Goal: Information Seeking & Learning: Learn about a topic

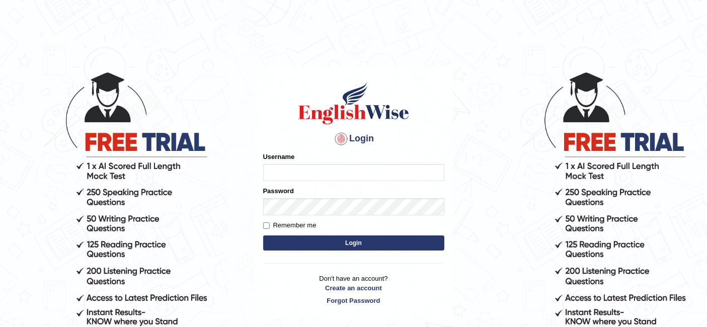
type input "aliakbar"
click at [340, 243] on button "Login" at bounding box center [353, 242] width 181 height 15
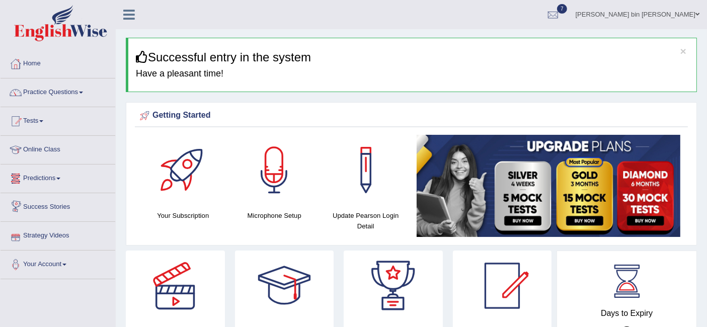
click at [50, 140] on link "Online Class" at bounding box center [58, 148] width 115 height 25
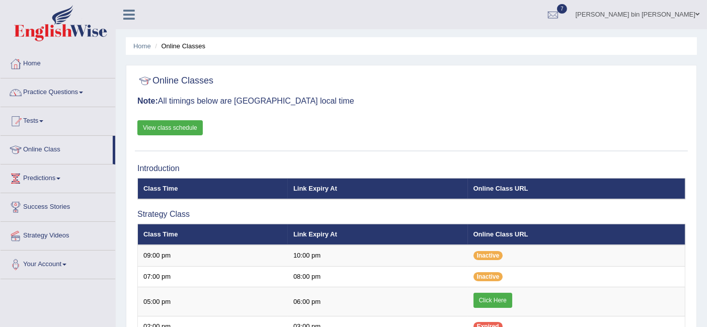
click at [183, 132] on link "View class schedule" at bounding box center [169, 127] width 65 height 15
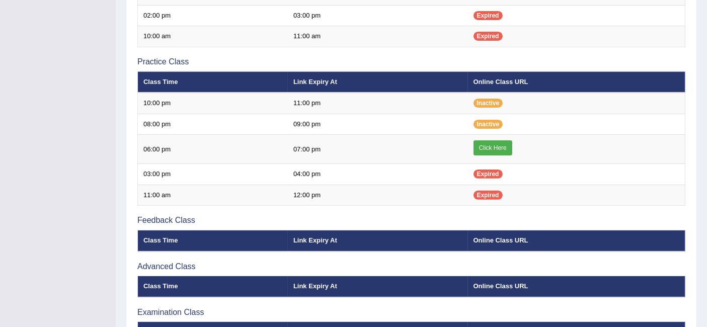
scroll to position [302, 0]
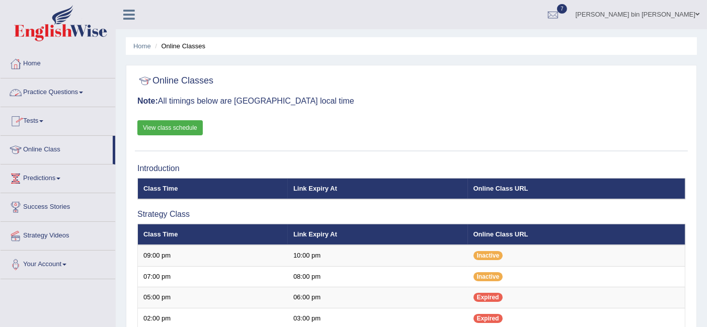
click at [52, 96] on link "Practice Questions" at bounding box center [58, 90] width 115 height 25
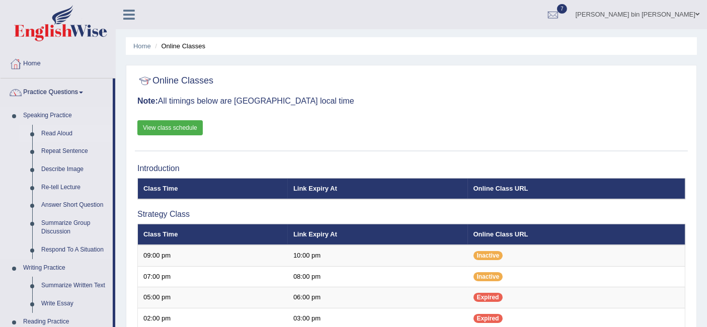
click at [60, 130] on link "Read Aloud" at bounding box center [75, 134] width 76 height 18
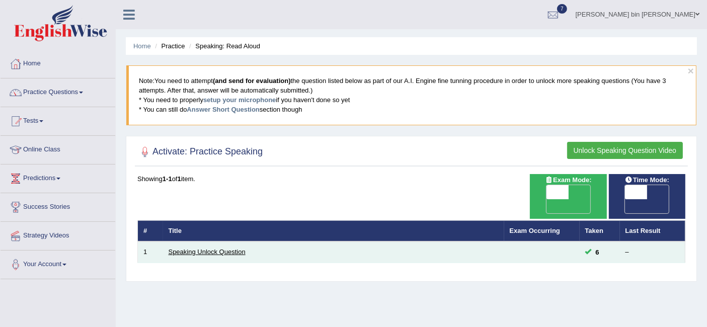
click at [200, 248] on link "Speaking Unlock Question" at bounding box center [207, 252] width 77 height 8
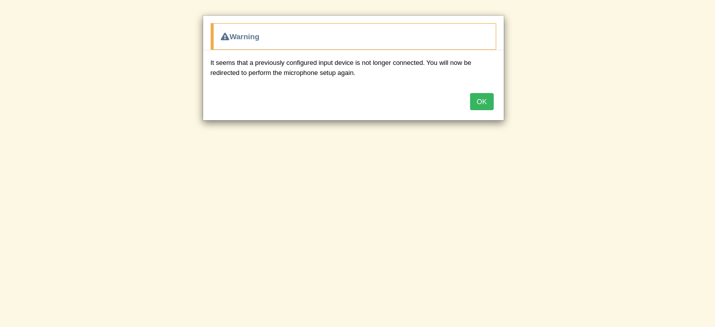
click at [484, 101] on button "OK" at bounding box center [481, 101] width 23 height 17
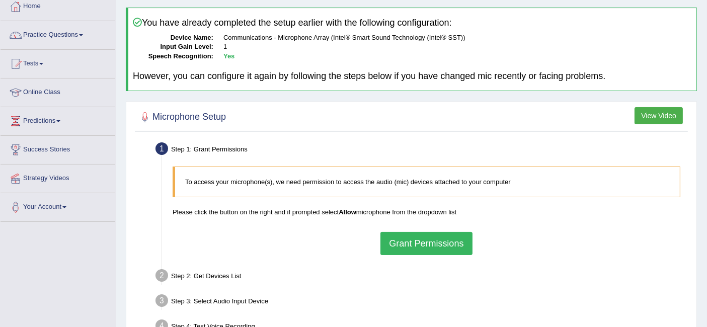
scroll to position [59, 0]
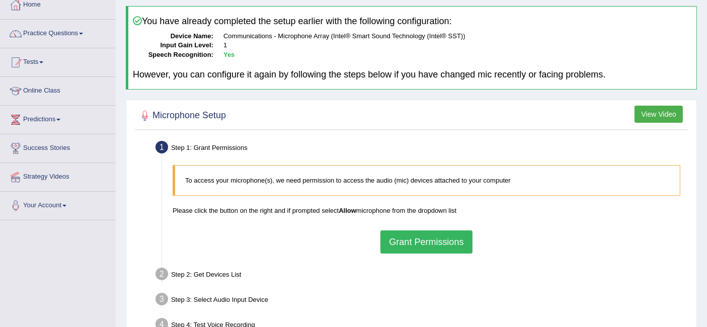
click at [443, 231] on button "Grant Permissions" at bounding box center [426, 241] width 92 height 23
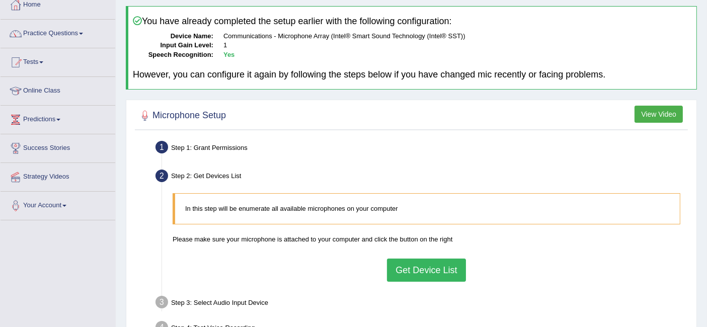
click at [429, 267] on button "Get Device List" at bounding box center [426, 270] width 78 height 23
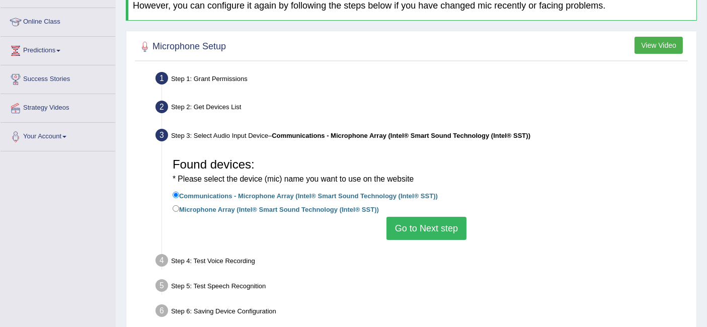
scroll to position [128, 0]
click at [428, 229] on button "Go to Next step" at bounding box center [426, 227] width 80 height 23
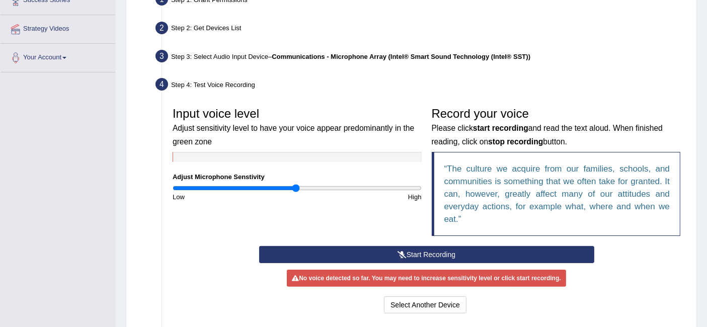
scroll to position [207, 0]
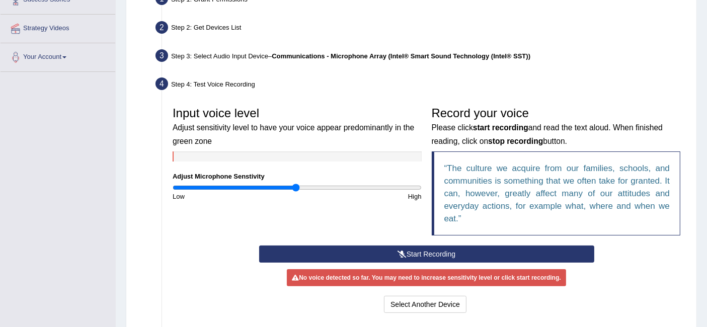
click at [425, 252] on button "Start Recording" at bounding box center [426, 254] width 335 height 17
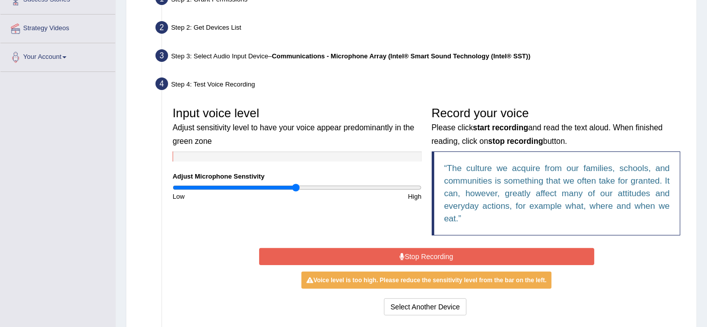
scroll to position [306, 0]
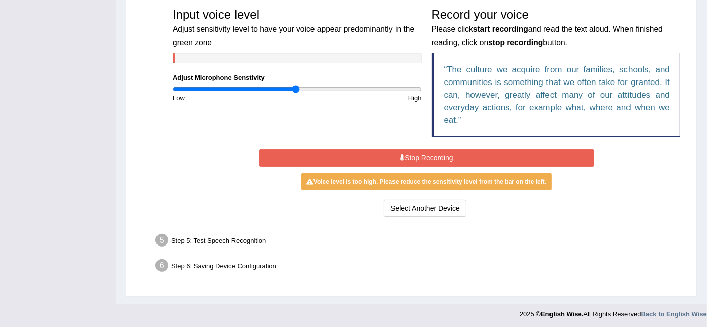
click at [423, 150] on button "Stop Recording" at bounding box center [426, 157] width 335 height 17
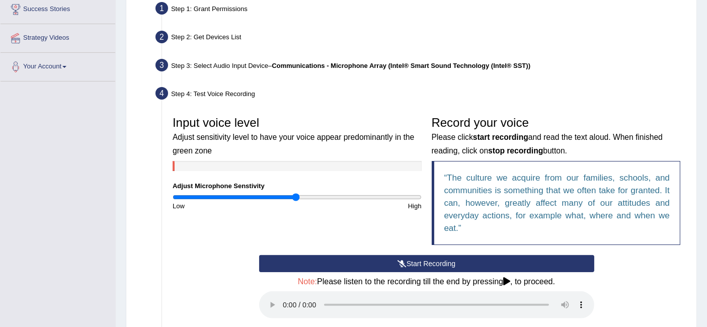
scroll to position [352, 0]
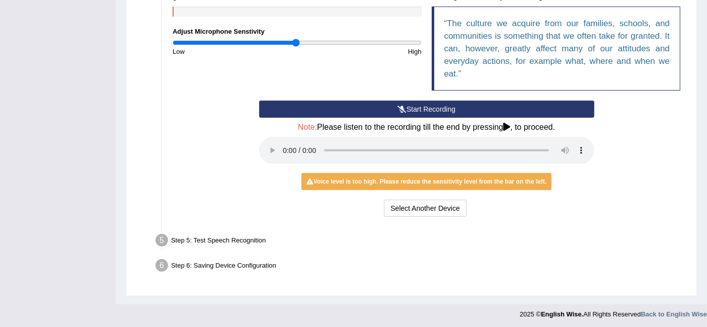
click at [211, 239] on div "Step 5: Test Speech Recognition" at bounding box center [421, 242] width 541 height 22
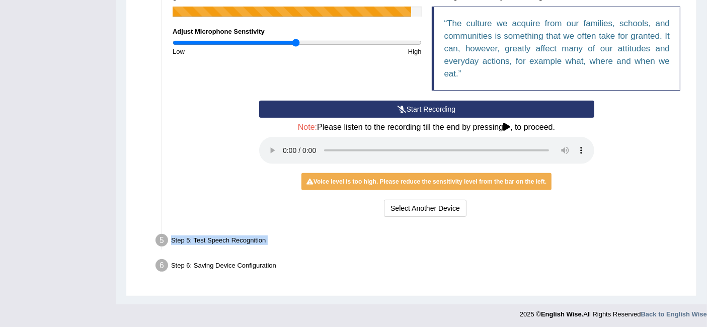
click at [211, 239] on div "Step 5: Test Speech Recognition" at bounding box center [421, 242] width 541 height 22
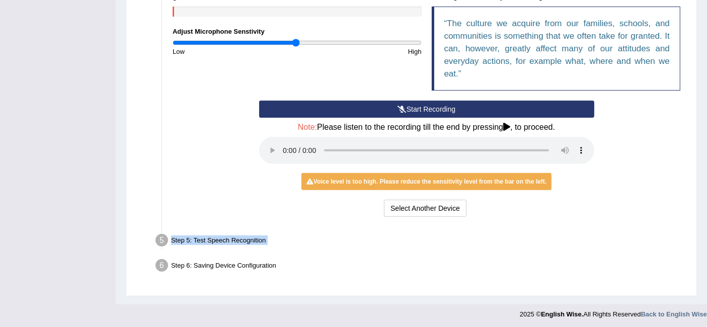
click at [211, 239] on div "Step 5: Test Speech Recognition" at bounding box center [421, 242] width 541 height 22
click at [198, 250] on div "Step 5: Test Speech Recognition" at bounding box center [421, 242] width 541 height 22
click at [156, 233] on div "Step 5: Test Speech Recognition" at bounding box center [421, 242] width 541 height 22
click at [412, 206] on button "Select Another Device" at bounding box center [425, 208] width 83 height 17
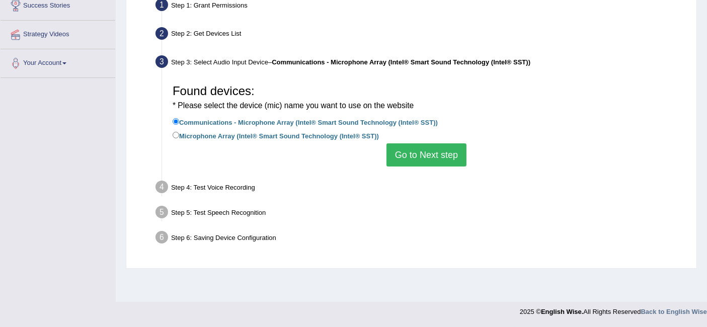
scroll to position [201, 0]
click at [423, 146] on button "Go to Next step" at bounding box center [426, 155] width 80 height 23
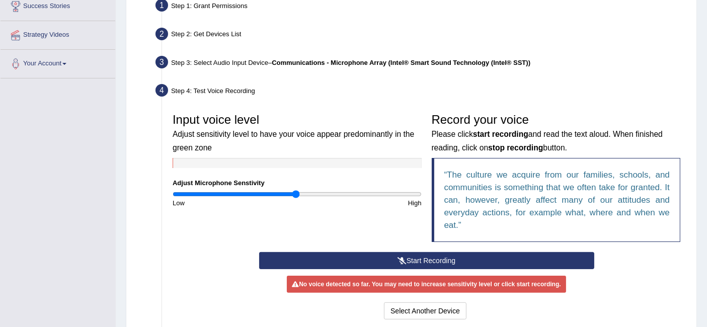
scroll to position [303, 0]
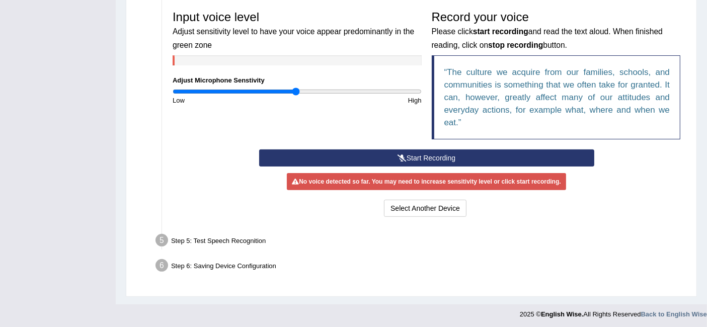
click at [403, 154] on icon at bounding box center [401, 157] width 9 height 7
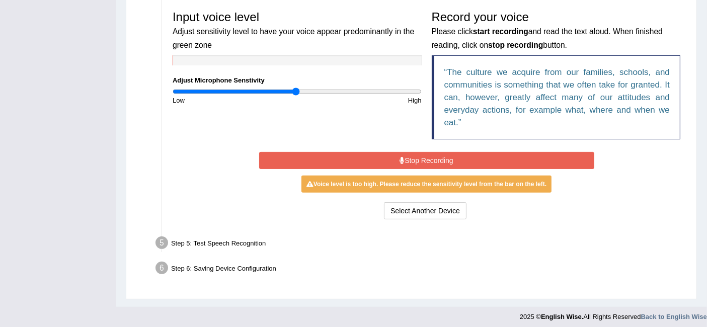
click at [404, 156] on button "Stop Recording" at bounding box center [426, 160] width 335 height 17
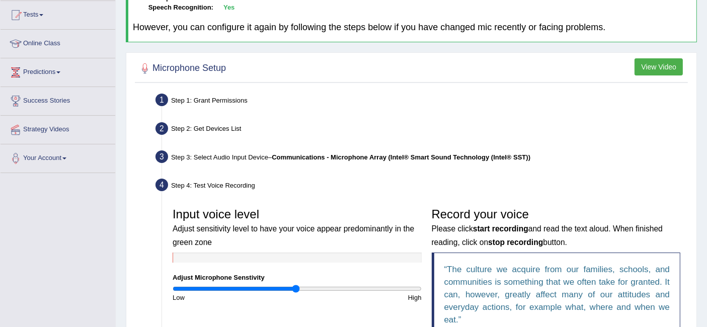
scroll to position [0, 0]
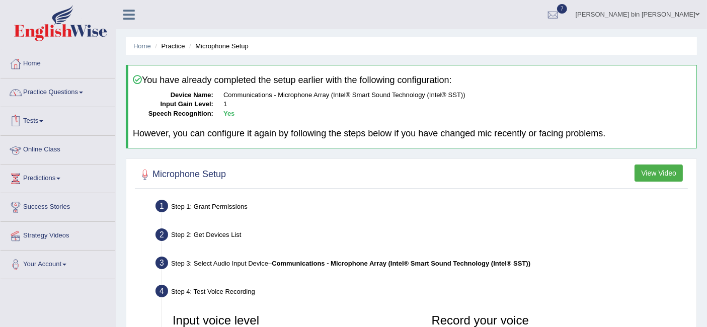
click at [22, 152] on div at bounding box center [15, 149] width 15 height 15
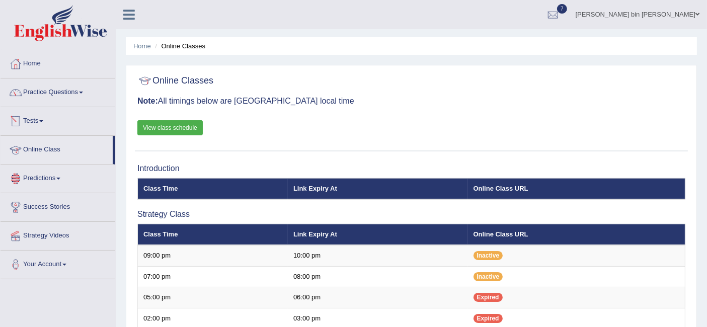
click at [35, 116] on link "Tests" at bounding box center [58, 119] width 115 height 25
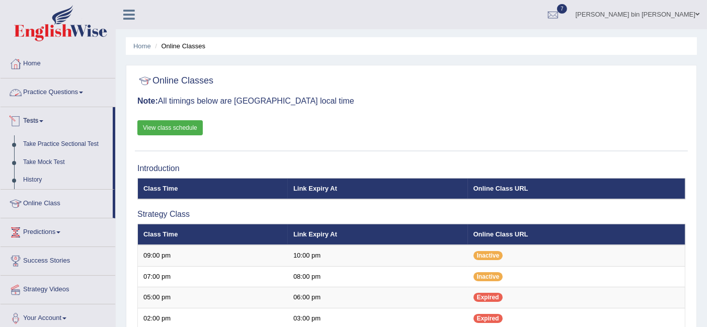
click at [49, 93] on link "Practice Questions" at bounding box center [58, 90] width 115 height 25
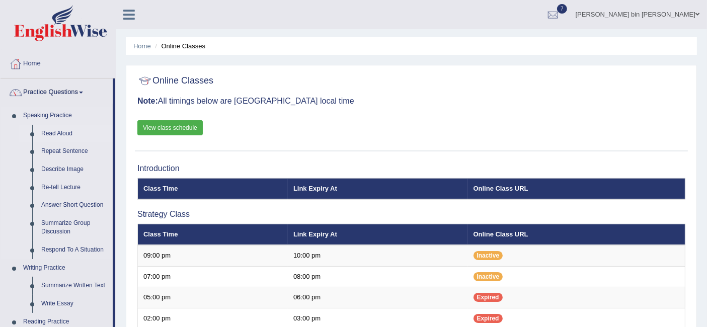
click at [47, 129] on link "Read Aloud" at bounding box center [75, 134] width 76 height 18
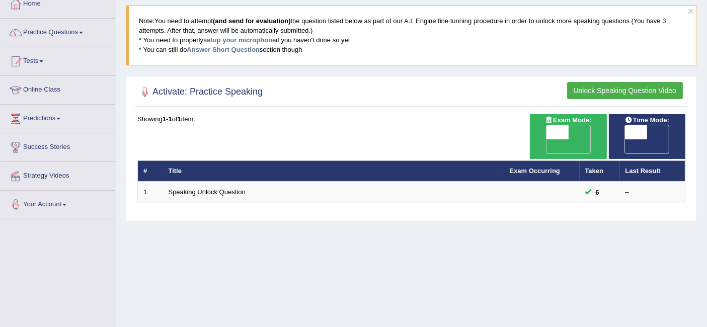
scroll to position [61, 0]
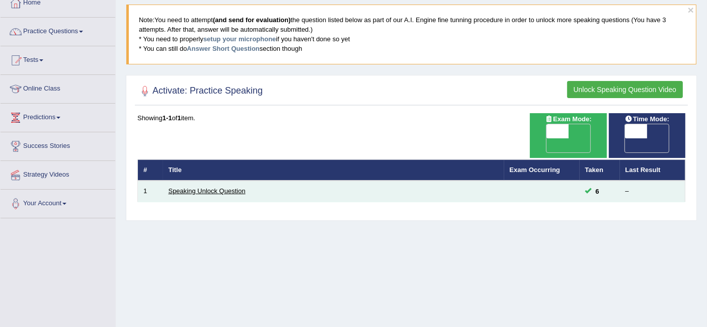
click at [219, 187] on link "Speaking Unlock Question" at bounding box center [207, 191] width 77 height 8
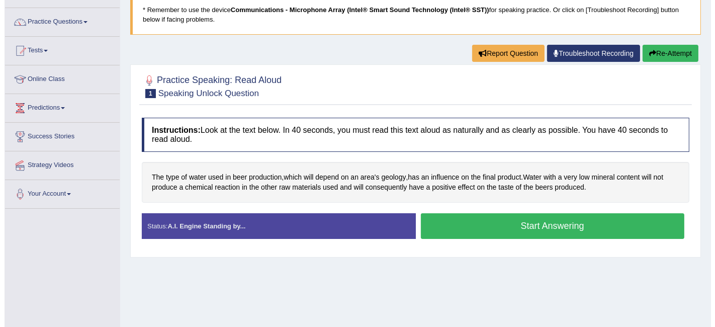
scroll to position [72, 0]
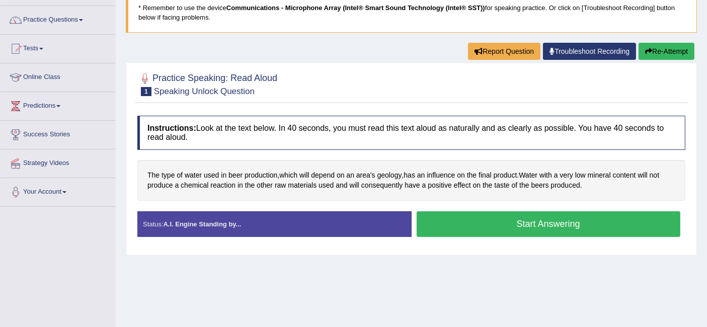
click at [542, 221] on button "Start Answering" at bounding box center [549, 224] width 264 height 26
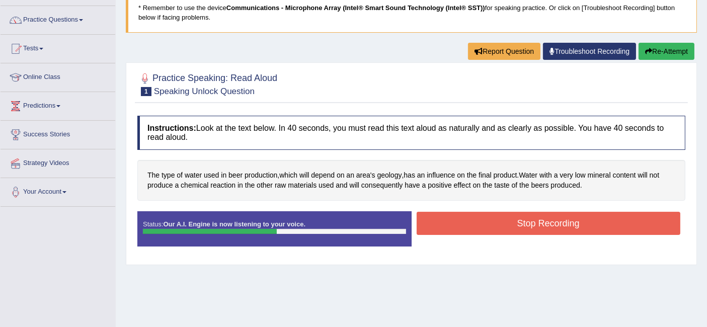
click at [542, 221] on button "Stop Recording" at bounding box center [549, 223] width 264 height 23
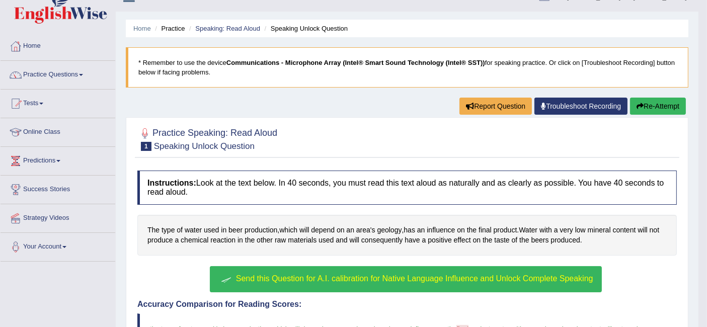
scroll to position [19, 0]
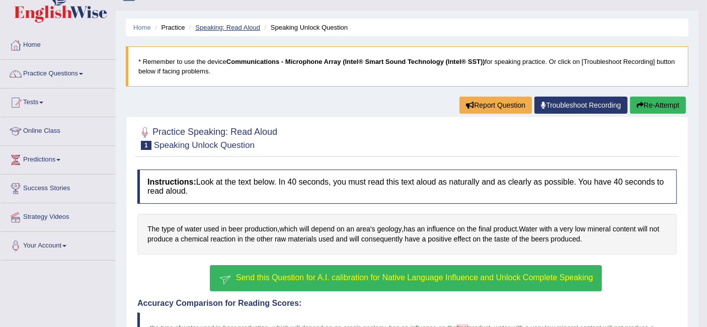
click at [252, 24] on link "Speaking: Read Aloud" at bounding box center [227, 28] width 65 height 8
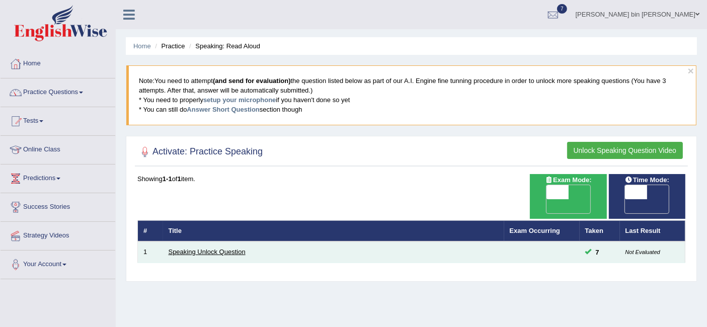
click at [210, 248] on link "Speaking Unlock Question" at bounding box center [207, 252] width 77 height 8
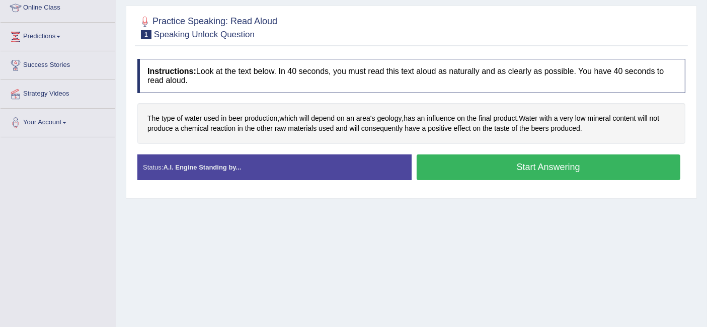
scroll to position [142, 0]
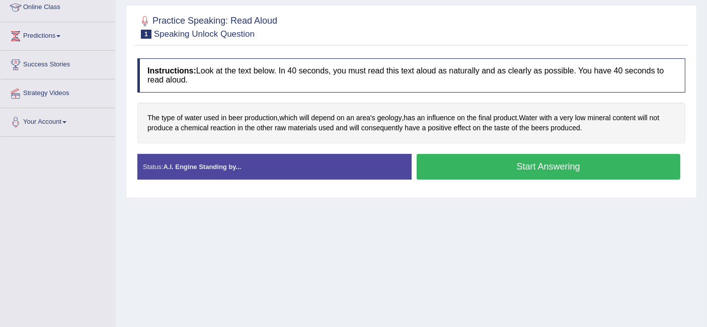
click at [490, 154] on button "Start Answering" at bounding box center [549, 167] width 264 height 26
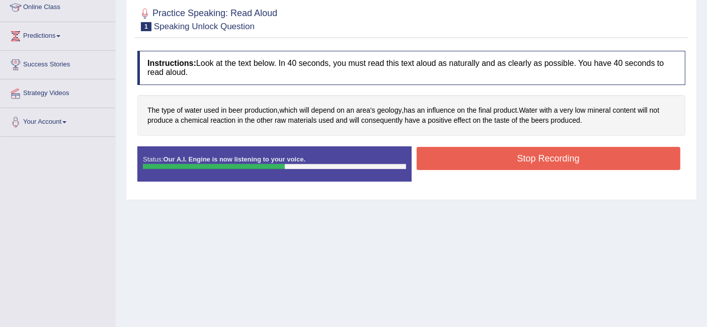
click at [490, 153] on button "Stop Recording" at bounding box center [549, 158] width 264 height 23
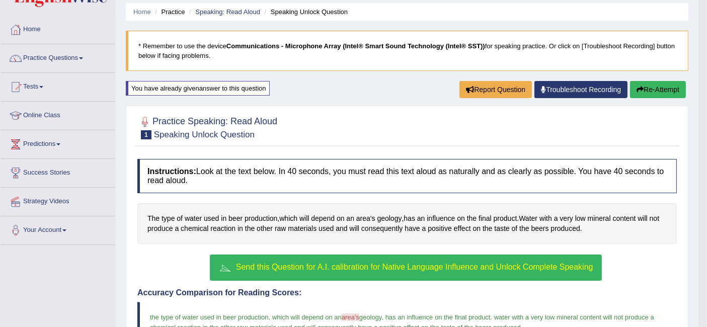
scroll to position [0, 0]
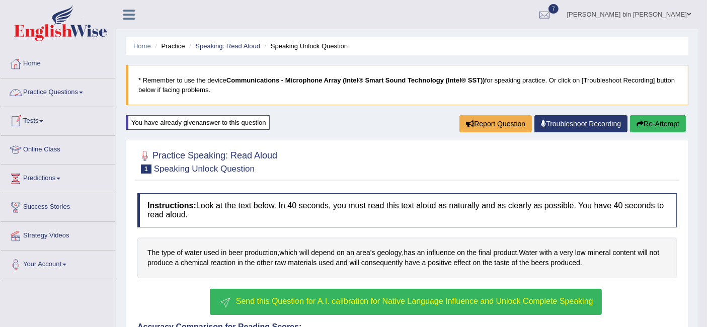
click at [61, 95] on link "Practice Questions" at bounding box center [58, 90] width 115 height 25
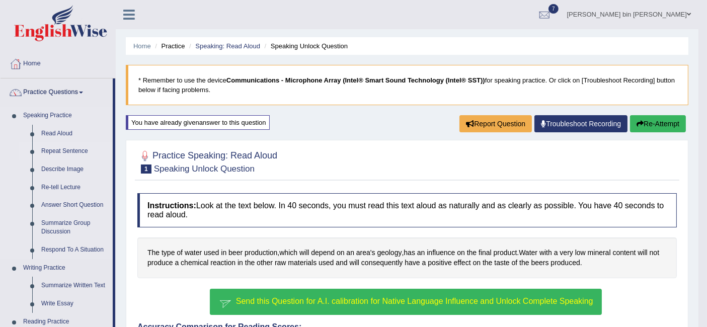
click at [68, 151] on link "Repeat Sentence" at bounding box center [75, 151] width 76 height 18
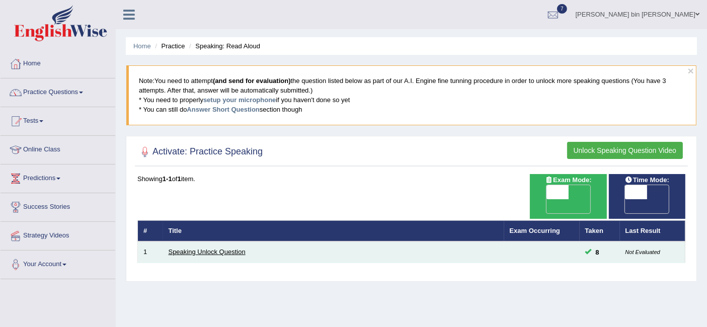
click at [229, 248] on link "Speaking Unlock Question" at bounding box center [207, 252] width 77 height 8
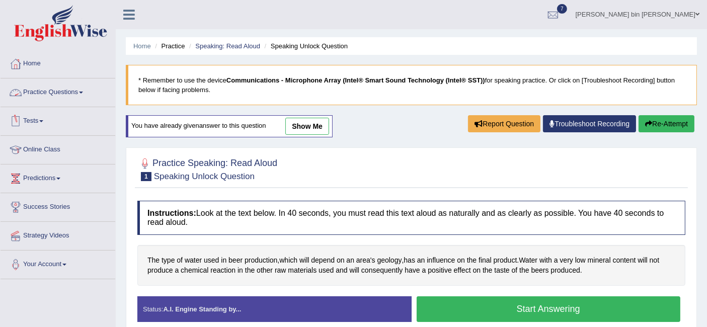
click at [80, 91] on link "Practice Questions" at bounding box center [58, 90] width 115 height 25
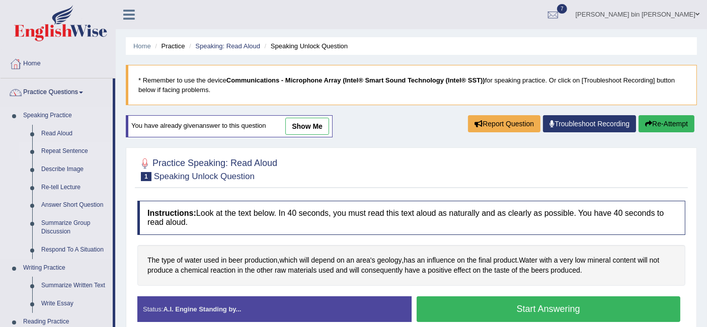
click at [64, 152] on link "Repeat Sentence" at bounding box center [75, 151] width 76 height 18
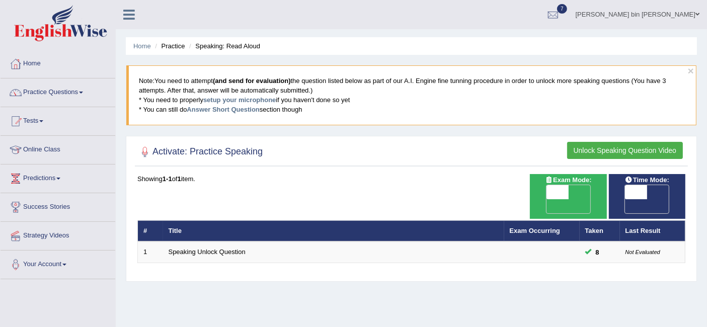
click at [607, 145] on button "Unlock Speaking Question Video" at bounding box center [625, 150] width 116 height 17
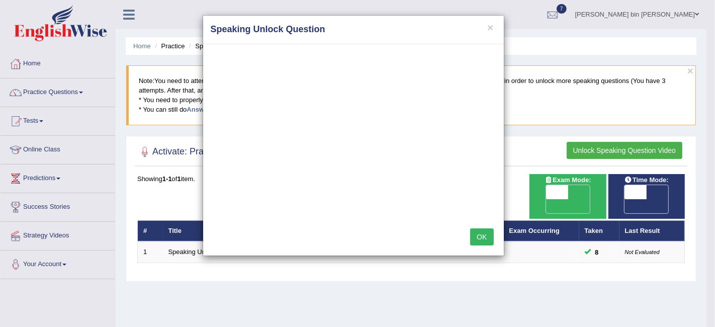
click at [489, 238] on button "OK" at bounding box center [481, 236] width 23 height 17
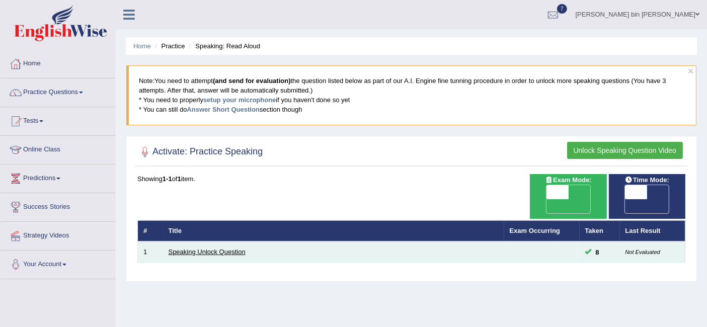
click at [227, 248] on link "Speaking Unlock Question" at bounding box center [207, 252] width 77 height 8
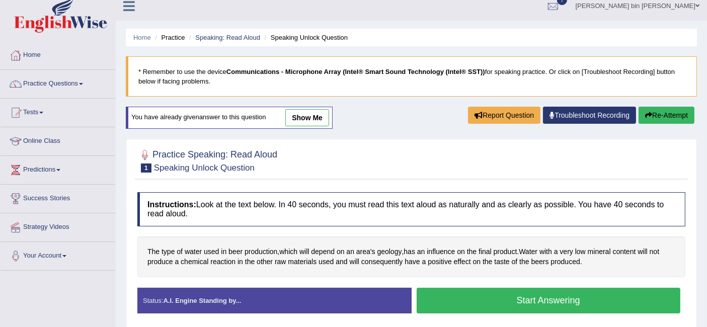
scroll to position [9, 0]
click at [302, 113] on link "show me" at bounding box center [307, 117] width 44 height 17
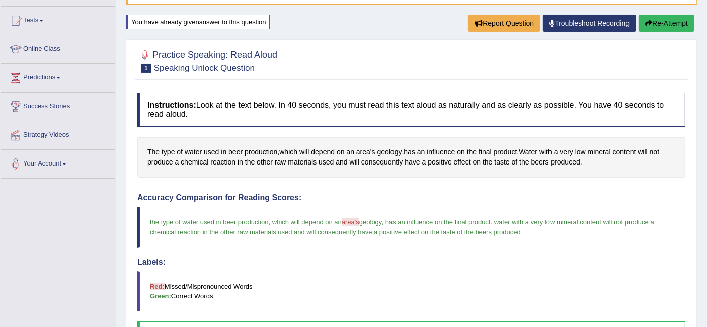
scroll to position [0, 0]
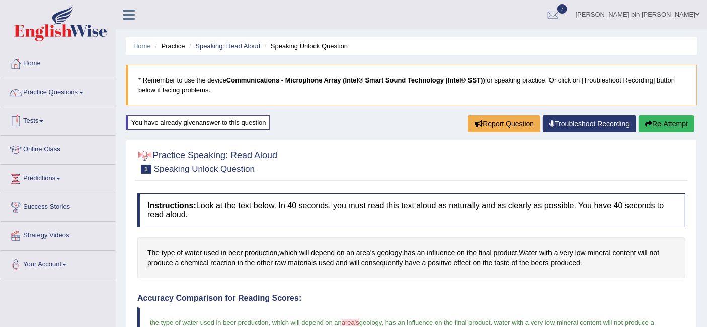
click at [37, 121] on link "Tests" at bounding box center [58, 119] width 115 height 25
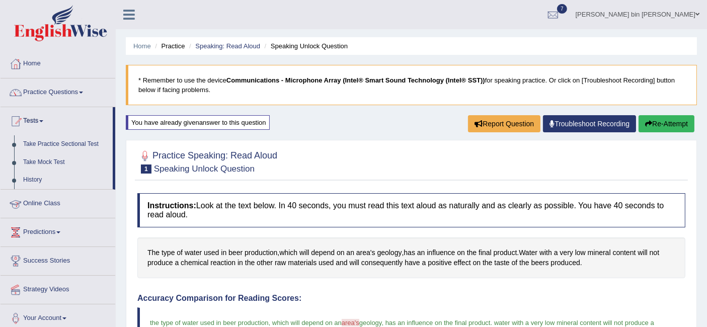
click at [31, 203] on link "Online Class" at bounding box center [58, 202] width 115 height 25
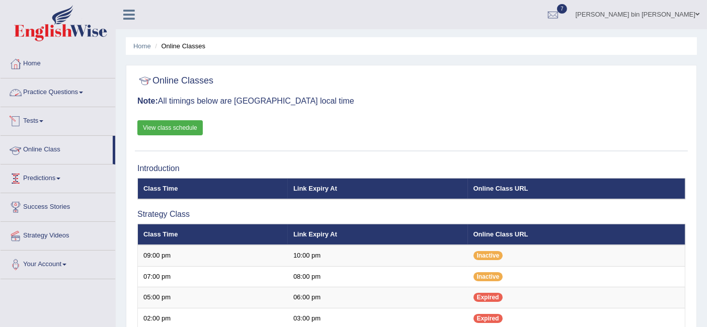
click at [41, 91] on link "Practice Questions" at bounding box center [58, 90] width 115 height 25
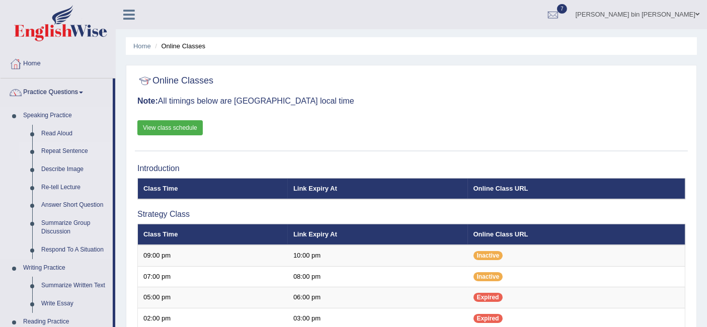
click at [66, 153] on link "Repeat Sentence" at bounding box center [75, 151] width 76 height 18
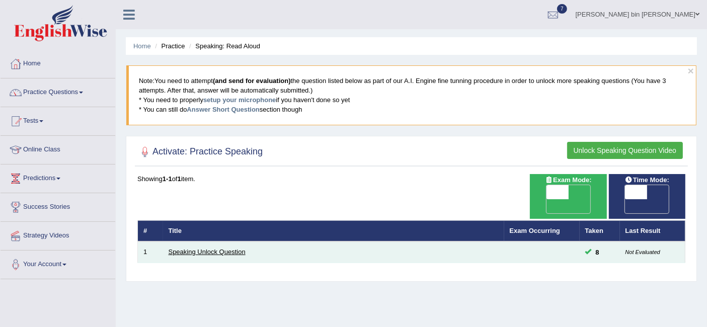
click at [192, 248] on link "Speaking Unlock Question" at bounding box center [207, 252] width 77 height 8
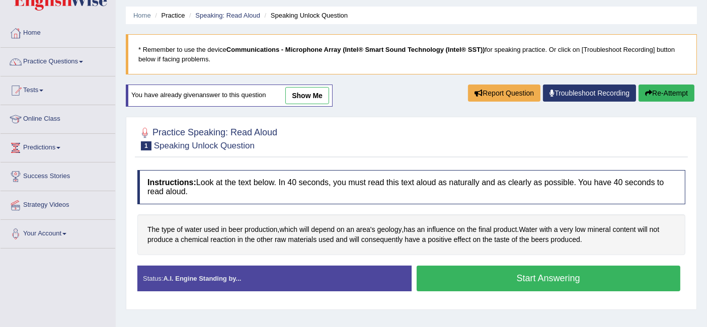
scroll to position [32, 0]
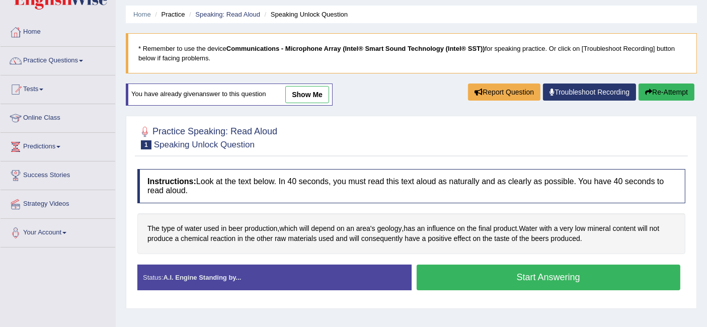
click at [470, 277] on button "Start Answering" at bounding box center [549, 278] width 264 height 26
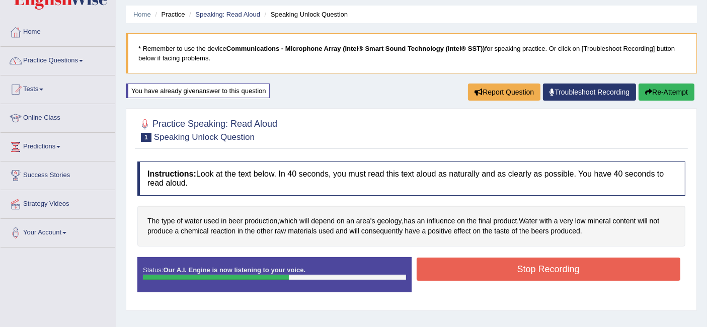
click at [470, 277] on button "Stop Recording" at bounding box center [549, 269] width 264 height 23
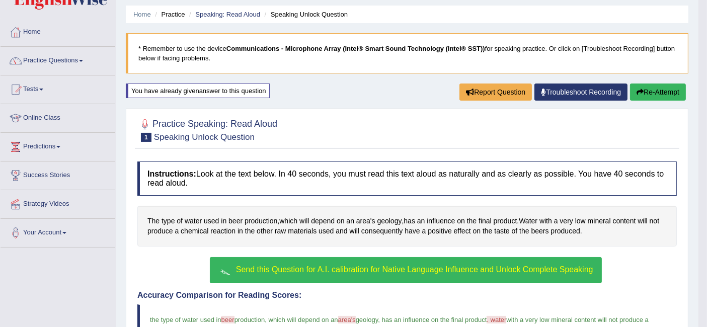
click at [406, 270] on span "Send this Question for A.I. calibration for Native Language Influence and Unloc…" at bounding box center [414, 269] width 357 height 9
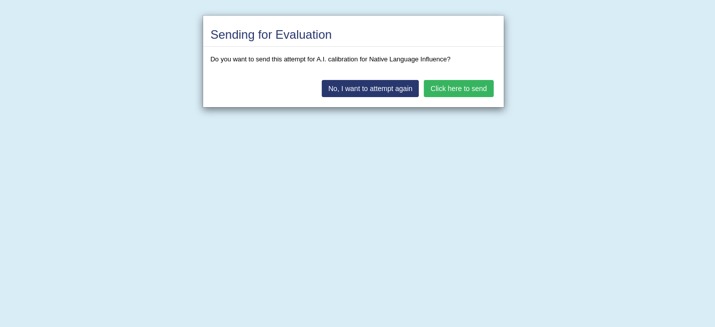
click at [475, 86] on button "Click here to send" at bounding box center [458, 88] width 69 height 17
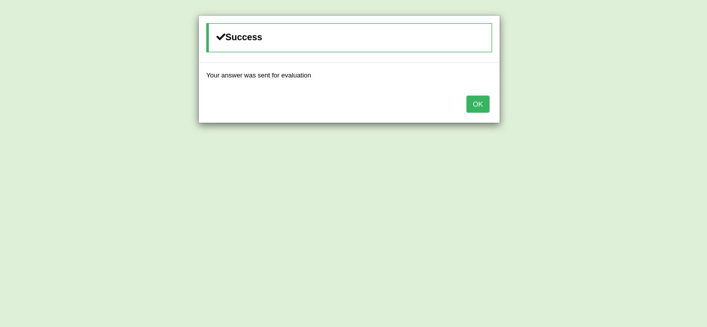
click at [482, 99] on button "OK" at bounding box center [477, 104] width 23 height 17
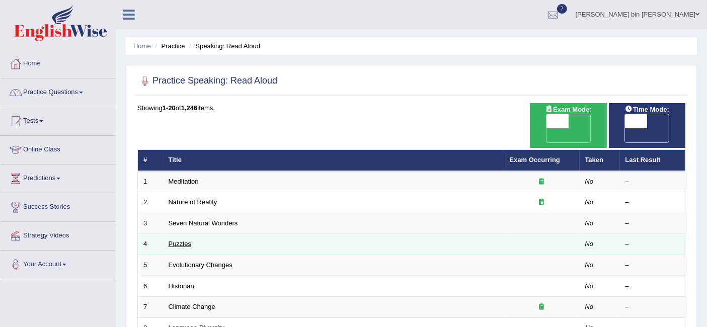
click at [178, 240] on link "Puzzles" at bounding box center [180, 244] width 23 height 8
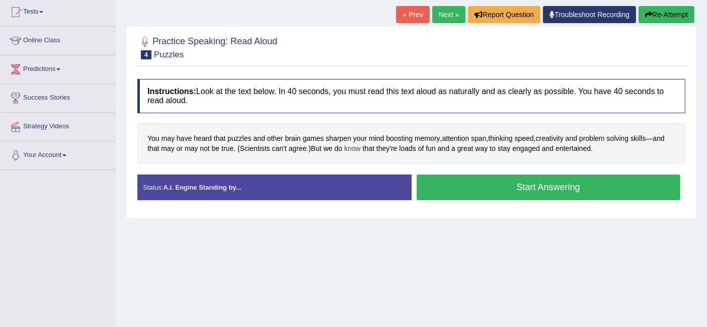
scroll to position [112, 0]
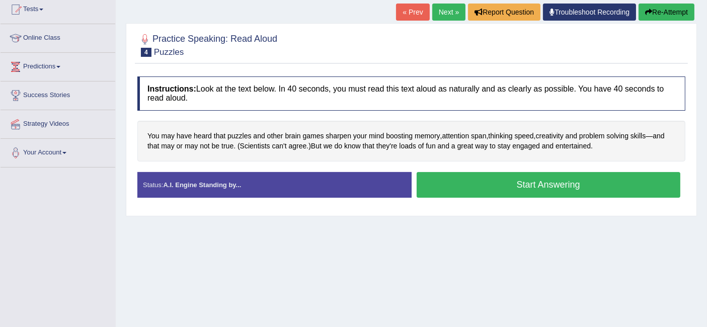
click at [533, 180] on button "Start Answering" at bounding box center [549, 185] width 264 height 26
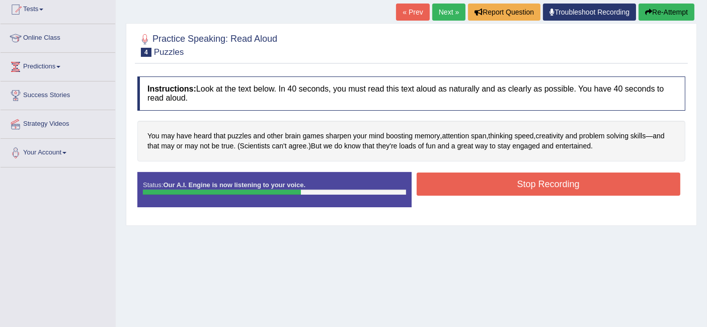
click at [533, 180] on button "Stop Recording" at bounding box center [549, 184] width 264 height 23
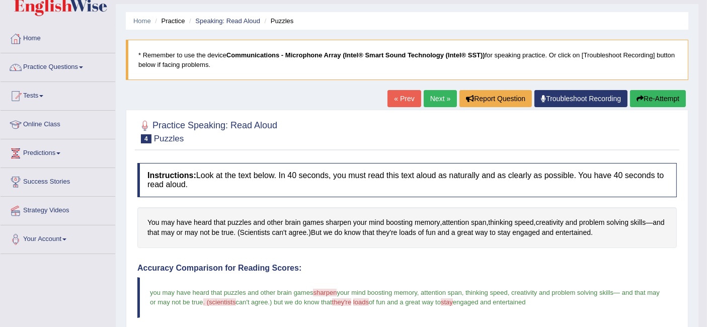
scroll to position [0, 0]
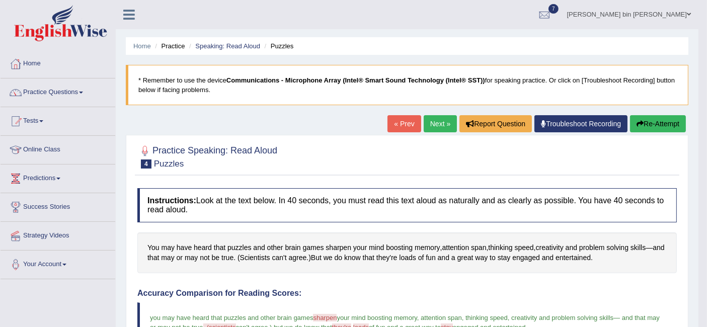
click at [435, 120] on link "Next »" at bounding box center [440, 123] width 33 height 17
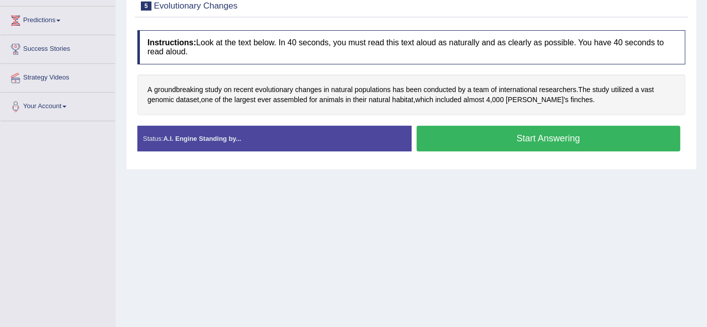
scroll to position [158, 0]
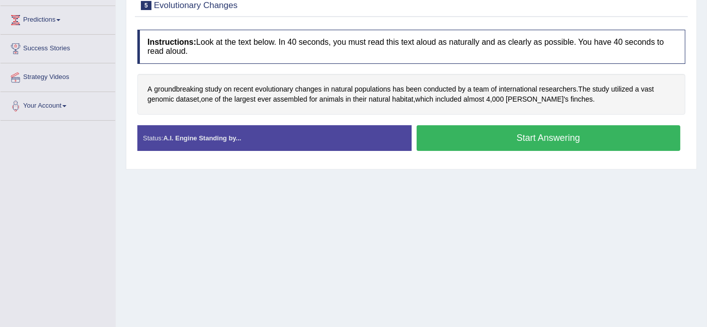
click at [503, 138] on button "Start Answering" at bounding box center [549, 138] width 264 height 26
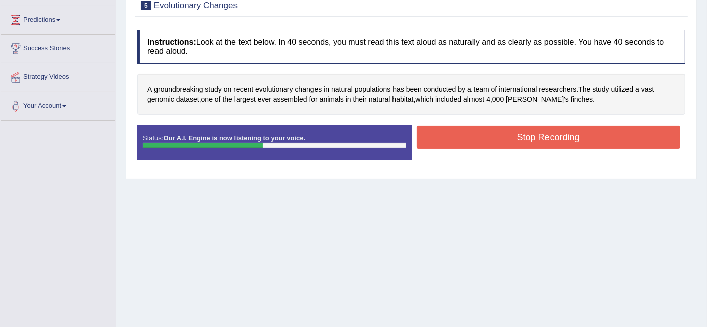
click at [503, 138] on button "Stop Recording" at bounding box center [549, 137] width 264 height 23
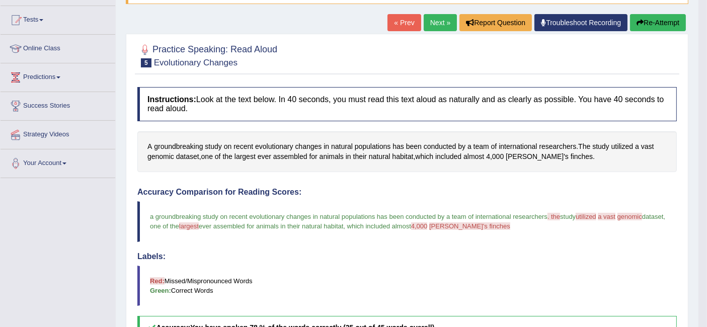
scroll to position [0, 0]
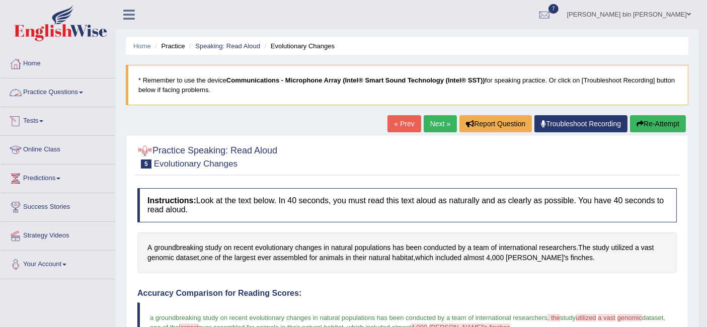
click at [49, 87] on link "Practice Questions" at bounding box center [58, 90] width 115 height 25
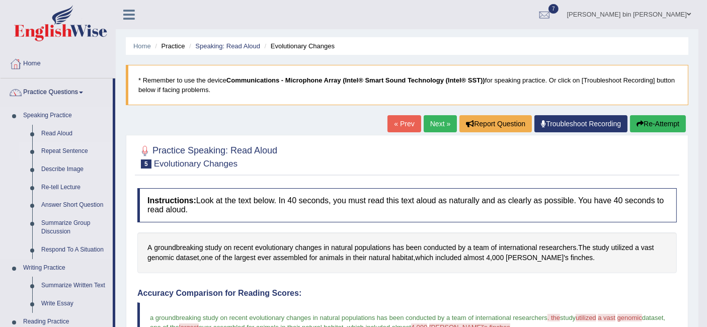
click at [61, 156] on link "Repeat Sentence" at bounding box center [75, 151] width 76 height 18
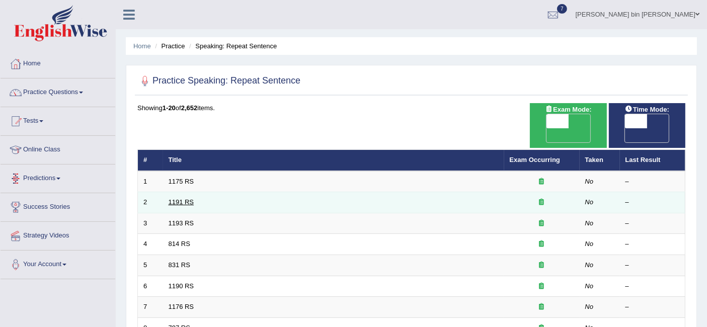
click at [182, 198] on link "1191 RS" at bounding box center [182, 202] width 26 height 8
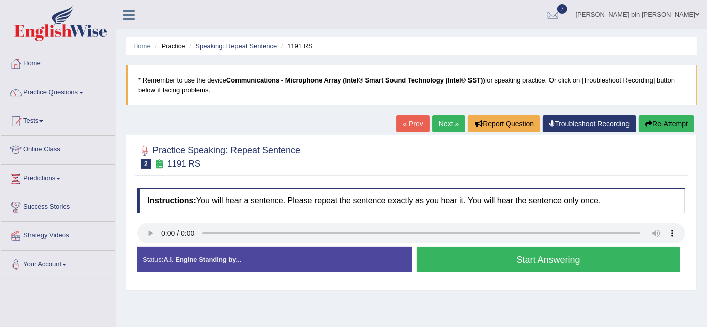
click at [491, 255] on button "Start Answering" at bounding box center [549, 260] width 264 height 26
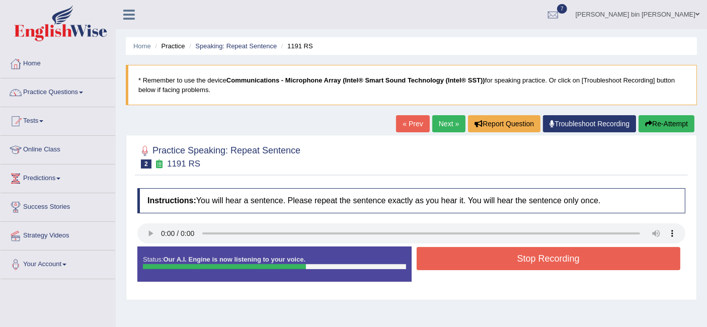
click at [491, 255] on button "Stop Recording" at bounding box center [549, 258] width 264 height 23
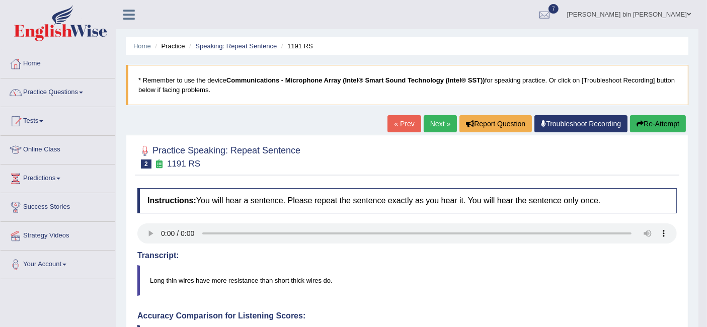
click at [444, 128] on link "Next »" at bounding box center [440, 123] width 33 height 17
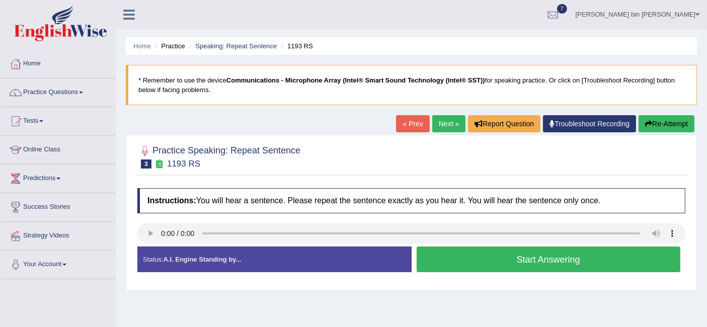
scroll to position [97, 0]
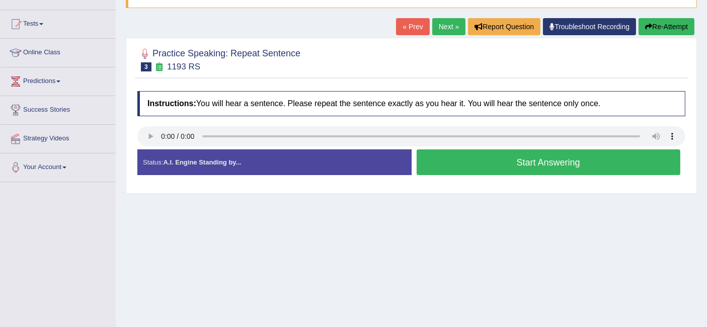
click at [511, 150] on button "Start Answering" at bounding box center [549, 162] width 264 height 26
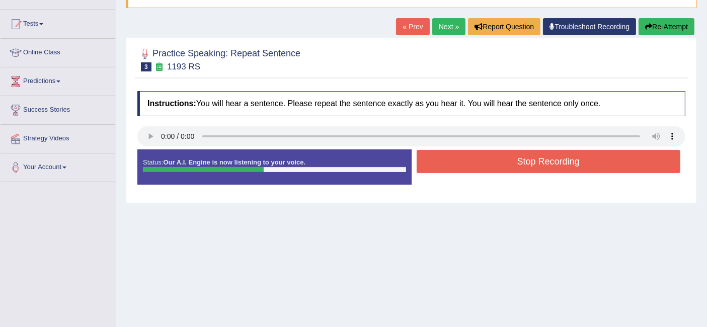
click at [511, 150] on button "Stop Recording" at bounding box center [549, 161] width 264 height 23
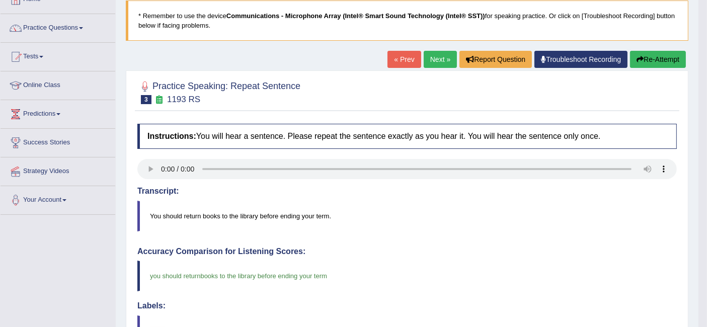
scroll to position [0, 0]
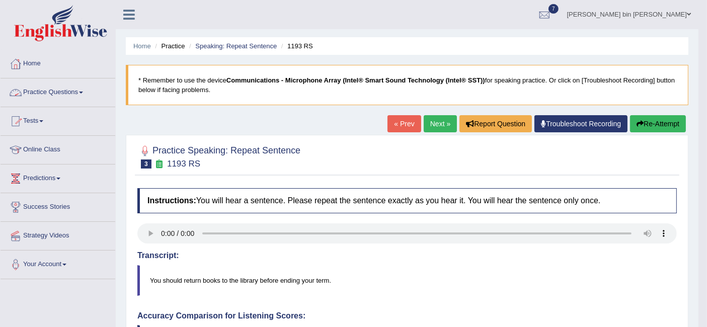
click at [37, 95] on link "Practice Questions" at bounding box center [58, 90] width 115 height 25
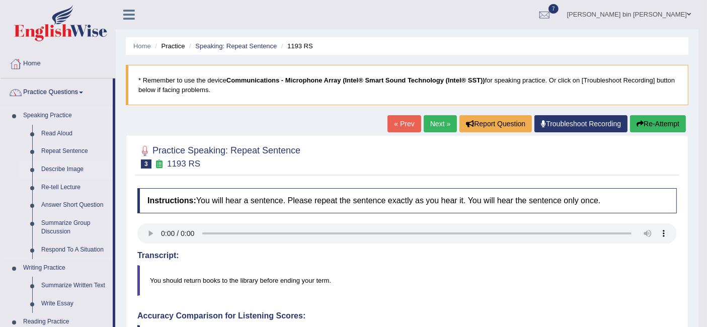
click at [70, 172] on link "Describe Image" at bounding box center [75, 169] width 76 height 18
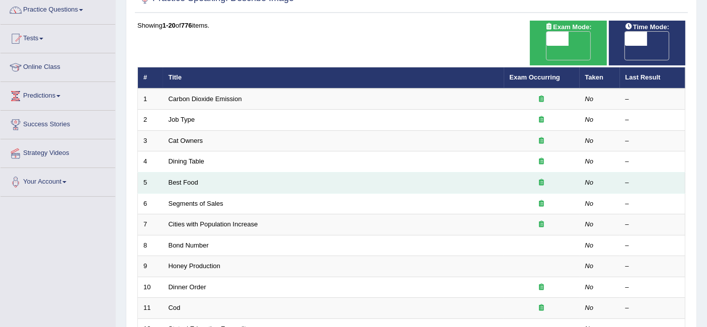
scroll to position [83, 0]
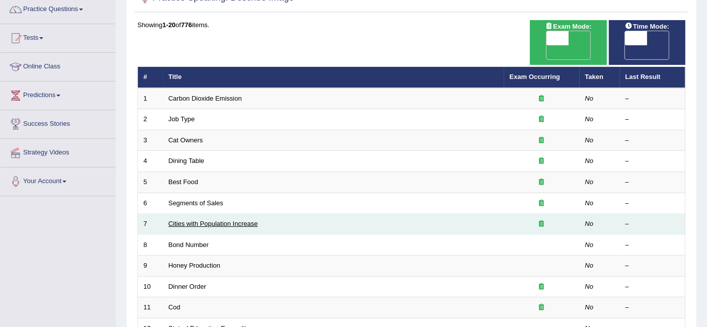
click at [192, 220] on link "Cities with Population Increase" at bounding box center [214, 224] width 90 height 8
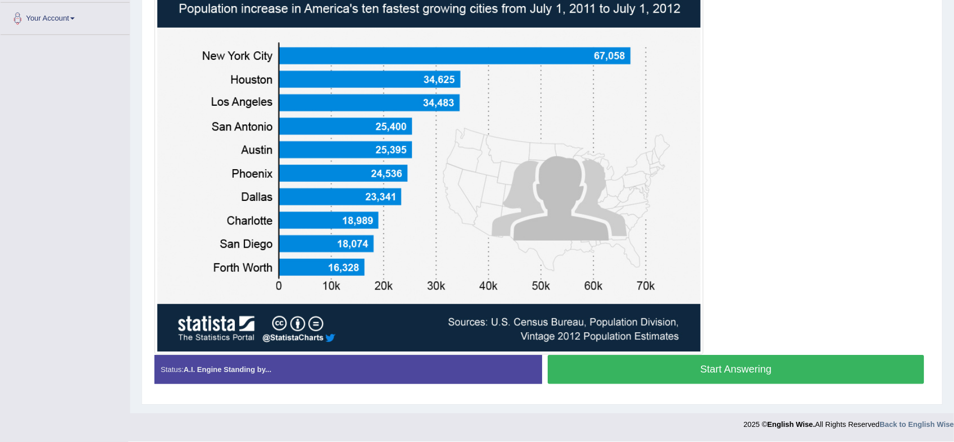
scroll to position [199, 0]
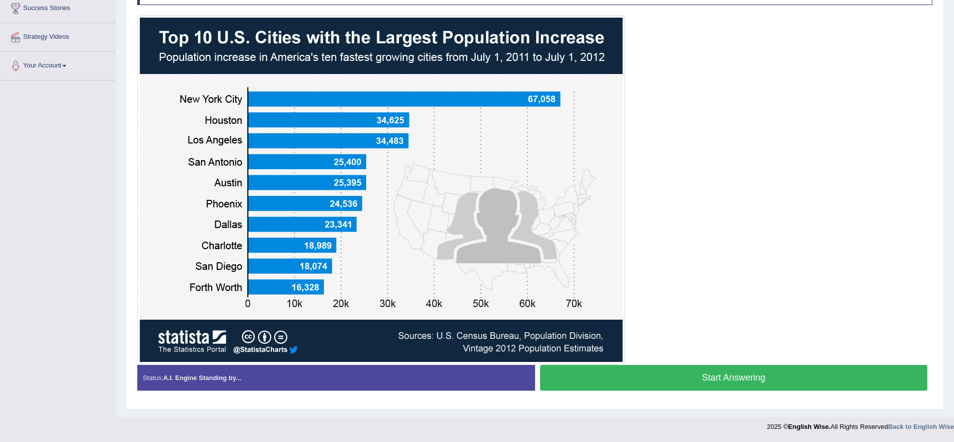
drag, startPoint x: 632, startPoint y: 0, endPoint x: 671, endPoint y: 257, distance: 259.9
click at [671, 257] on div at bounding box center [534, 189] width 795 height 349
click at [681, 327] on button "Start Answering" at bounding box center [734, 378] width 388 height 26
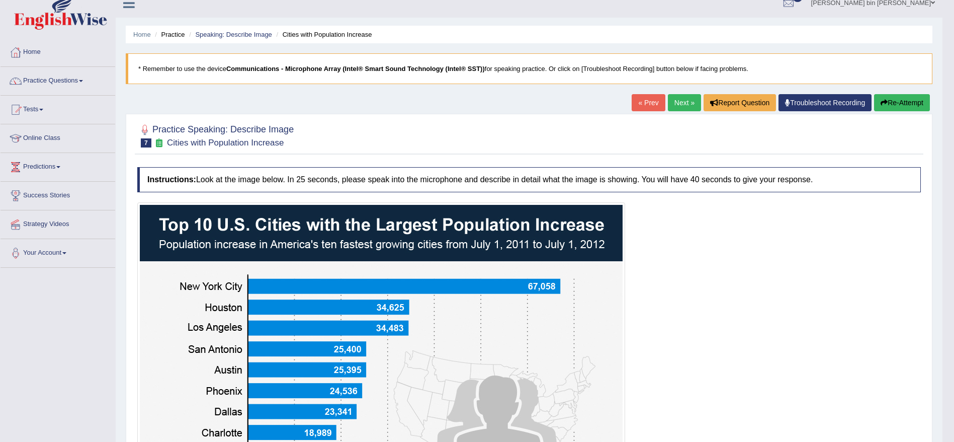
scroll to position [11, 0]
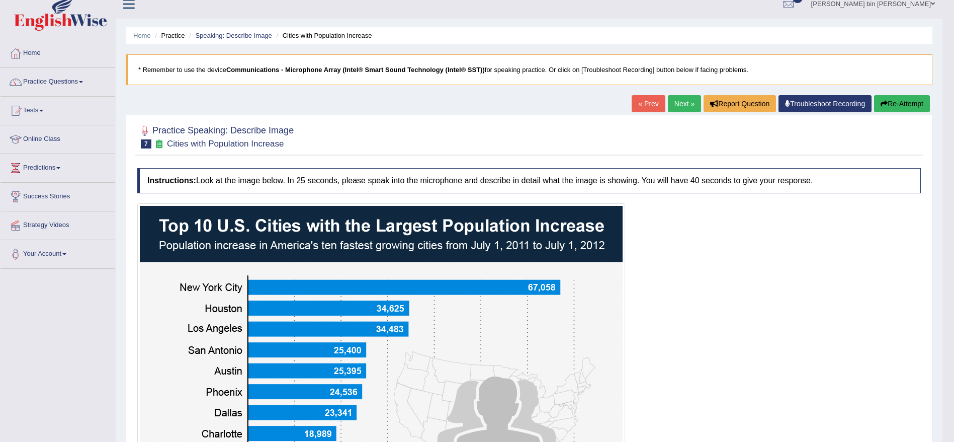
click at [677, 108] on link "Next »" at bounding box center [684, 103] width 33 height 17
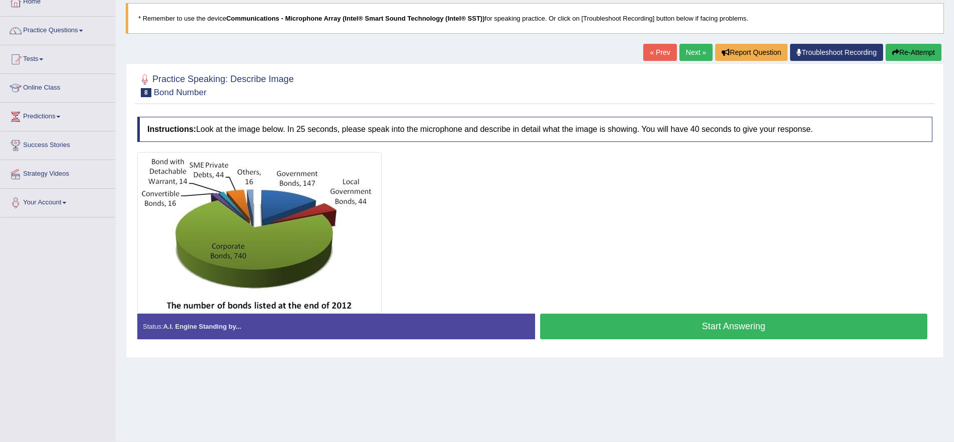
scroll to position [87, 0]
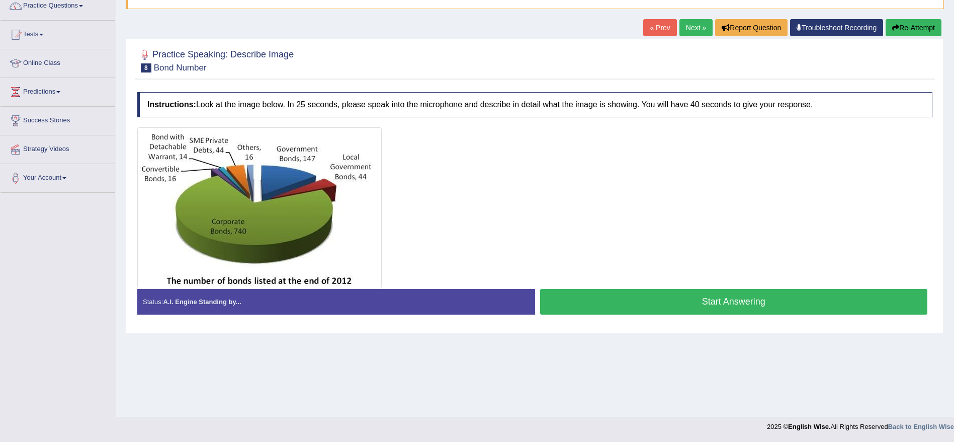
click at [544, 228] on div at bounding box center [534, 207] width 795 height 161
click at [619, 294] on button "Start Answering" at bounding box center [734, 302] width 388 height 26
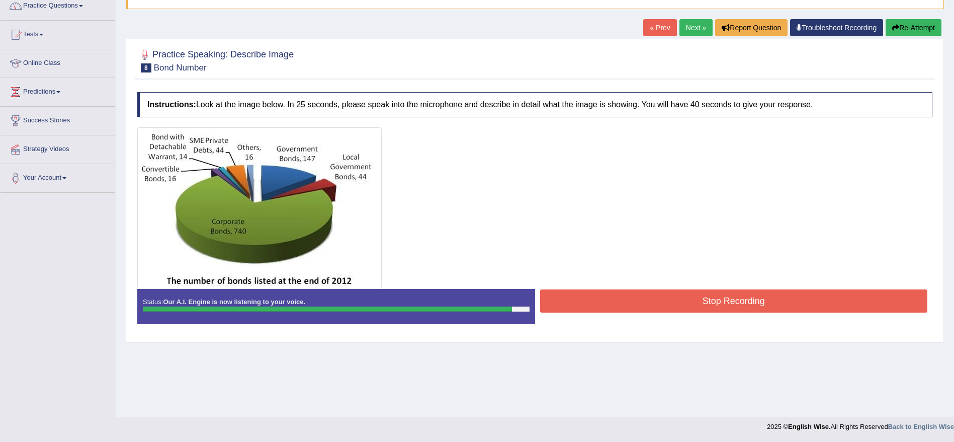
click at [692, 295] on button "Stop Recording" at bounding box center [734, 300] width 388 height 23
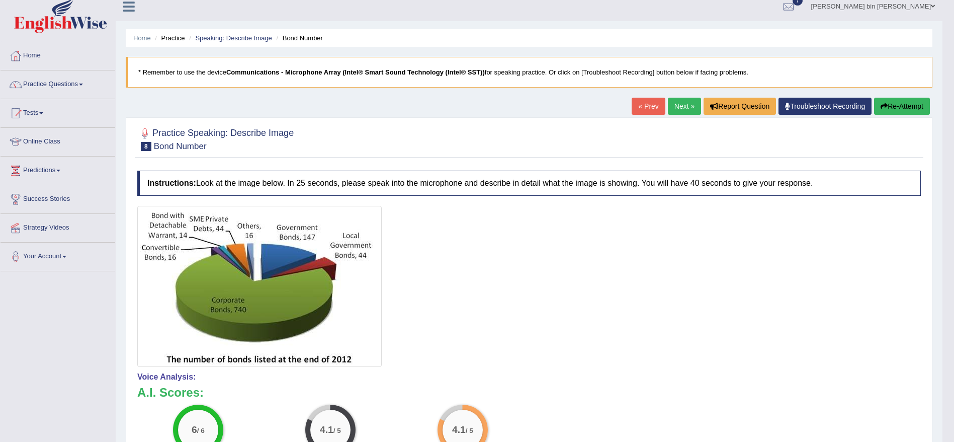
scroll to position [0, 0]
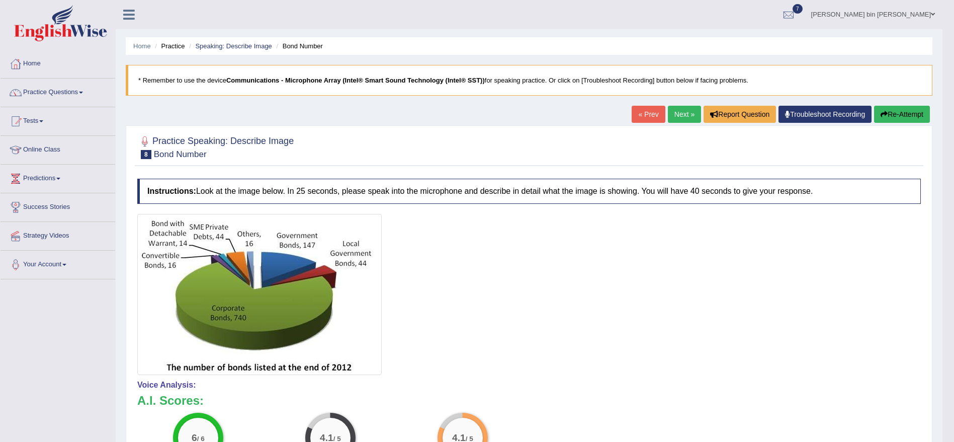
click at [686, 114] on link "Next »" at bounding box center [684, 114] width 33 height 17
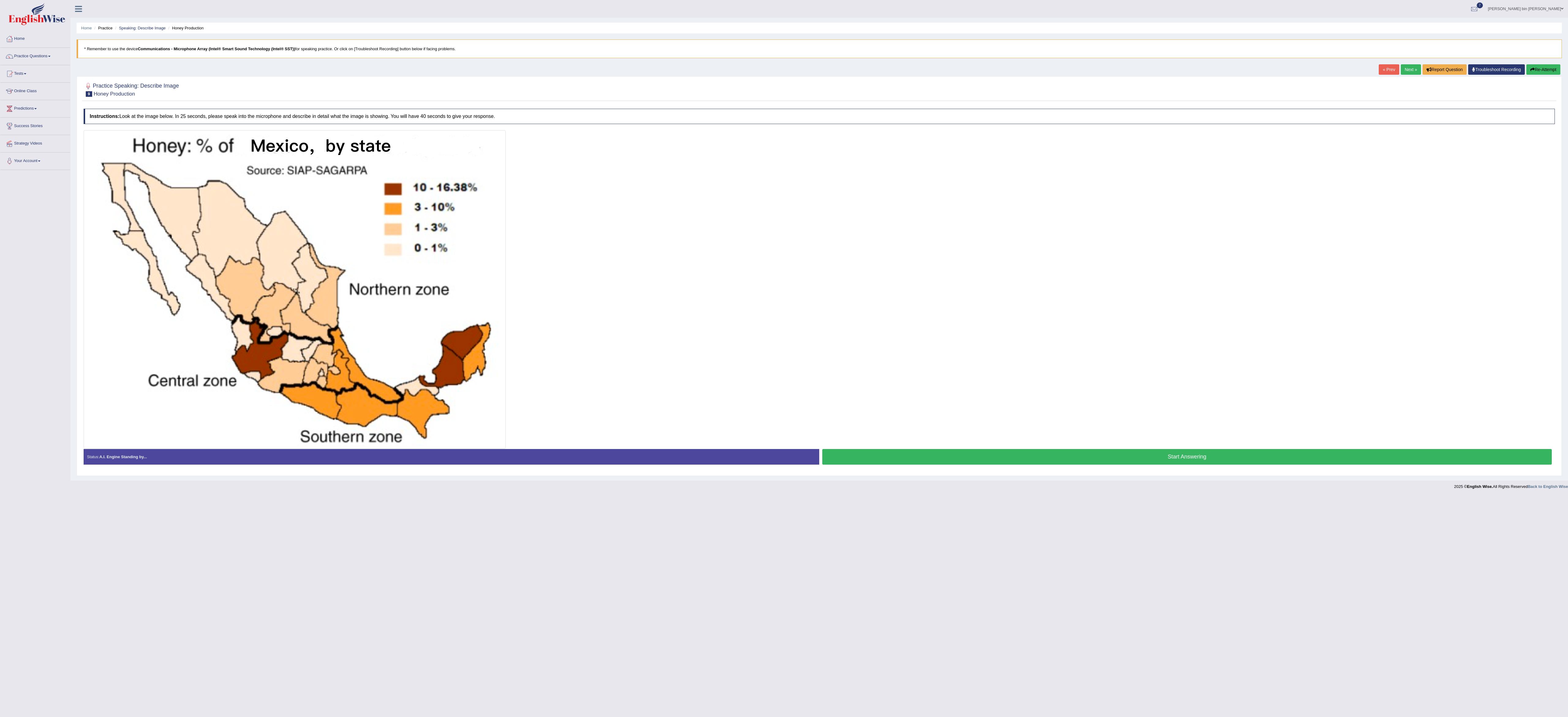
drag, startPoint x: 573, startPoint y: 1, endPoint x: 768, endPoint y: 244, distance: 311.6
click at [581, 244] on div at bounding box center [819, 289] width 1471 height 318
click at [581, 268] on button "Start Answering" at bounding box center [1187, 457] width 729 height 16
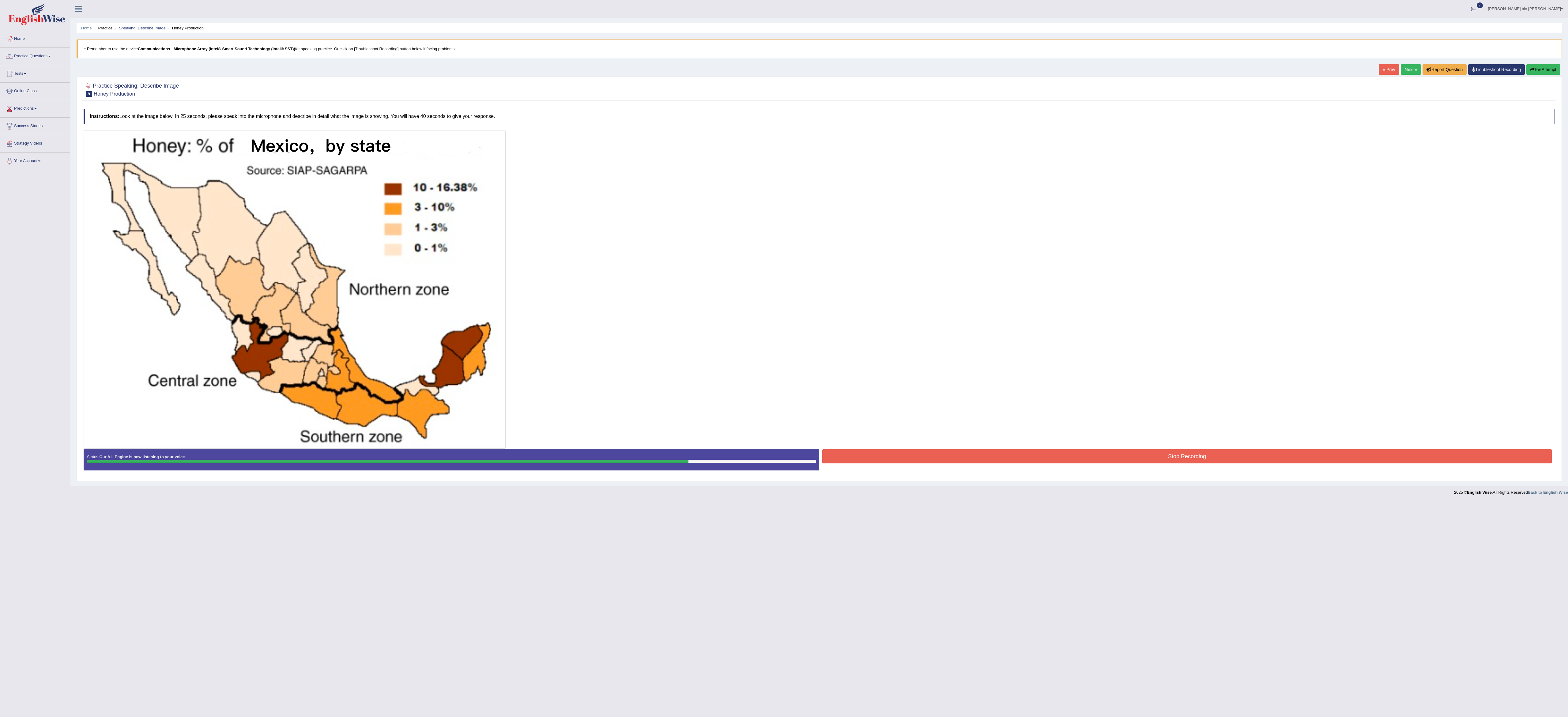
click at [581, 268] on button "Stop Recording" at bounding box center [1187, 456] width 729 height 14
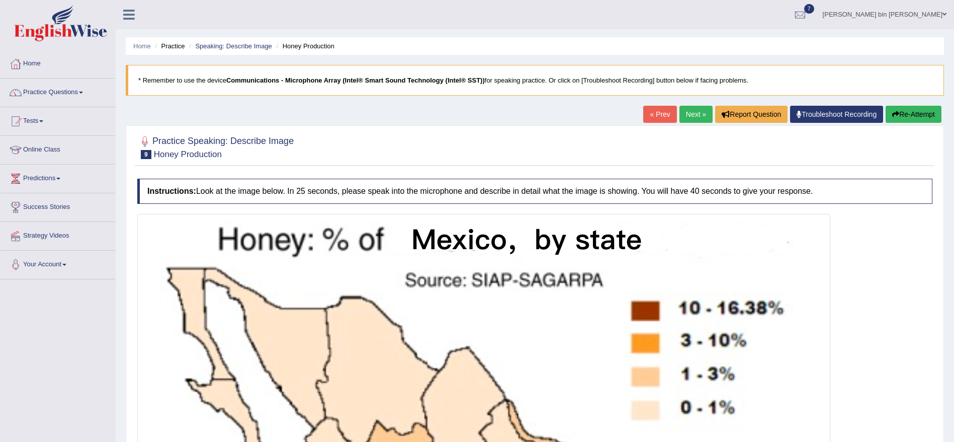
drag, startPoint x: 2574, startPoint y: 3, endPoint x: 694, endPoint y: 112, distance: 1883.3
click at [694, 112] on link "Next »" at bounding box center [696, 114] width 33 height 17
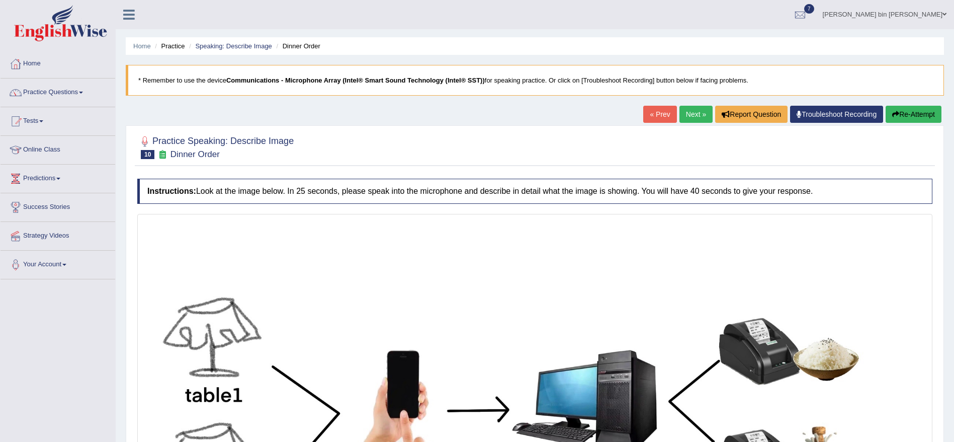
click at [699, 113] on link "Next »" at bounding box center [696, 114] width 33 height 17
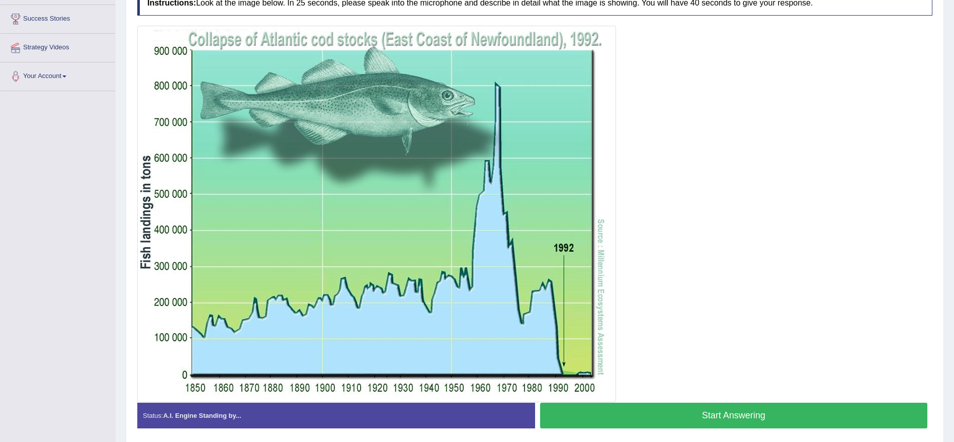
scroll to position [226, 0]
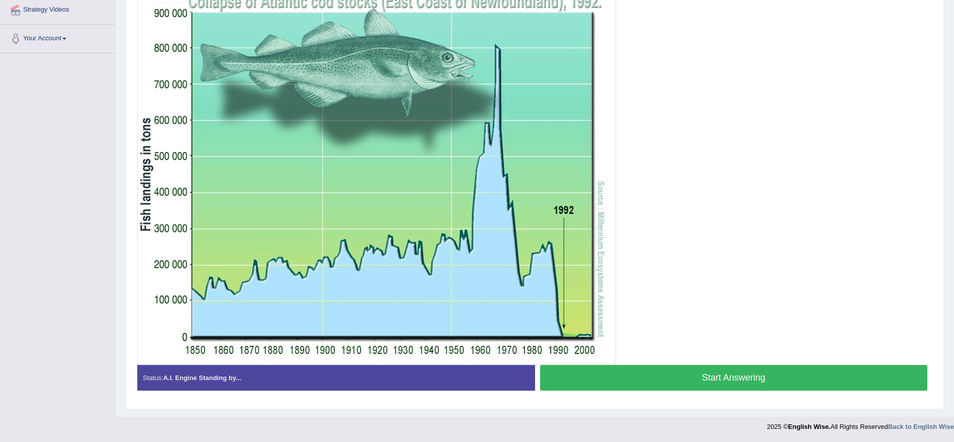
click at [693, 372] on button "Start Answering" at bounding box center [734, 378] width 388 height 26
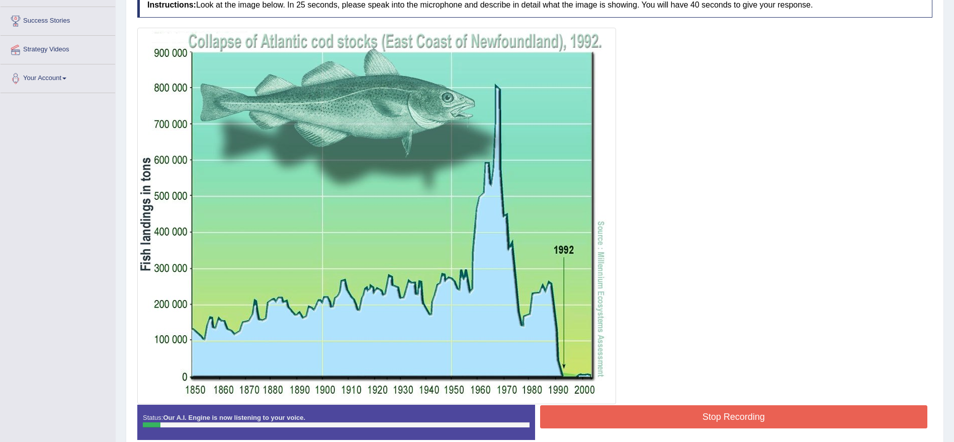
scroll to position [190, 0]
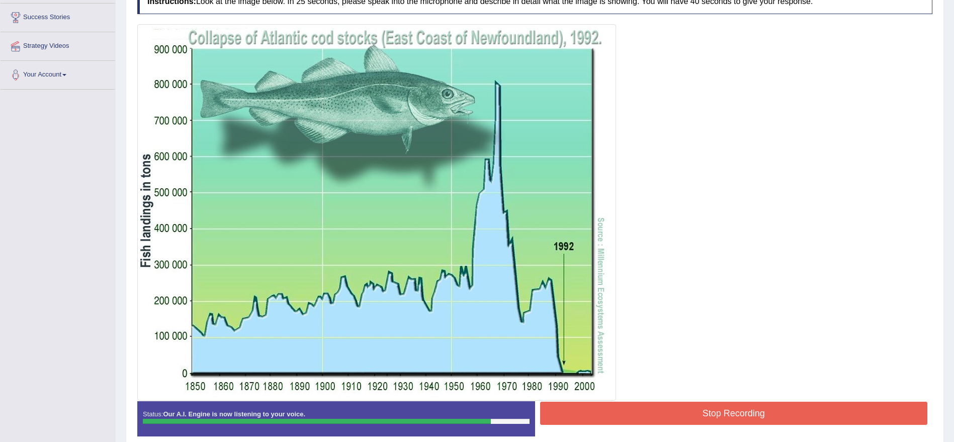
click at [675, 413] on button "Stop Recording" at bounding box center [734, 412] width 388 height 23
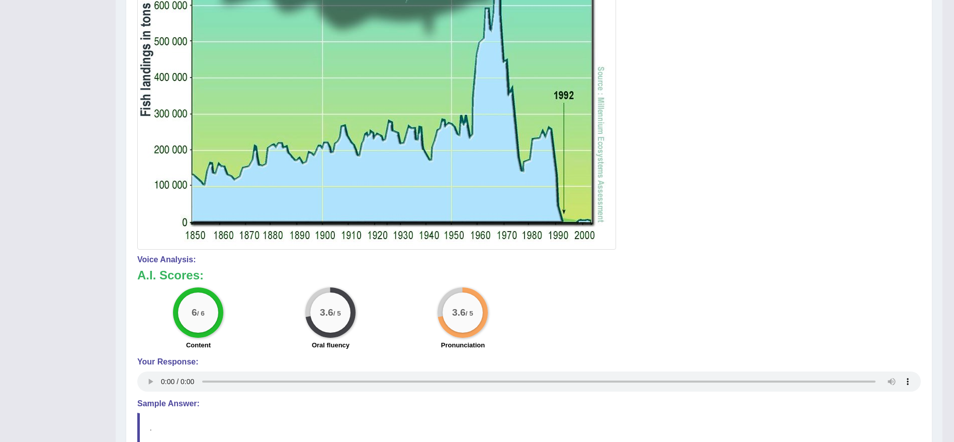
scroll to position [0, 0]
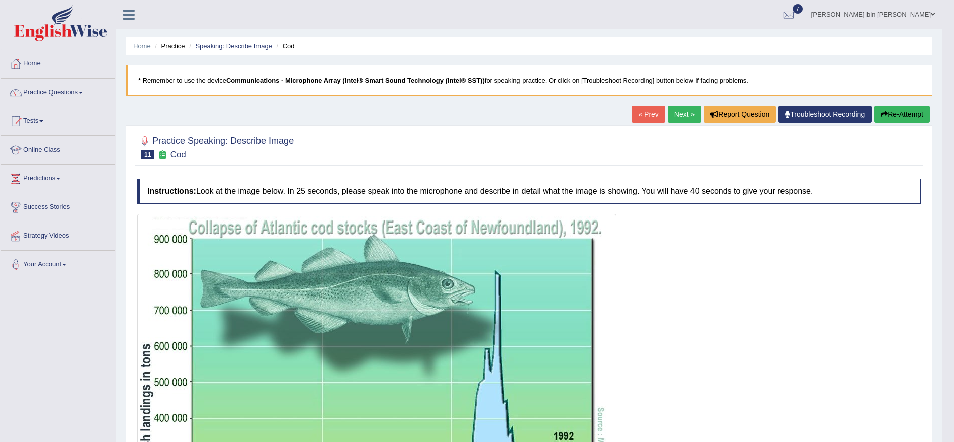
click at [684, 112] on link "Next »" at bounding box center [684, 114] width 33 height 17
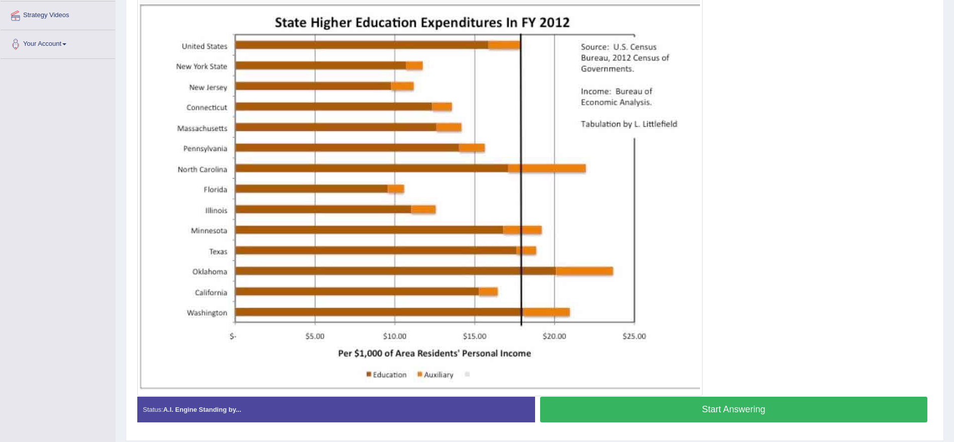
scroll to position [220, 0]
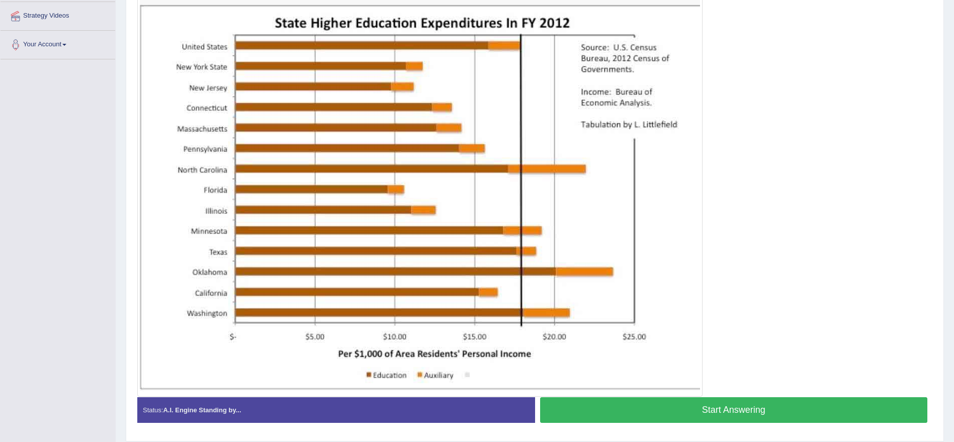
click at [676, 416] on button "Start Answering" at bounding box center [734, 410] width 388 height 26
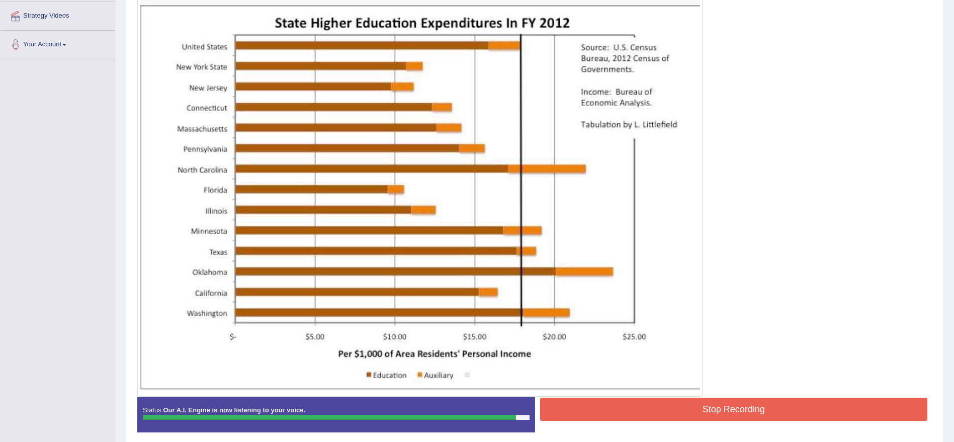
click at [676, 416] on button "Stop Recording" at bounding box center [734, 408] width 388 height 23
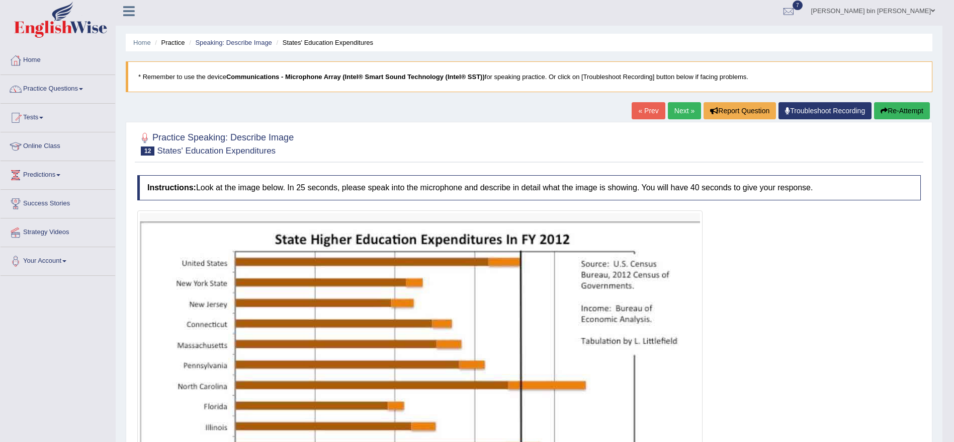
scroll to position [0, 0]
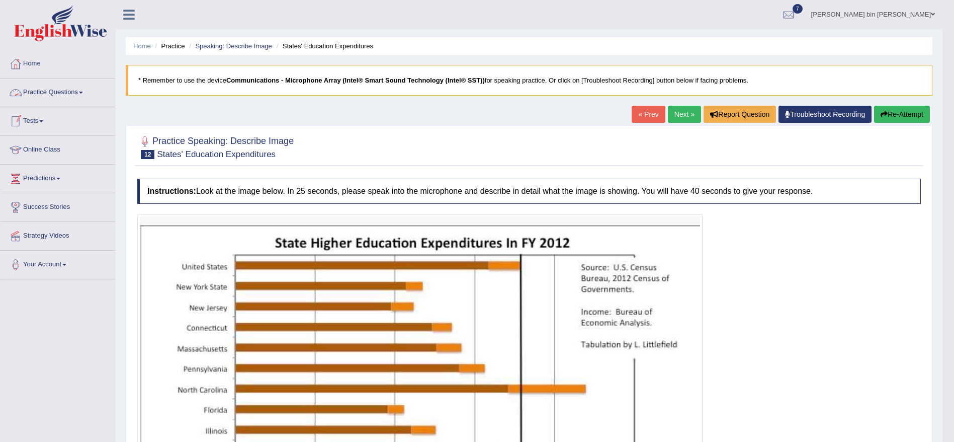
click at [68, 101] on link "Practice Questions" at bounding box center [58, 90] width 115 height 25
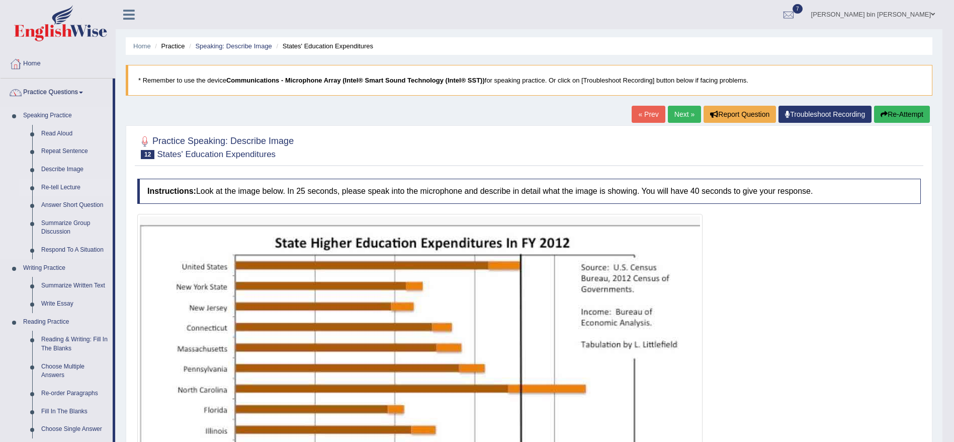
click at [61, 190] on link "Re-tell Lecture" at bounding box center [75, 188] width 76 height 18
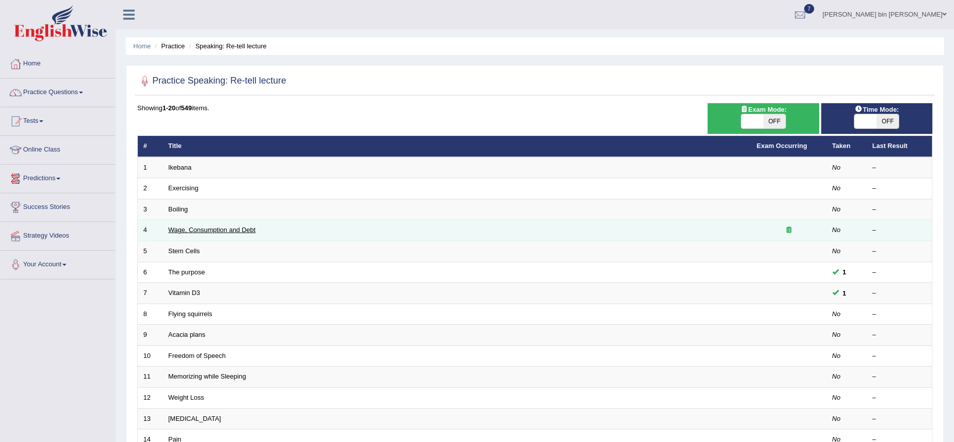
click at [227, 226] on link "Wage, Consumption and Debt" at bounding box center [213, 230] width 88 height 8
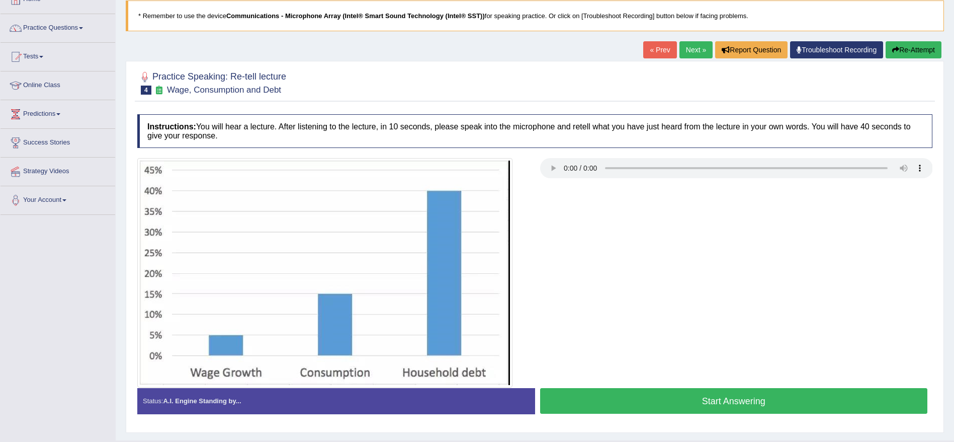
scroll to position [88, 0]
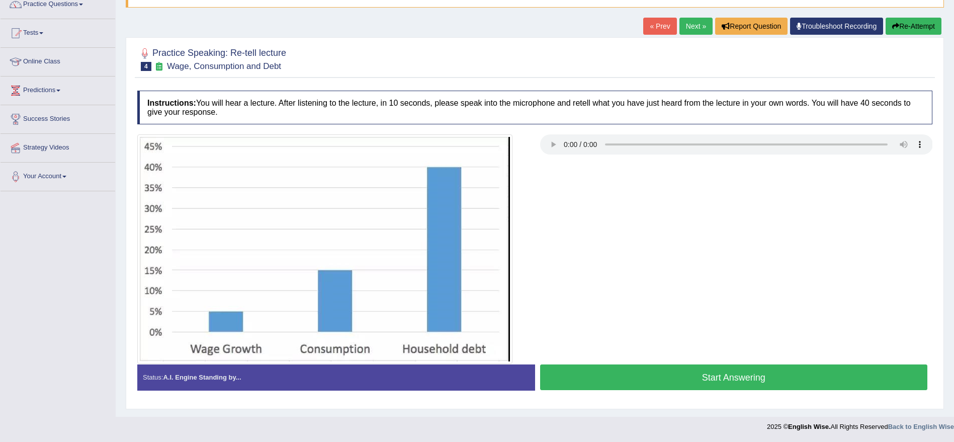
click at [227, 225] on img at bounding box center [324, 248] width 375 height 229
click at [676, 383] on button "Start Answering" at bounding box center [734, 377] width 388 height 26
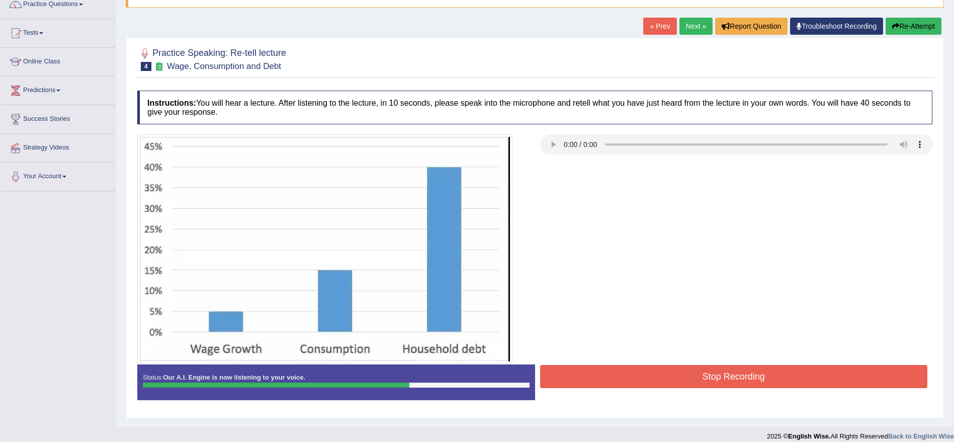
click at [716, 370] on button "Stop Recording" at bounding box center [734, 376] width 388 height 23
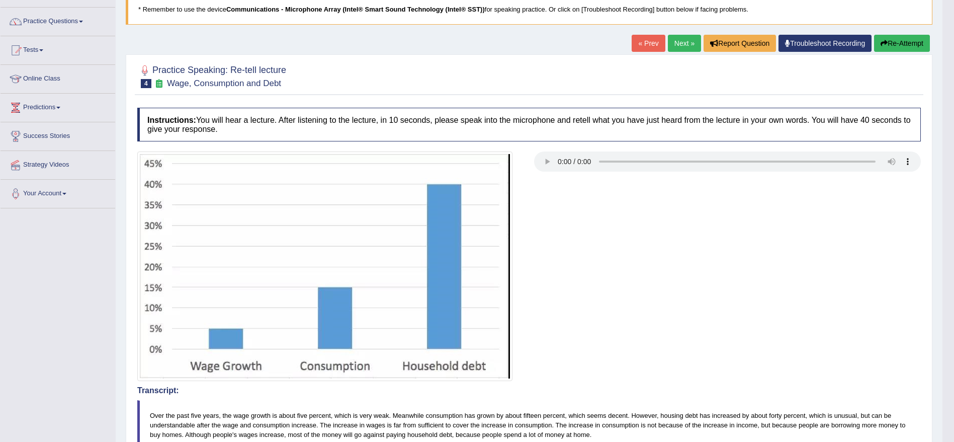
scroll to position [0, 0]
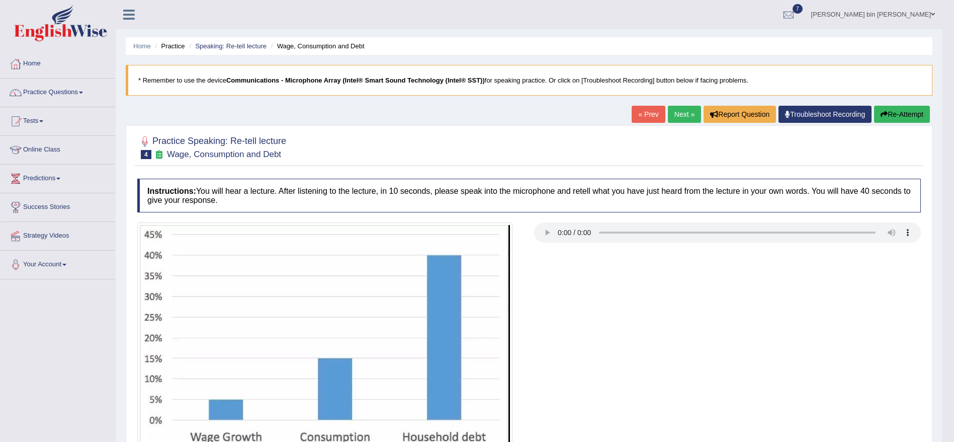
click at [683, 114] on link "Next »" at bounding box center [684, 114] width 33 height 17
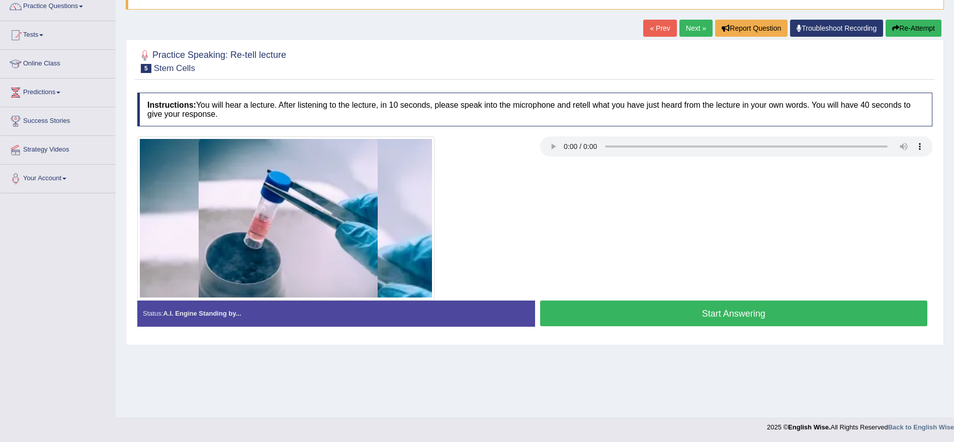
scroll to position [87, 0]
click at [695, 306] on button "Start Answering" at bounding box center [734, 313] width 388 height 26
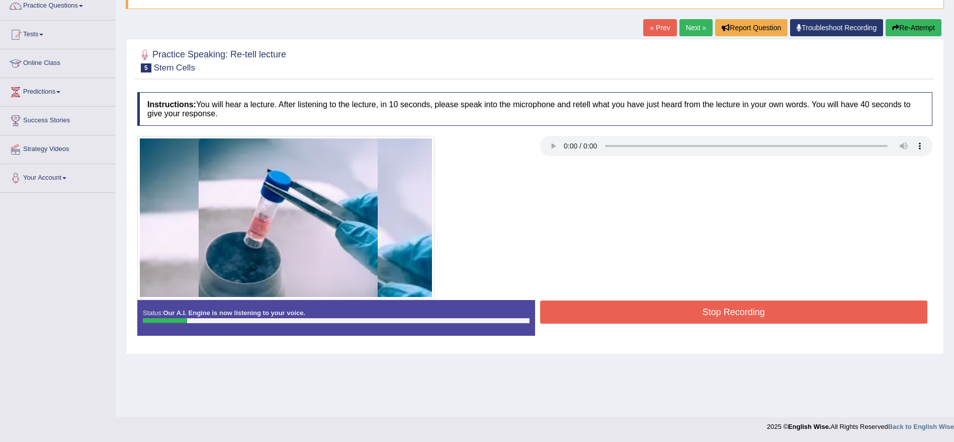
click at [631, 307] on button "Stop Recording" at bounding box center [734, 311] width 388 height 23
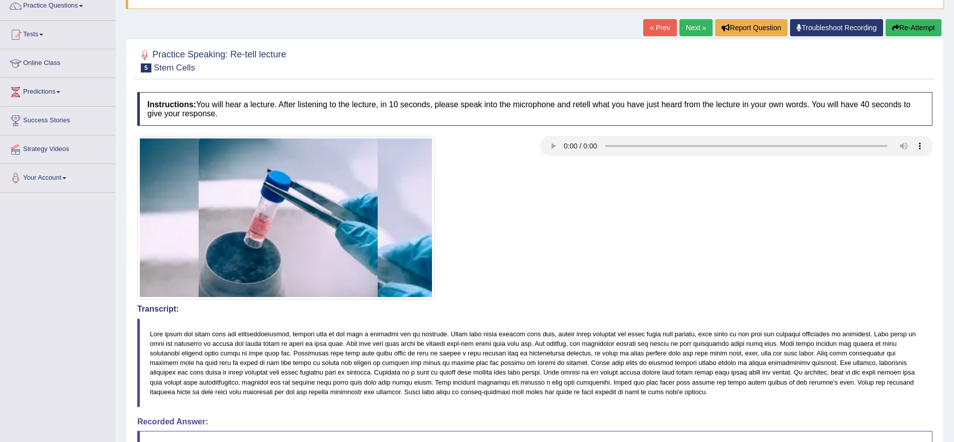
click at [916, 32] on button "Re-Attempt" at bounding box center [914, 27] width 56 height 17
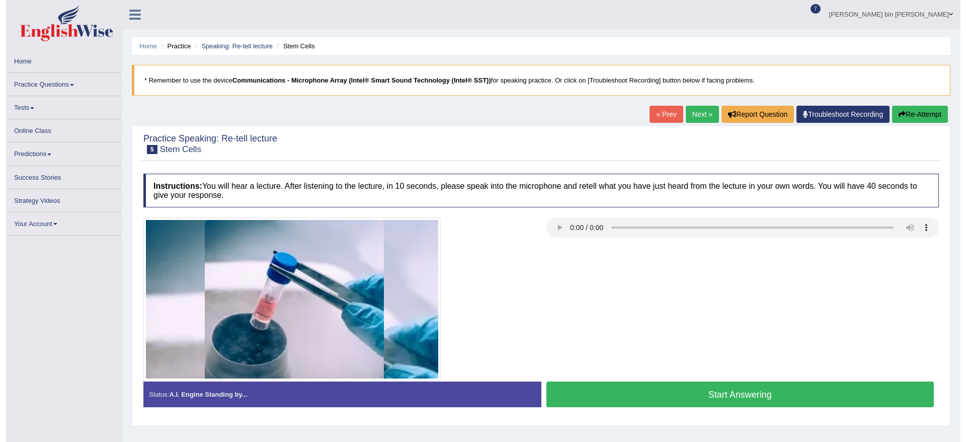
scroll to position [87, 0]
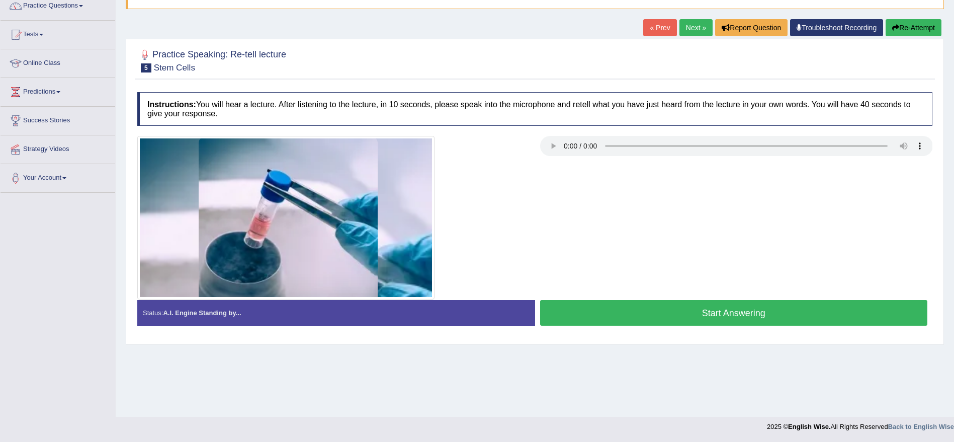
click at [935, 231] on div at bounding box center [535, 218] width 806 height 164
click at [909, 200] on div at bounding box center [535, 218] width 806 height 164
click at [698, 308] on button "Start Answering" at bounding box center [734, 313] width 388 height 26
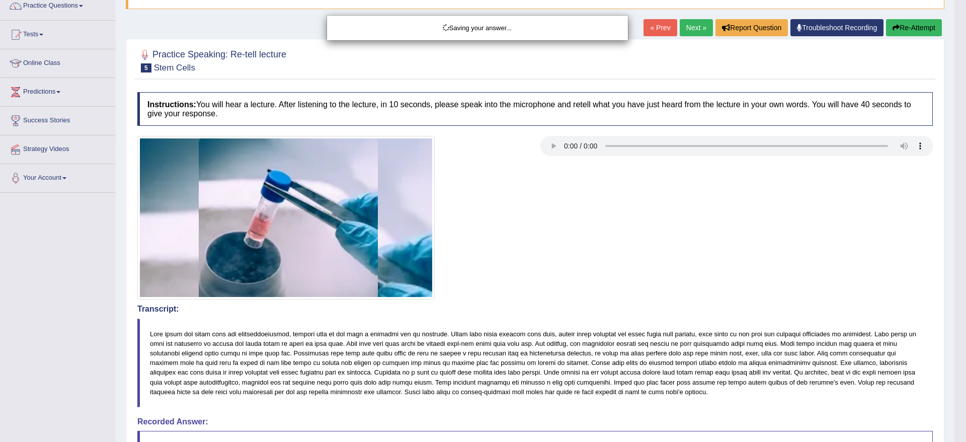
click at [633, 250] on div "Saving your answer..." at bounding box center [483, 221] width 966 height 442
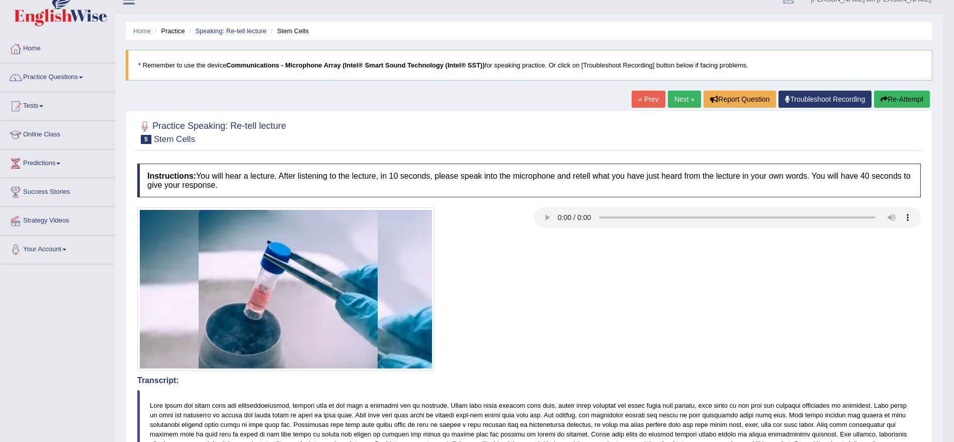
scroll to position [0, 0]
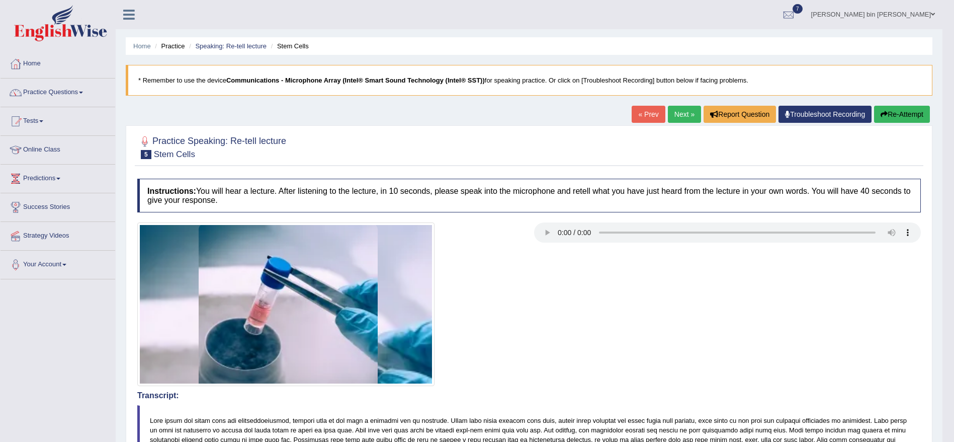
click at [682, 113] on link "Next »" at bounding box center [684, 114] width 33 height 17
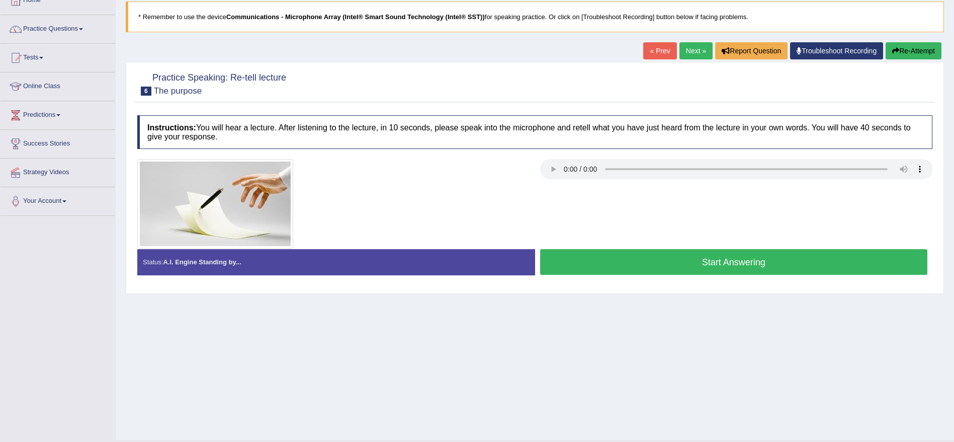
scroll to position [87, 0]
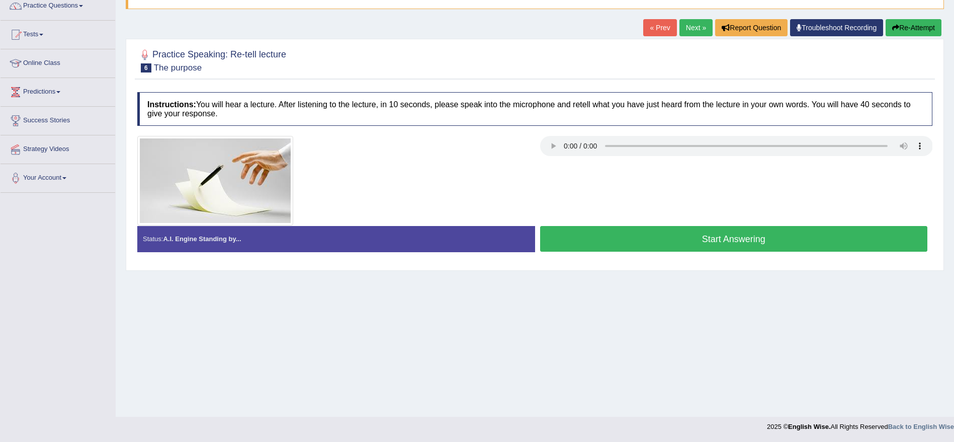
click at [590, 239] on button "Start Answering" at bounding box center [734, 239] width 388 height 26
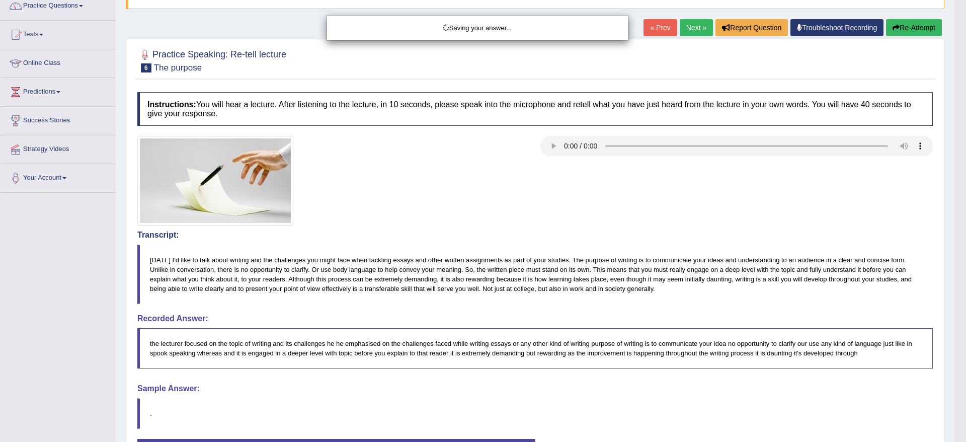
click at [699, 286] on div "Saving your answer..." at bounding box center [483, 221] width 966 height 442
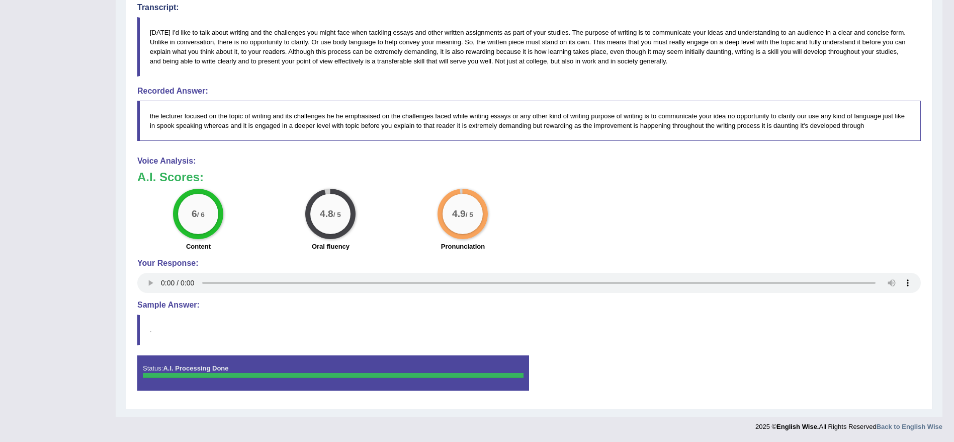
scroll to position [0, 0]
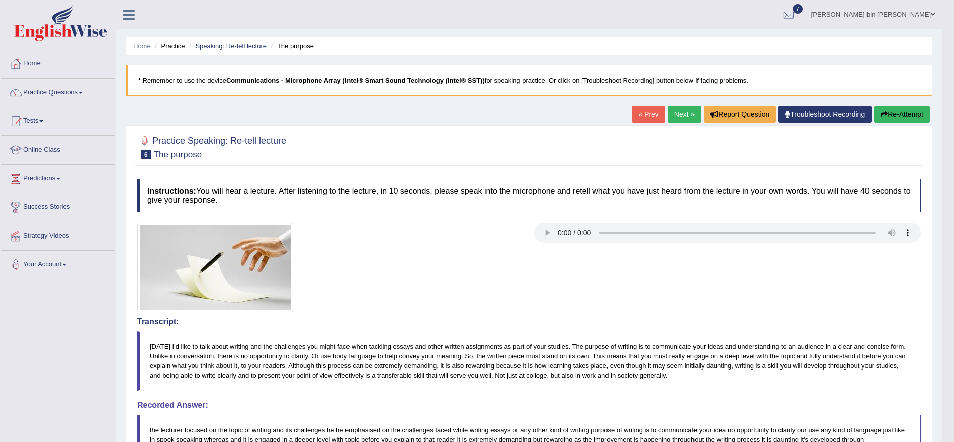
click at [676, 117] on link "Next »" at bounding box center [684, 114] width 33 height 17
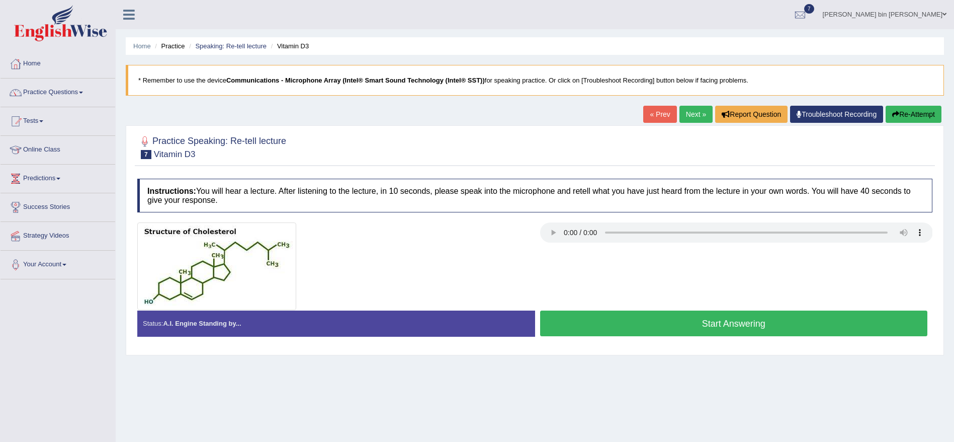
click at [694, 320] on button "Start Answering" at bounding box center [734, 323] width 388 height 26
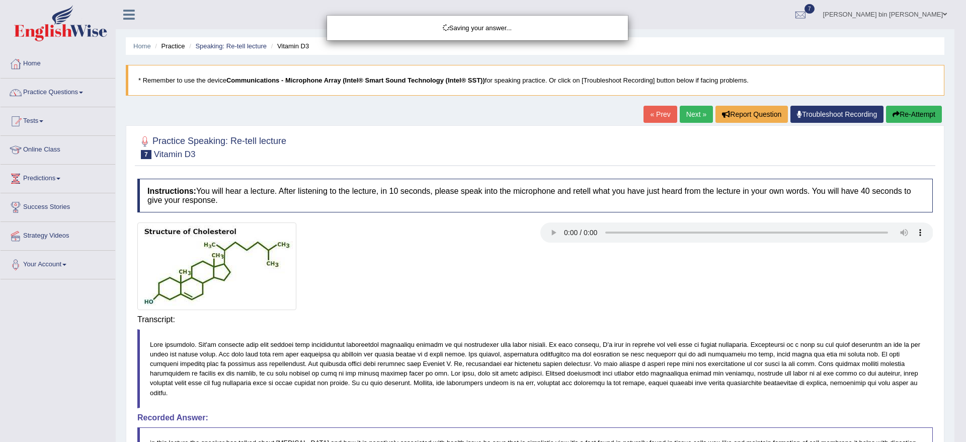
click at [656, 320] on div "Saving your answer..." at bounding box center [483, 221] width 966 height 442
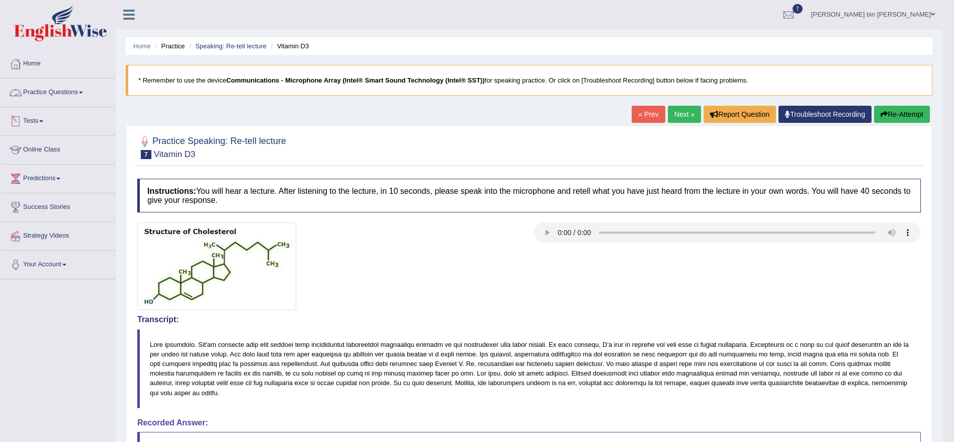
click at [49, 92] on link "Practice Questions" at bounding box center [58, 90] width 115 height 25
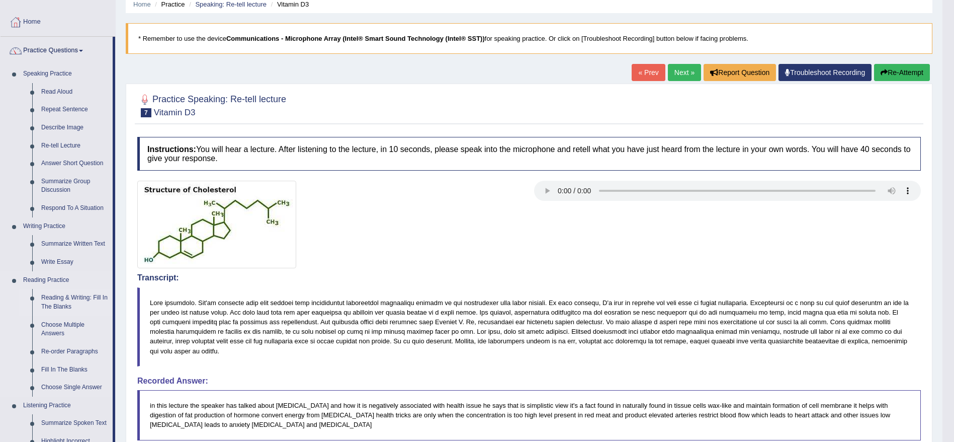
scroll to position [42, 0]
click at [49, 163] on link "Answer Short Question" at bounding box center [75, 163] width 76 height 18
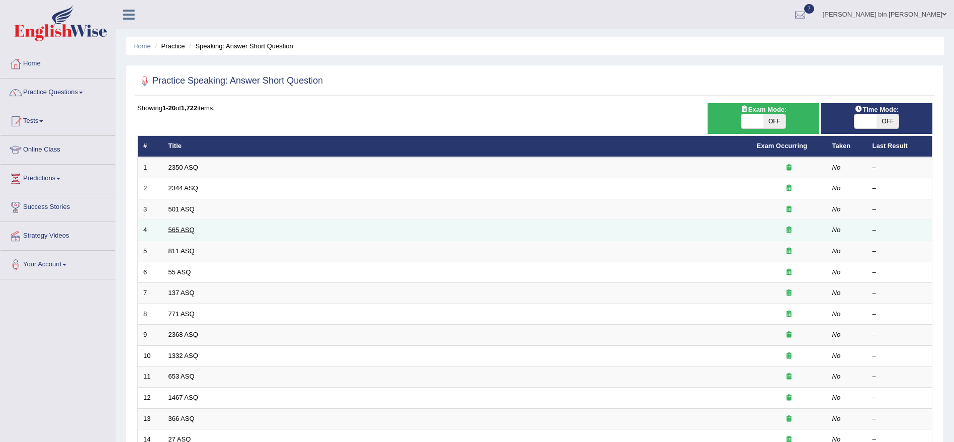
click at [173, 231] on link "565 ASQ" at bounding box center [182, 230] width 26 height 8
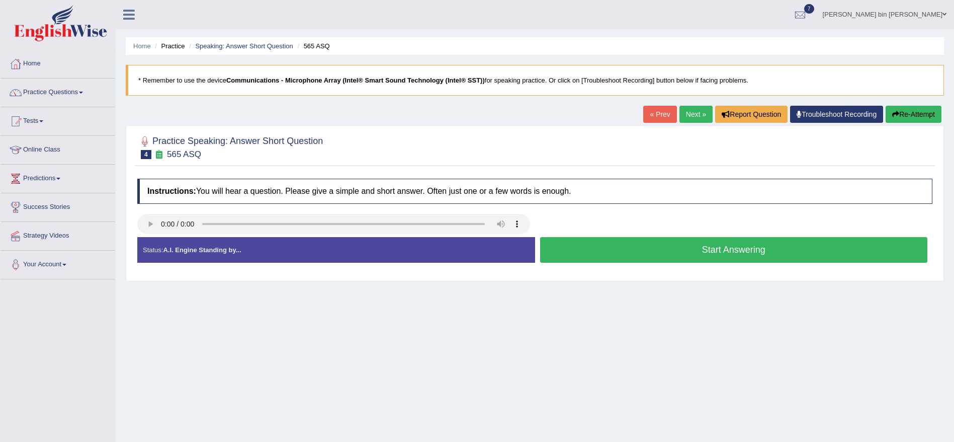
click at [623, 248] on button "Start Answering" at bounding box center [734, 250] width 388 height 26
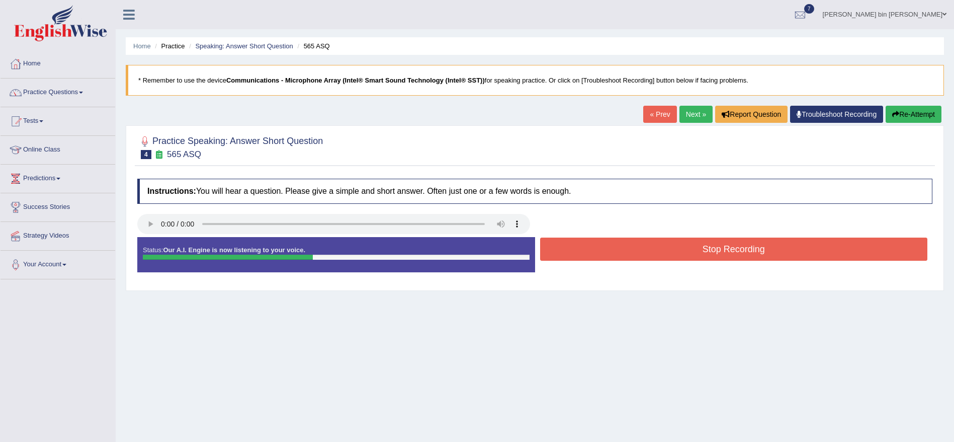
click at [623, 248] on button "Stop Recording" at bounding box center [734, 248] width 388 height 23
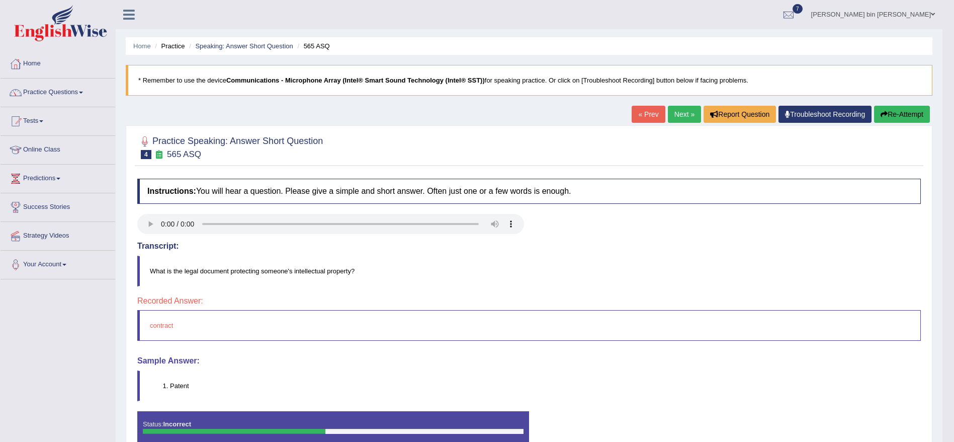
click at [675, 119] on link "Next »" at bounding box center [684, 114] width 33 height 17
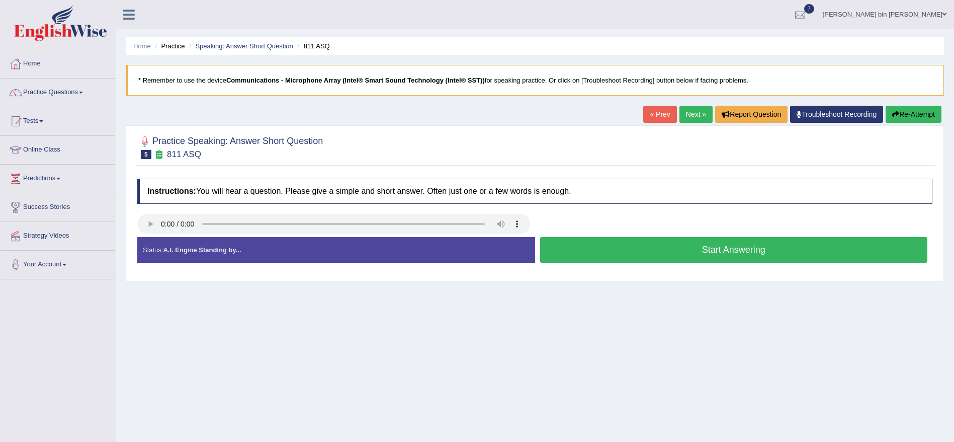
click at [595, 240] on button "Start Answering" at bounding box center [734, 250] width 388 height 26
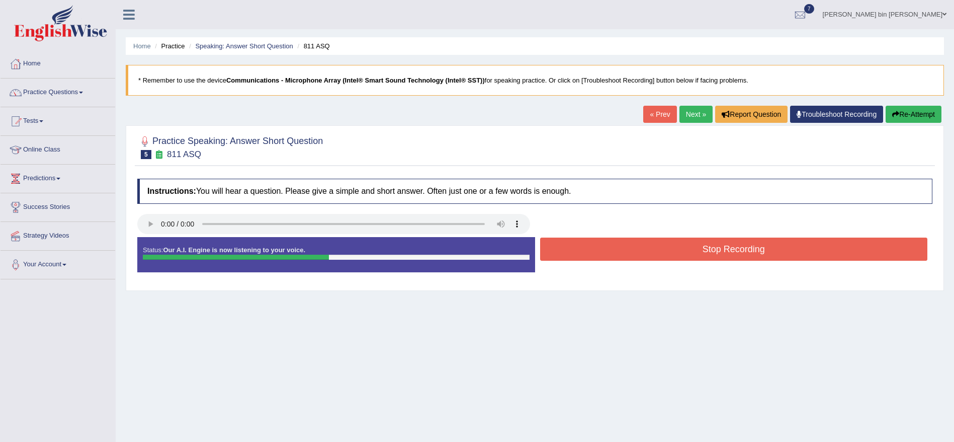
click at [595, 240] on button "Stop Recording" at bounding box center [734, 248] width 388 height 23
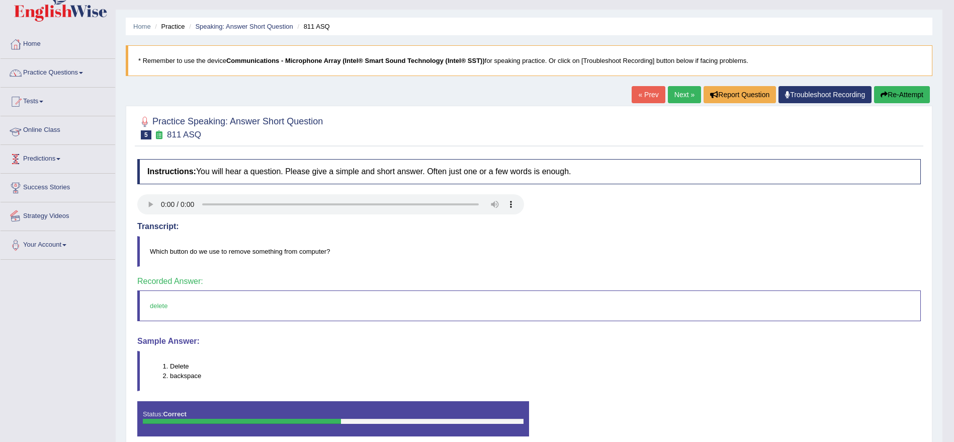
scroll to position [7, 0]
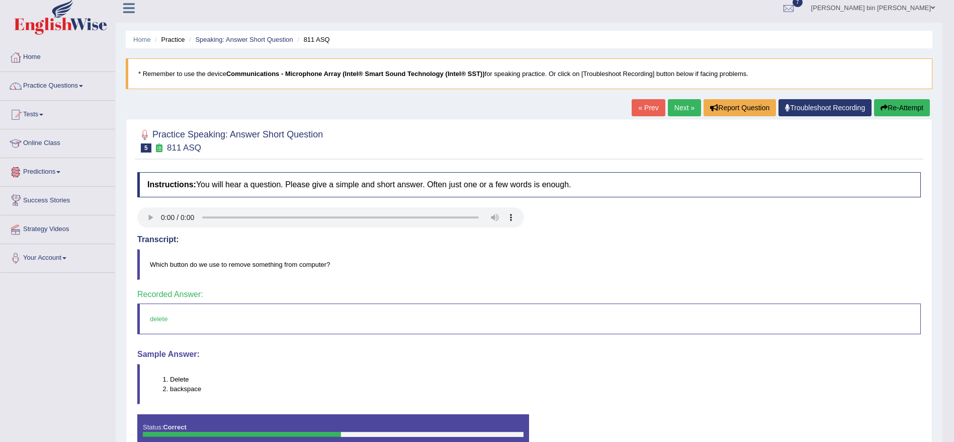
click at [682, 103] on link "Next »" at bounding box center [684, 107] width 33 height 17
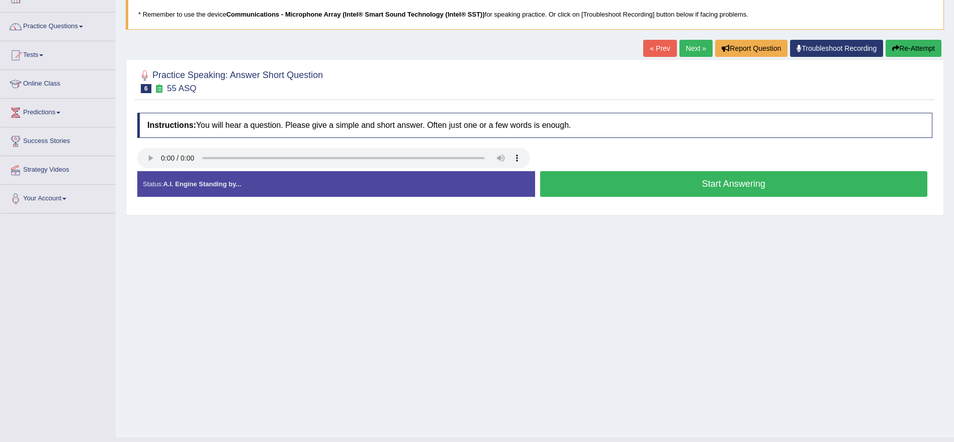
scroll to position [66, 0]
click at [610, 184] on button "Start Answering" at bounding box center [734, 184] width 388 height 26
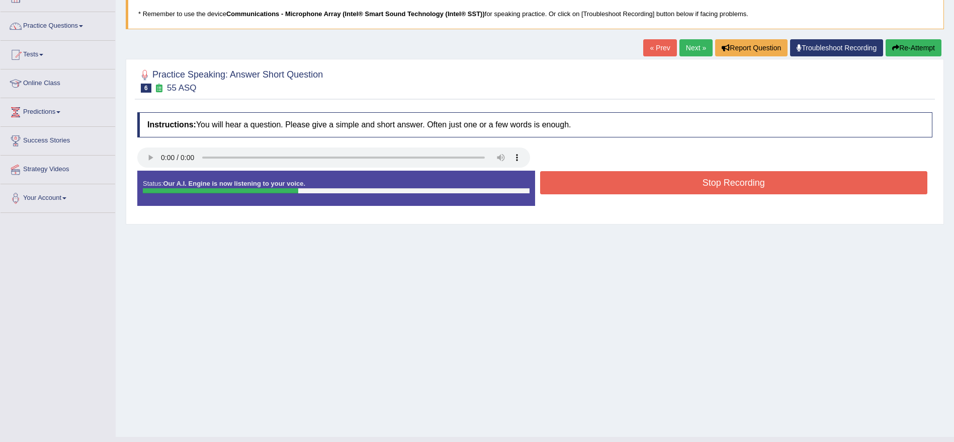
click at [610, 184] on button "Stop Recording" at bounding box center [734, 182] width 388 height 23
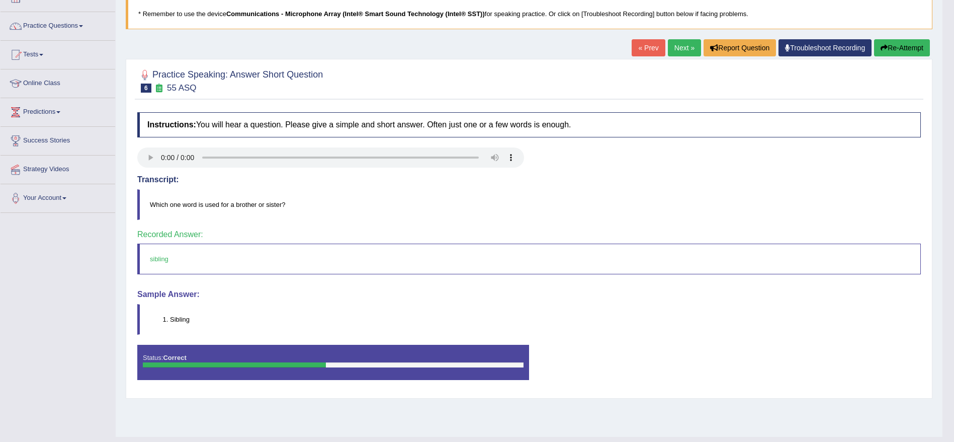
click at [697, 50] on div "« Prev Next » Report Question Troubleshoot Recording Re-Attempt" at bounding box center [782, 49] width 301 height 20
click at [680, 48] on link "Next »" at bounding box center [684, 47] width 33 height 17
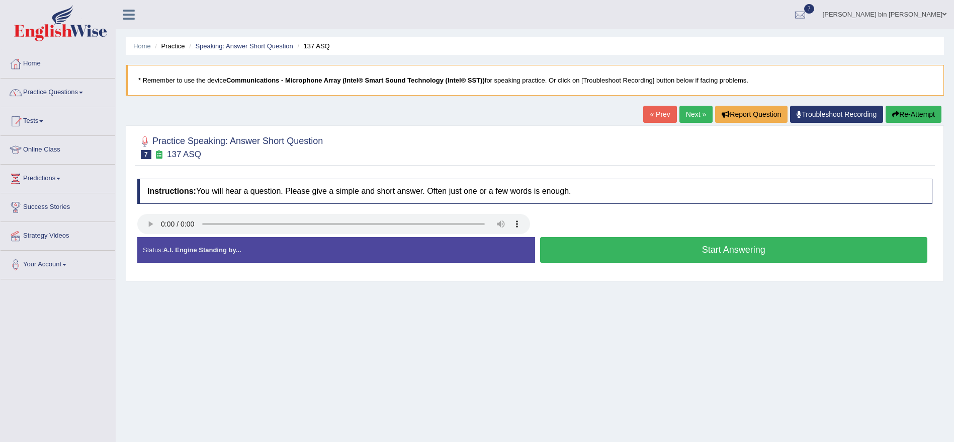
click at [654, 242] on button "Start Answering" at bounding box center [734, 250] width 388 height 26
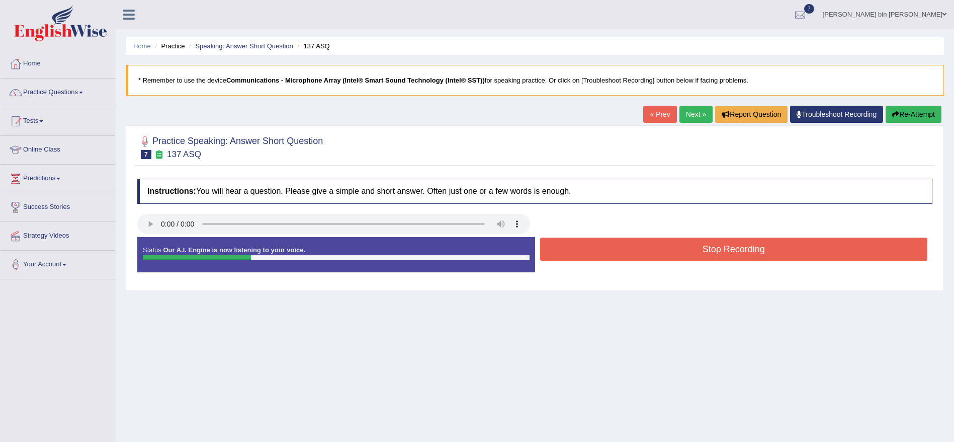
click at [654, 242] on button "Stop Recording" at bounding box center [734, 248] width 388 height 23
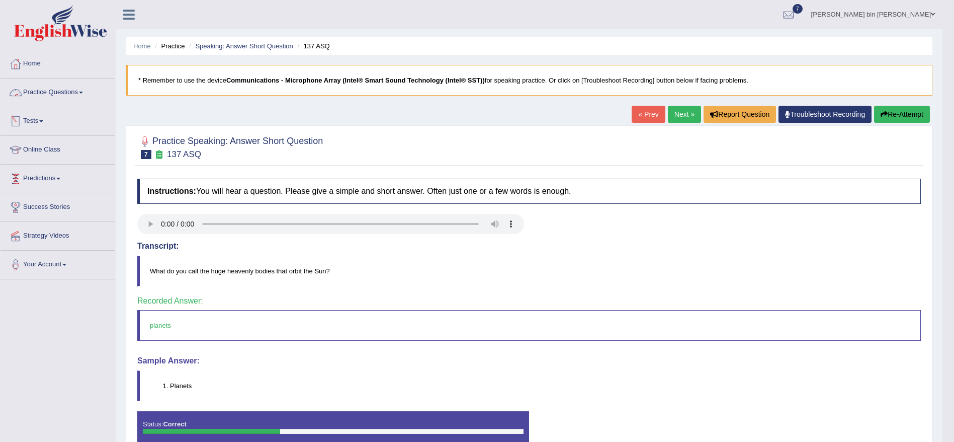
click at [48, 92] on link "Practice Questions" at bounding box center [58, 90] width 115 height 25
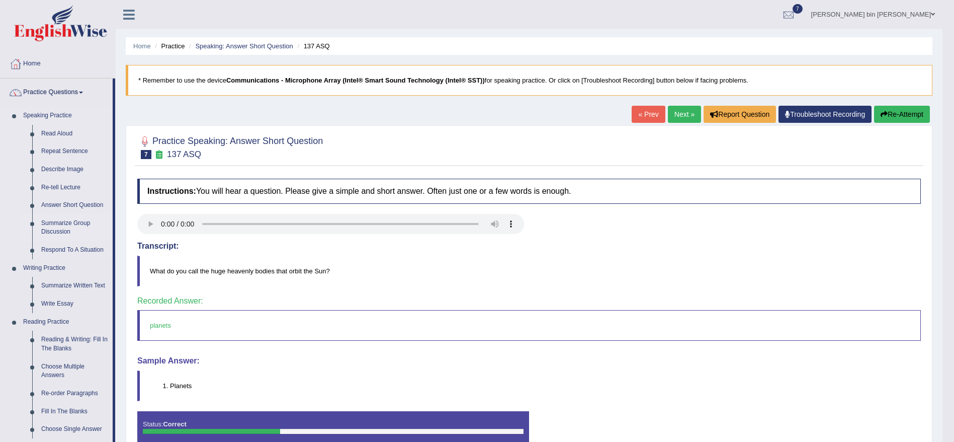
click at [59, 219] on link "Summarize Group Discussion" at bounding box center [75, 227] width 76 height 27
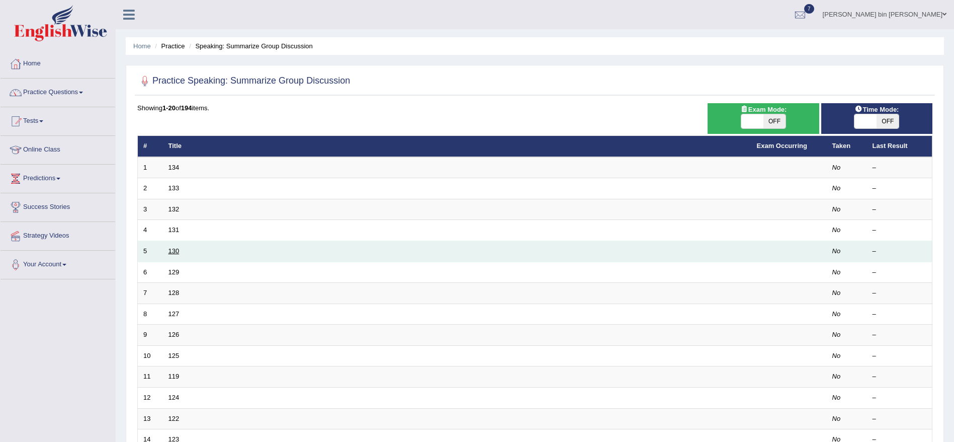
click at [175, 250] on link "130" at bounding box center [174, 251] width 11 height 8
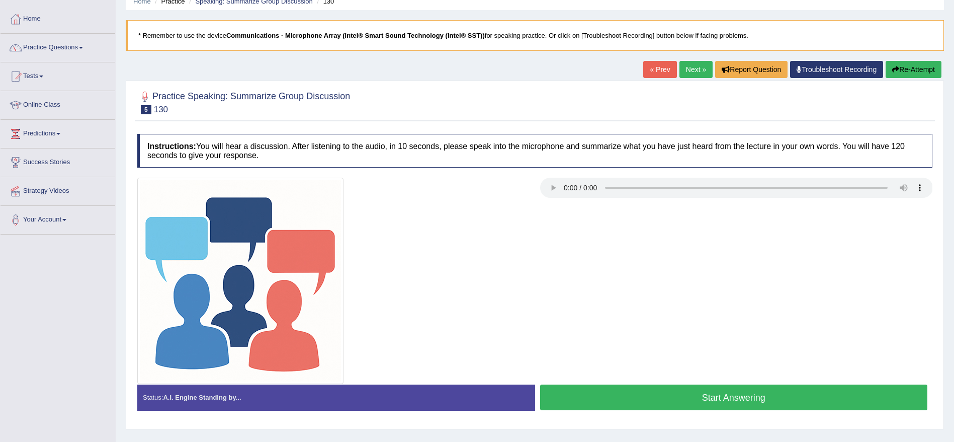
scroll to position [48, 0]
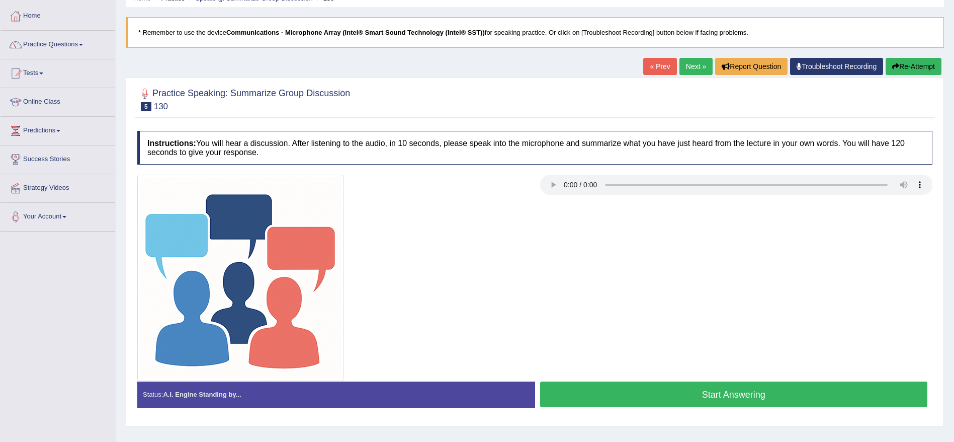
click at [616, 315] on div at bounding box center [535, 278] width 806 height 206
click at [682, 393] on button "Start Answering" at bounding box center [734, 394] width 388 height 26
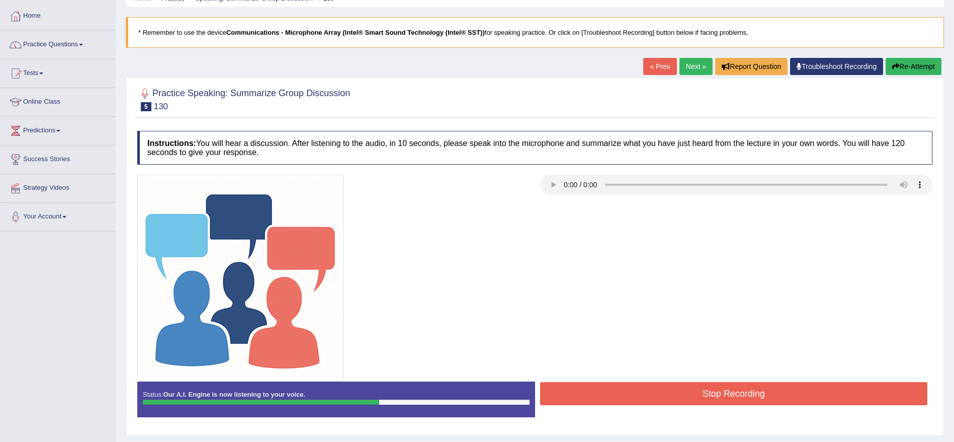
click at [629, 387] on button "Stop Recording" at bounding box center [734, 393] width 388 height 23
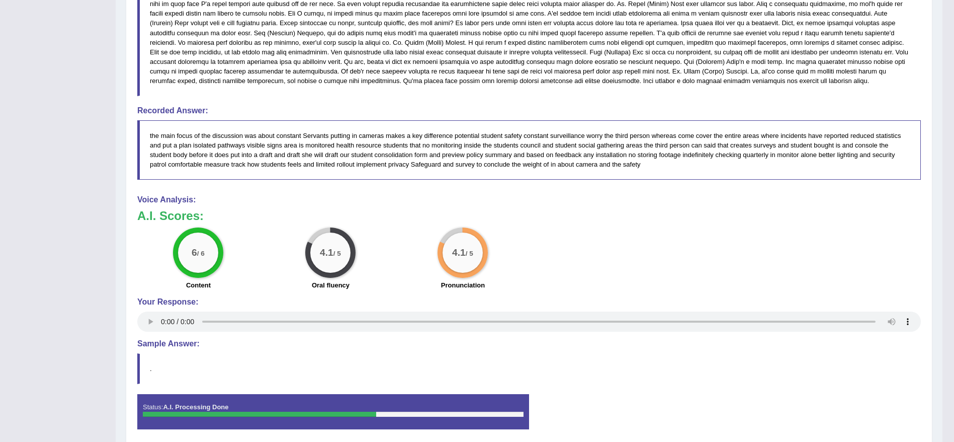
scroll to position [517, 0]
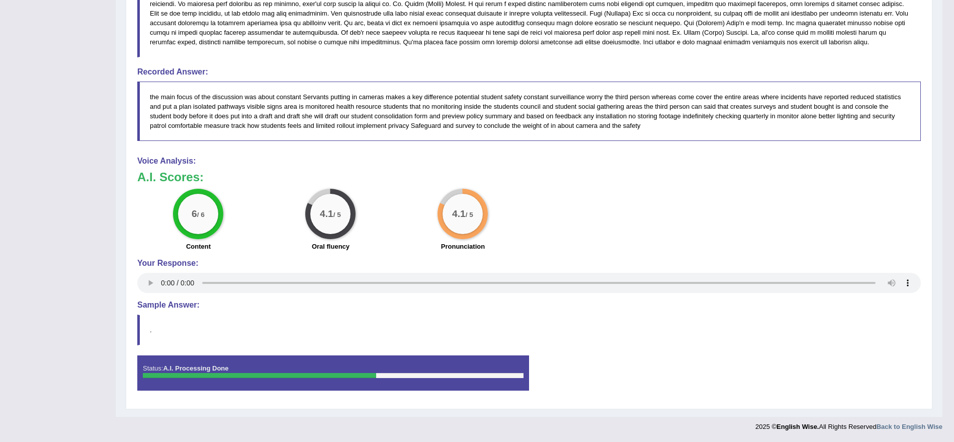
click at [754, 254] on div "Voice Analysis: A.I. Scores: 6 / 6 Content 4.1 / 5 Oral fluency 4.1 / 5 Pronunc…" at bounding box center [529, 225] width 784 height 139
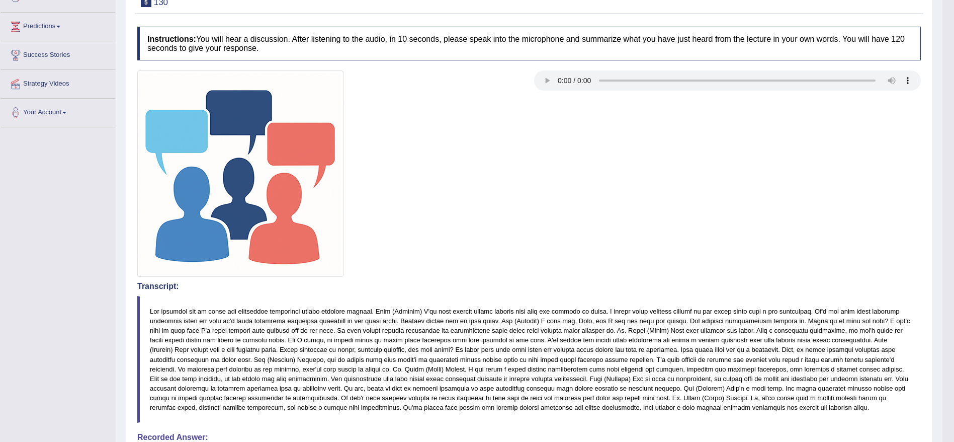
scroll to position [0, 0]
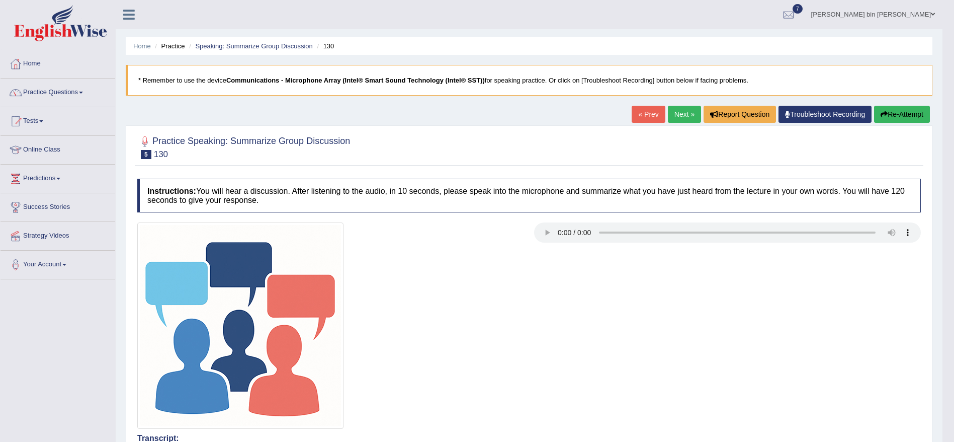
click at [683, 114] on link "Next »" at bounding box center [684, 114] width 33 height 17
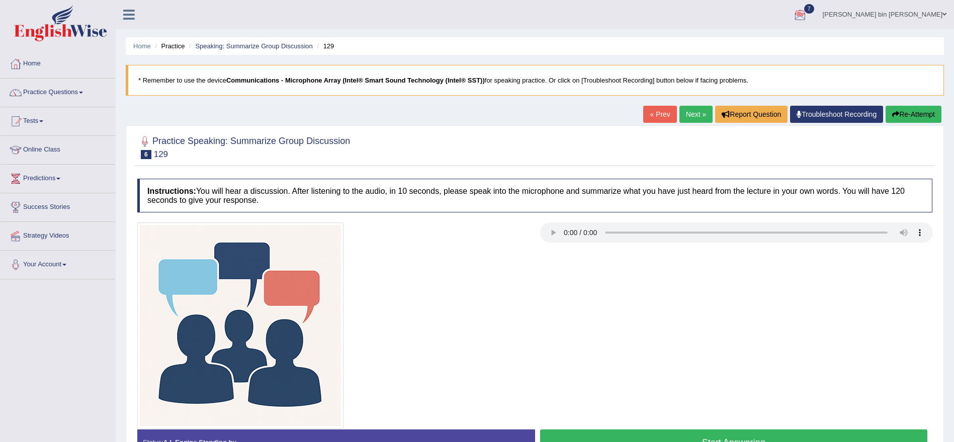
scroll to position [87, 0]
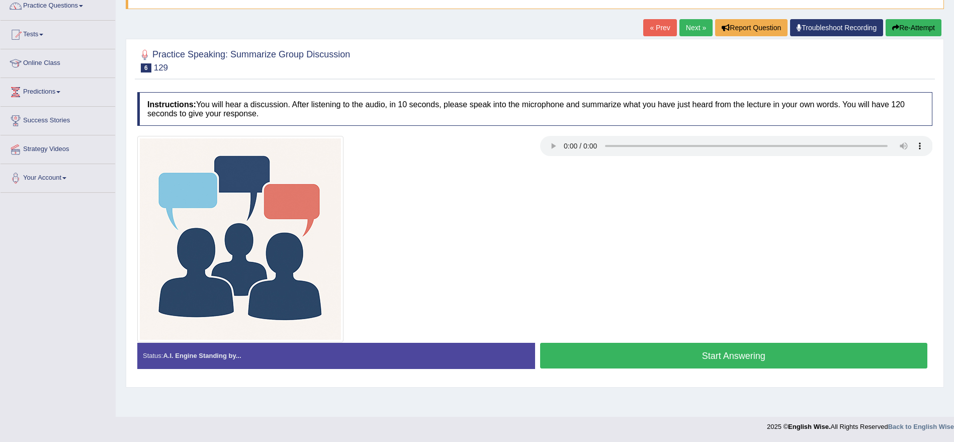
click at [619, 348] on button "Start Answering" at bounding box center [734, 356] width 388 height 26
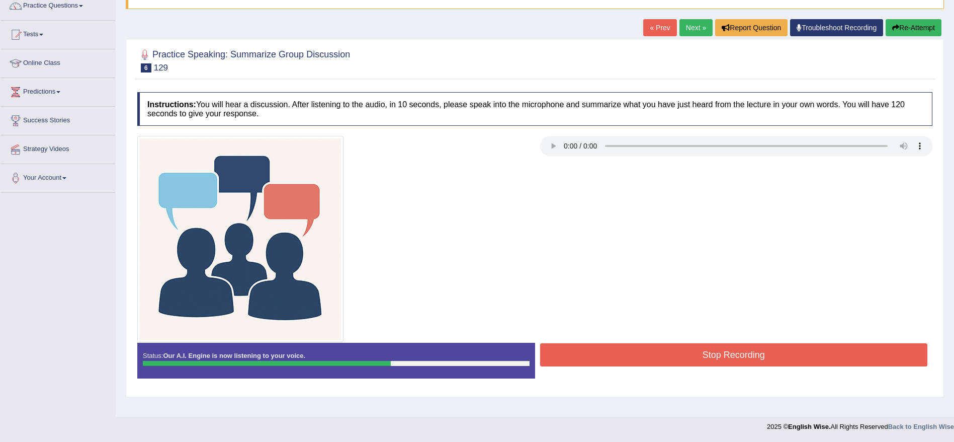
click at [686, 342] on div "Created with Highcharts 7.1.2 Great Too slow Too fast Time Speech pace meter: 0…" at bounding box center [736, 342] width 403 height 1
click at [684, 351] on button "Stop Recording" at bounding box center [734, 354] width 388 height 23
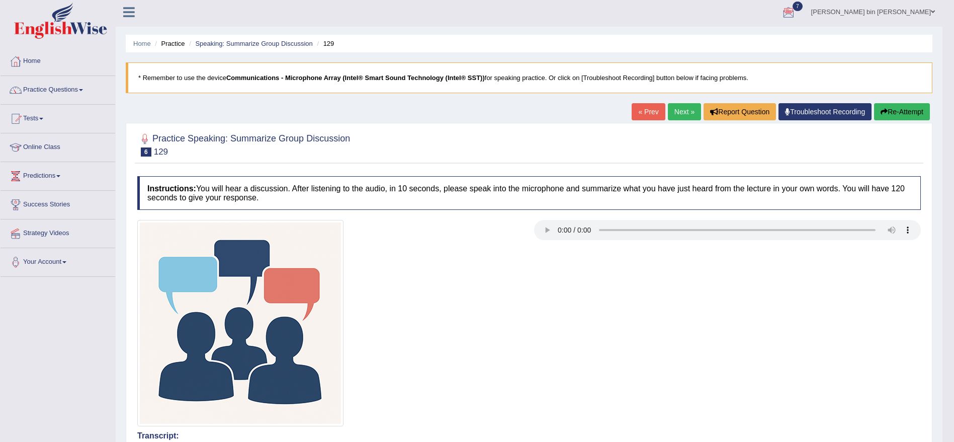
scroll to position [0, 0]
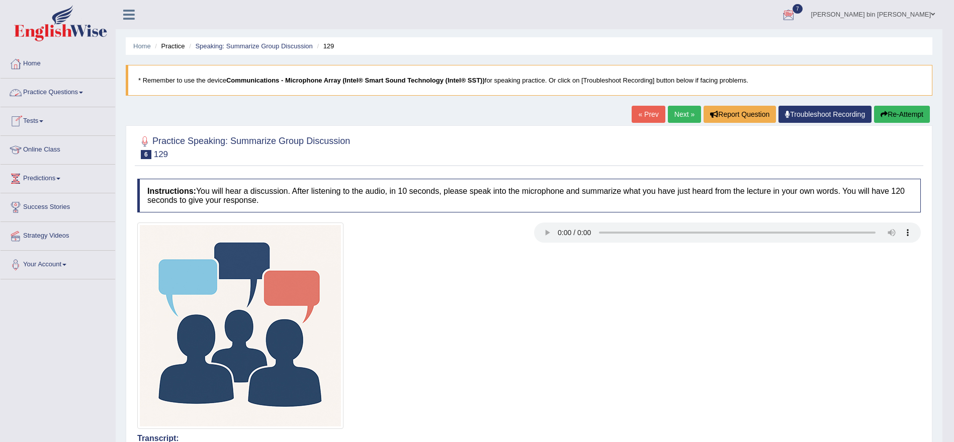
click at [48, 97] on link "Practice Questions" at bounding box center [58, 90] width 115 height 25
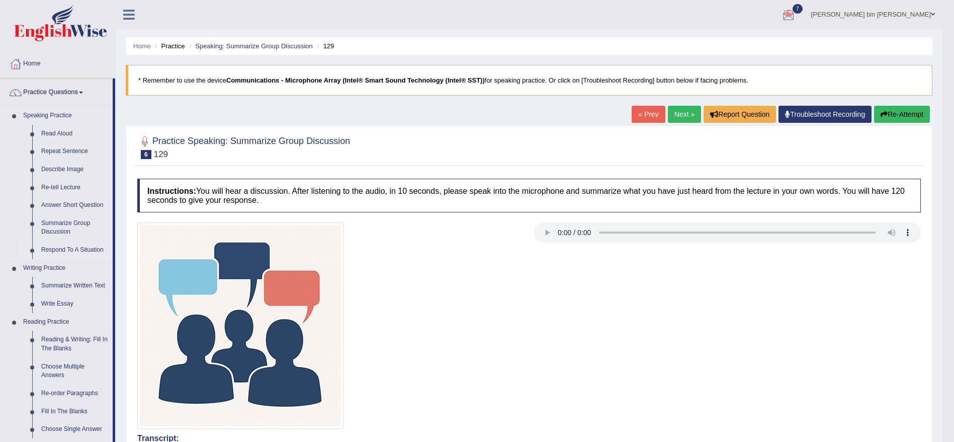
click at [68, 249] on link "Respond To A Situation" at bounding box center [75, 250] width 76 height 18
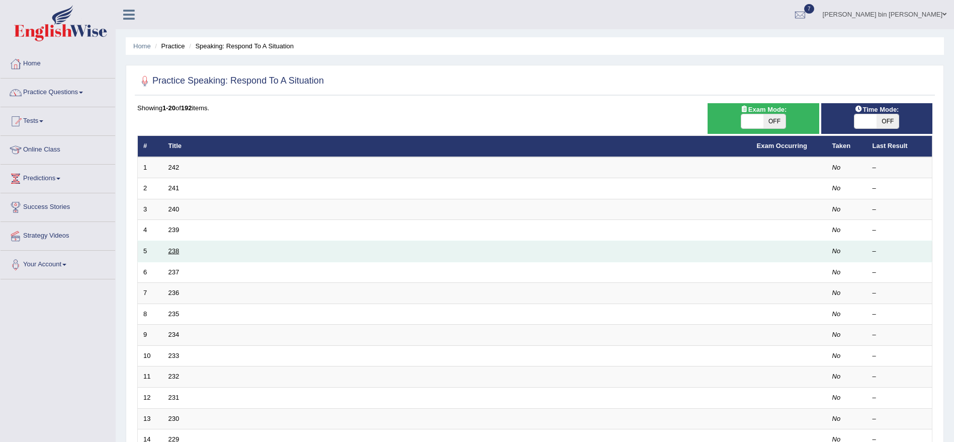
click at [176, 247] on link "238" at bounding box center [174, 251] width 11 height 8
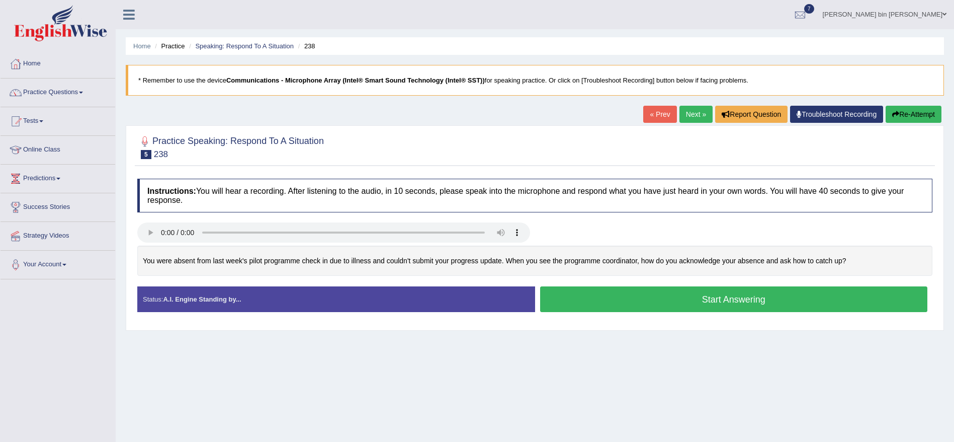
click at [609, 295] on button "Start Answering" at bounding box center [734, 299] width 388 height 26
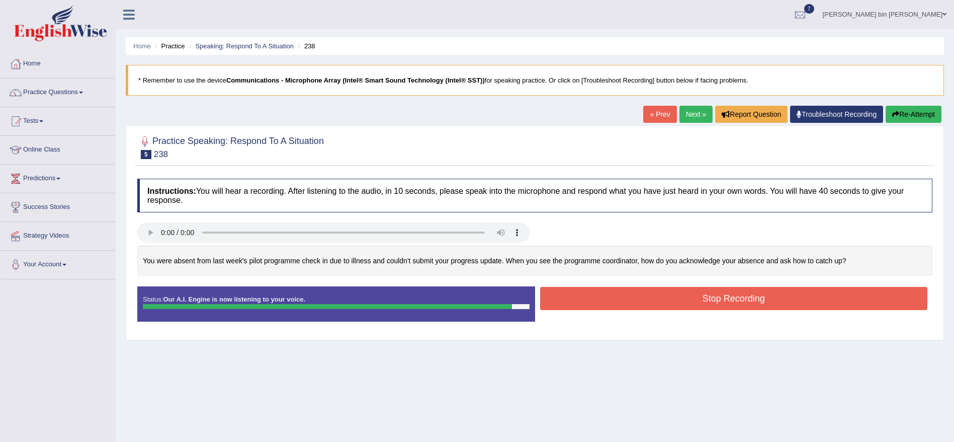
click at [609, 295] on button "Stop Recording" at bounding box center [734, 298] width 388 height 23
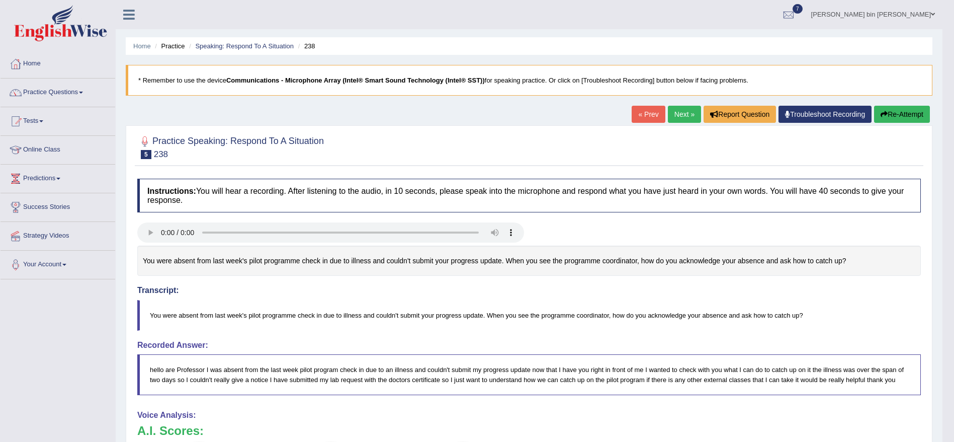
click at [686, 109] on link "Next »" at bounding box center [684, 114] width 33 height 17
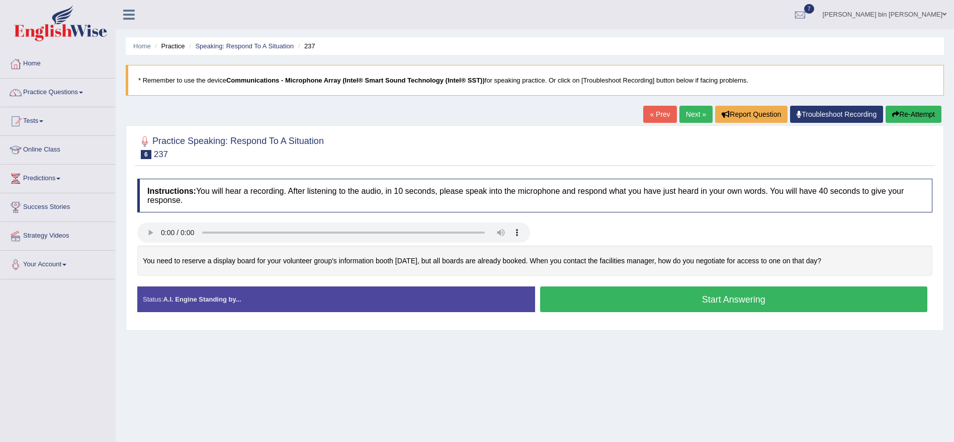
click at [720, 303] on button "Start Answering" at bounding box center [734, 299] width 388 height 26
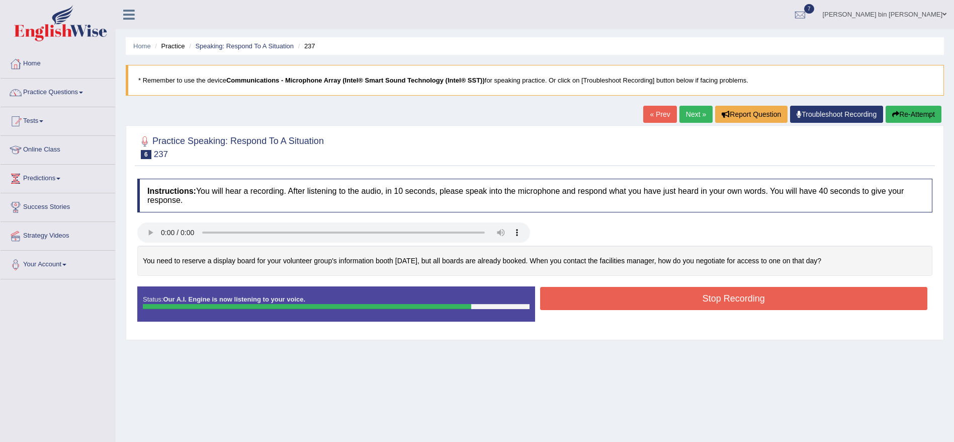
click at [720, 303] on button "Stop Recording" at bounding box center [734, 298] width 388 height 23
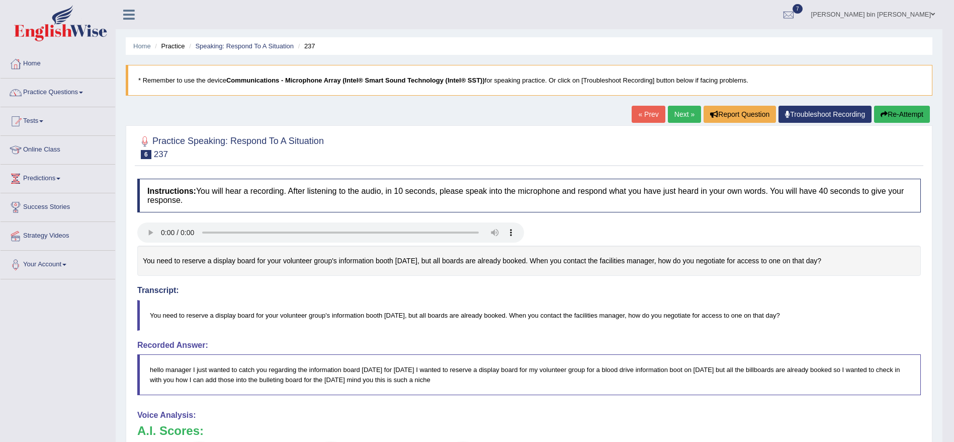
click at [682, 117] on link "Next »" at bounding box center [684, 114] width 33 height 17
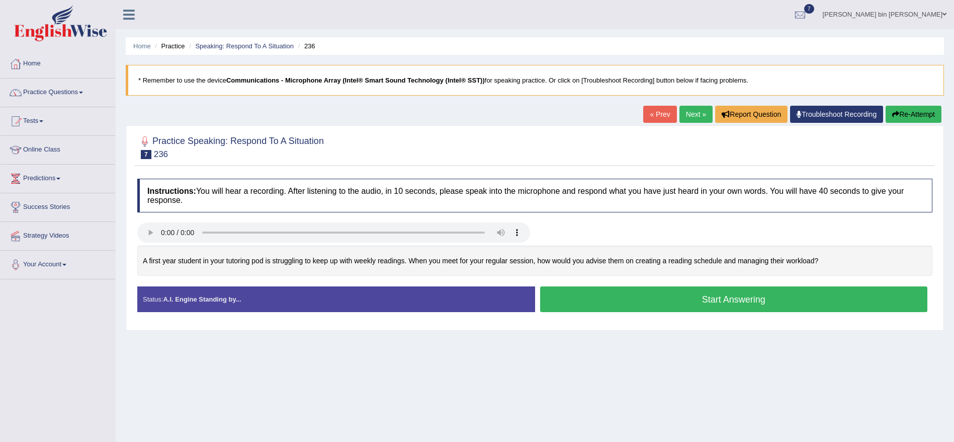
click at [645, 296] on button "Start Answering" at bounding box center [734, 299] width 388 height 26
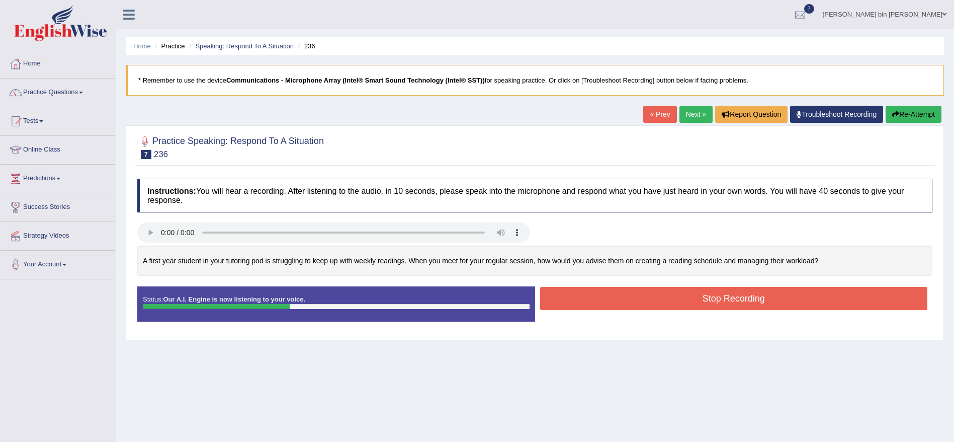
click at [645, 296] on button "Stop Recording" at bounding box center [734, 298] width 388 height 23
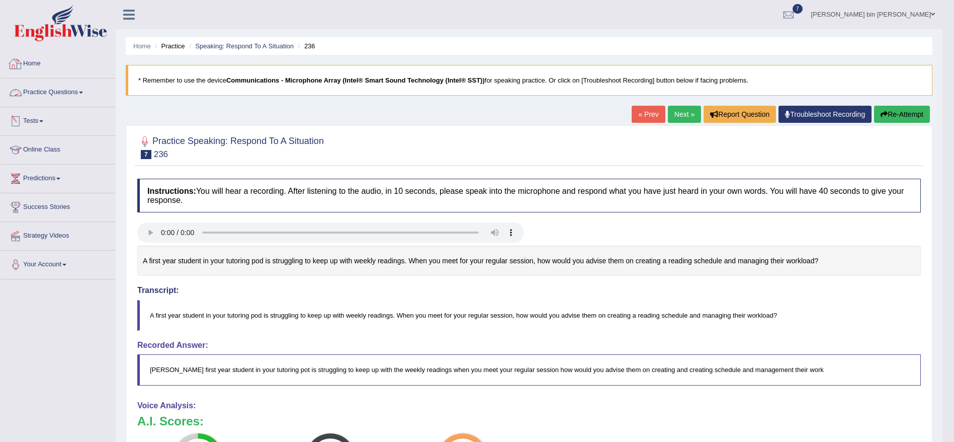
click at [55, 95] on link "Practice Questions" at bounding box center [58, 90] width 115 height 25
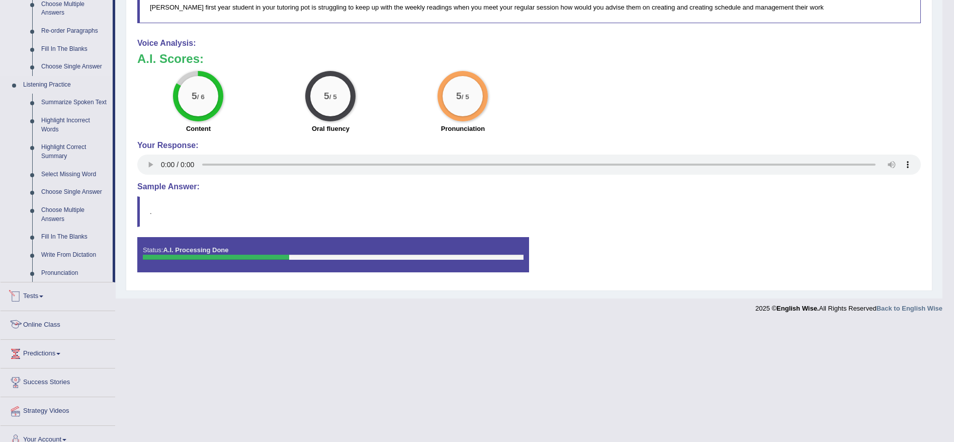
scroll to position [363, 0]
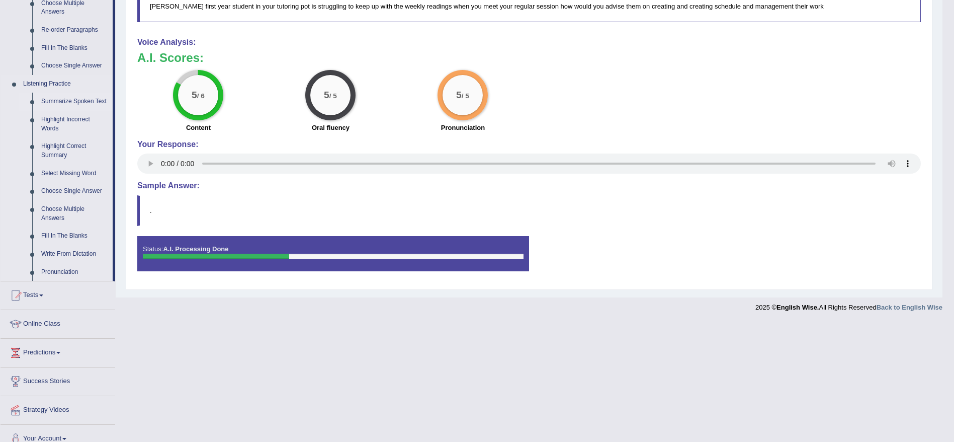
click at [89, 102] on link "Summarize Spoken Text" at bounding box center [75, 102] width 76 height 18
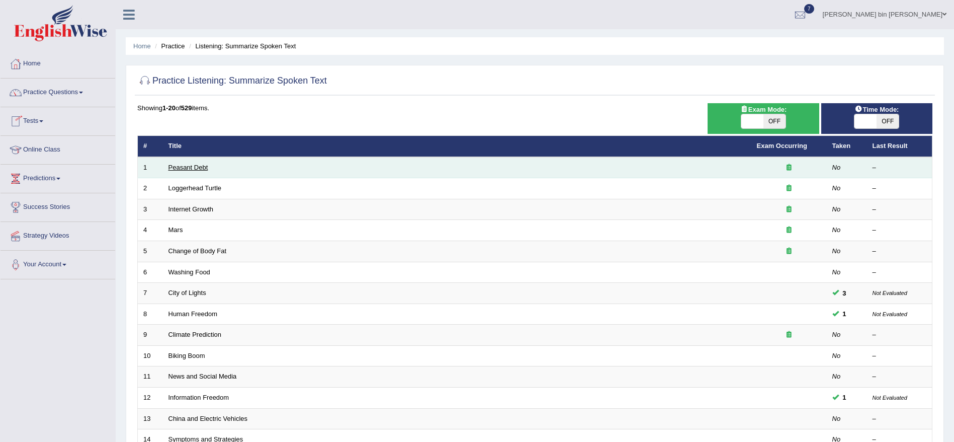
click at [190, 165] on link "Peasant Debt" at bounding box center [189, 168] width 40 height 8
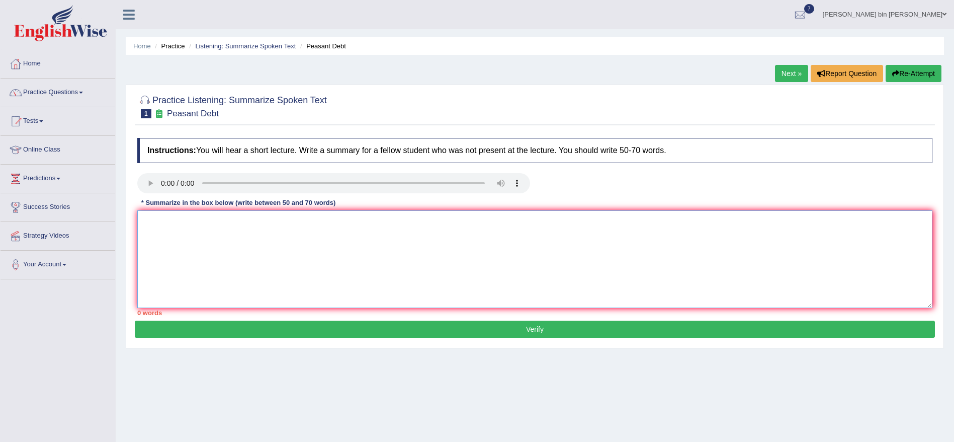
click at [171, 228] on textarea at bounding box center [534, 259] width 795 height 98
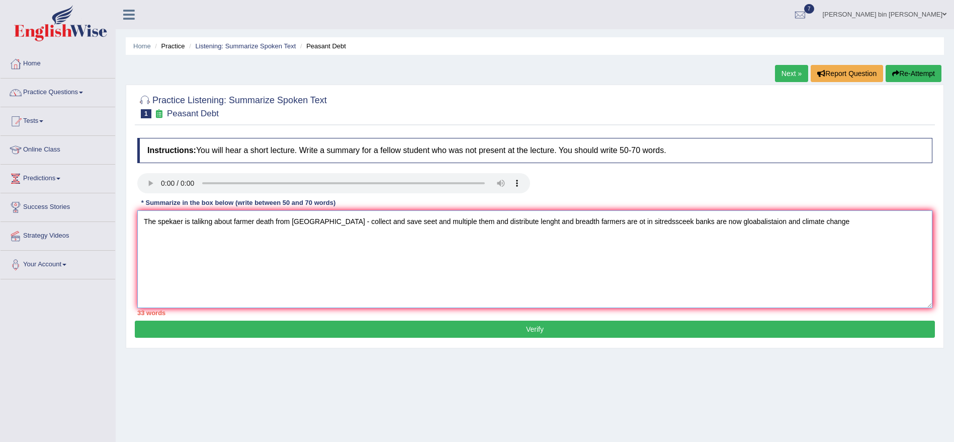
type textarea "The spekaer is talikng about farmer death from [GEOGRAPHIC_DATA] - collect and …"
click at [783, 72] on link "Next »" at bounding box center [791, 73] width 33 height 17
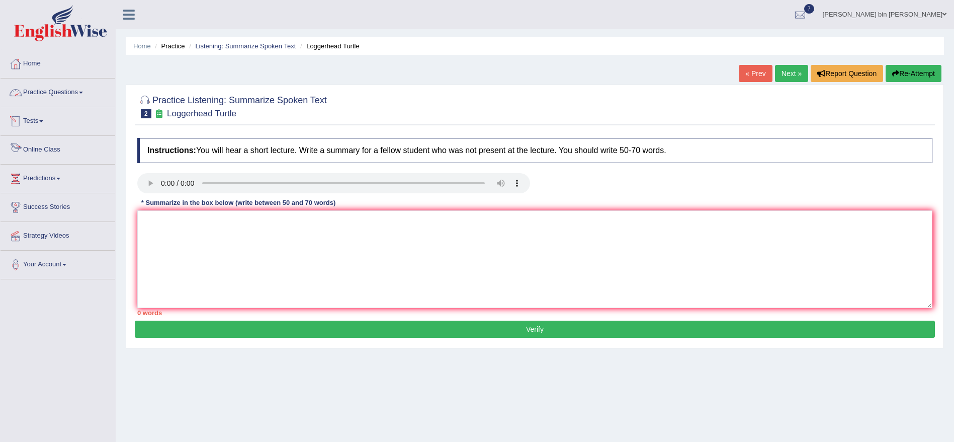
click at [42, 150] on link "Online Class" at bounding box center [58, 148] width 115 height 25
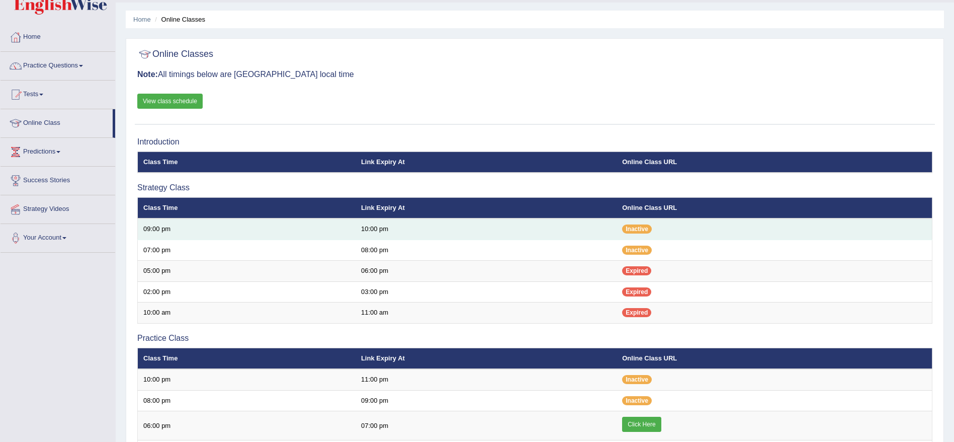
scroll to position [24, 0]
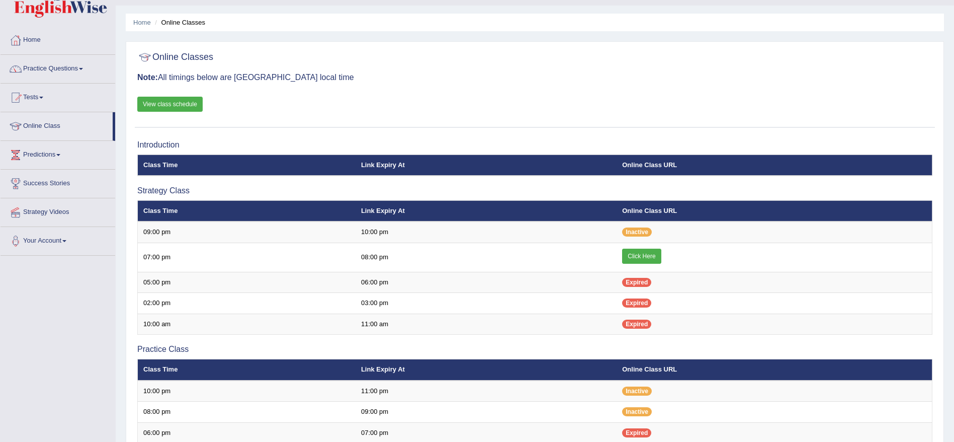
scroll to position [24, 0]
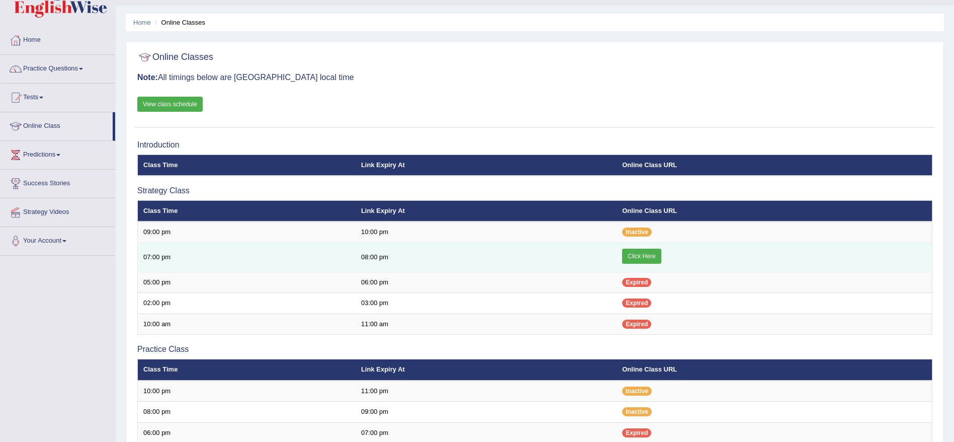
click at [647, 257] on link "Click Here" at bounding box center [641, 256] width 39 height 15
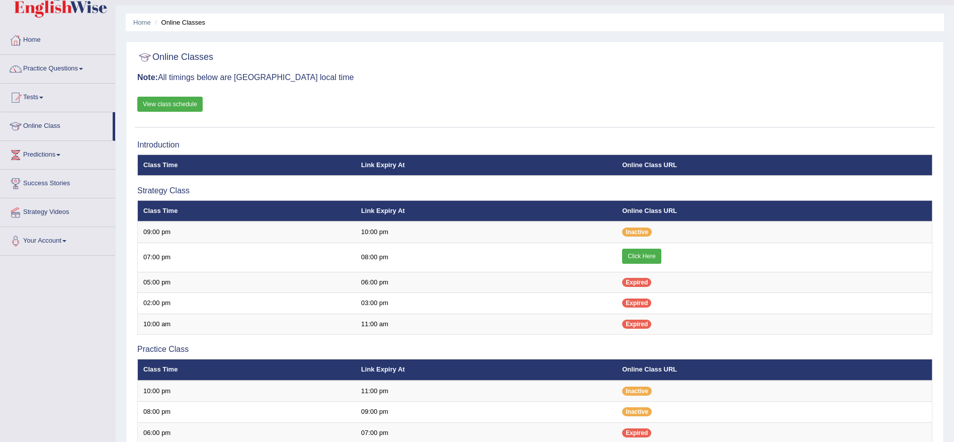
scroll to position [24, 0]
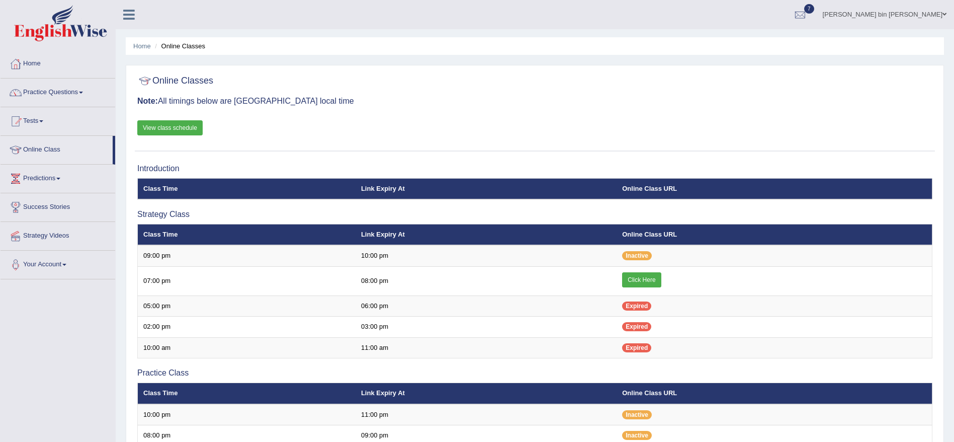
click at [37, 176] on link "Predictions" at bounding box center [58, 177] width 115 height 25
click at [45, 98] on link "Practice Questions" at bounding box center [58, 90] width 115 height 25
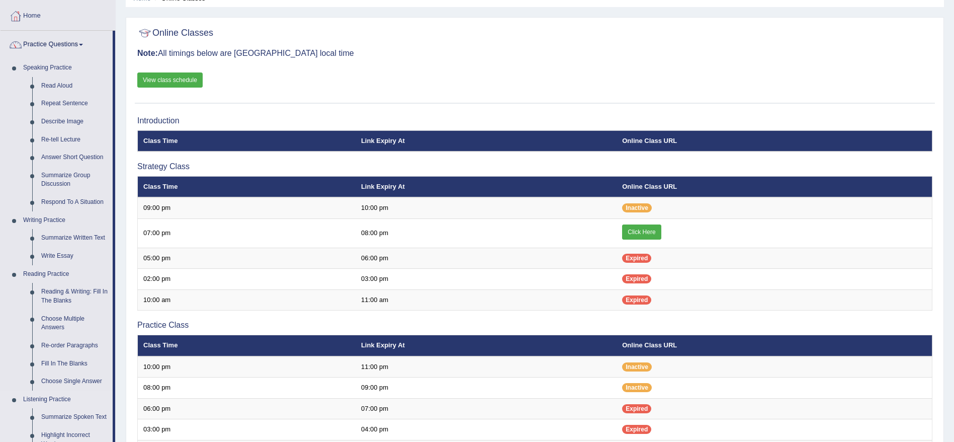
scroll to position [47, 0]
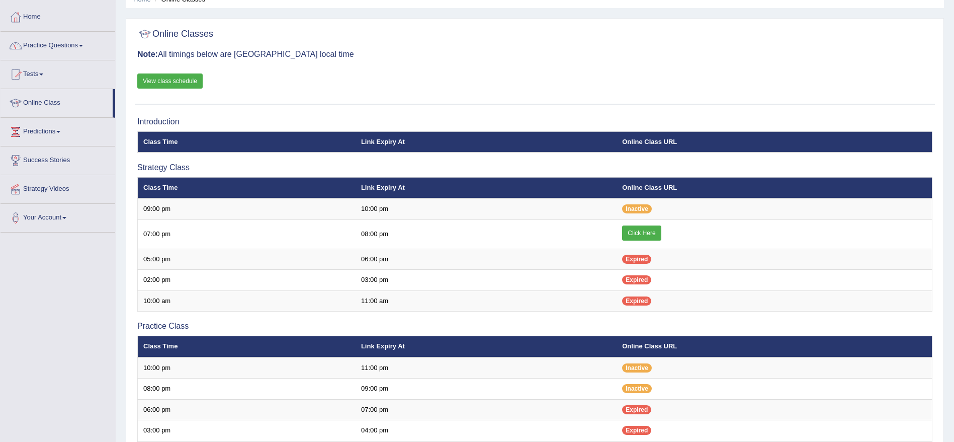
click at [70, 43] on link "Practice Questions" at bounding box center [58, 44] width 115 height 25
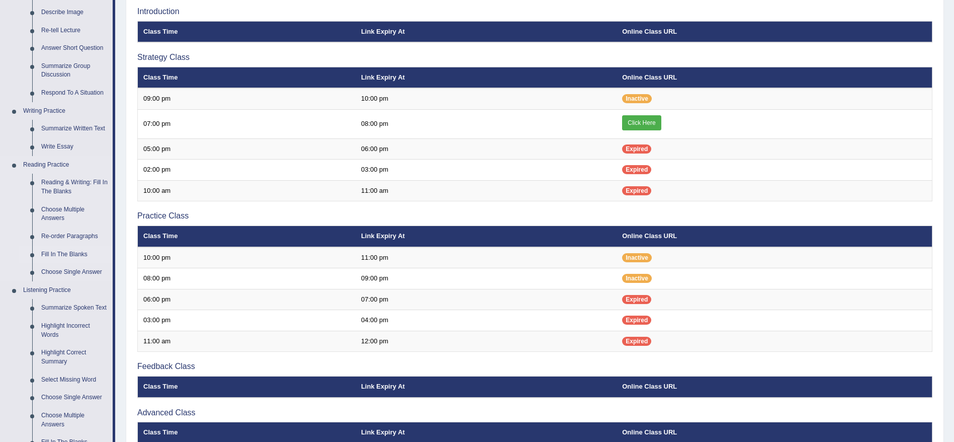
scroll to position [158, 0]
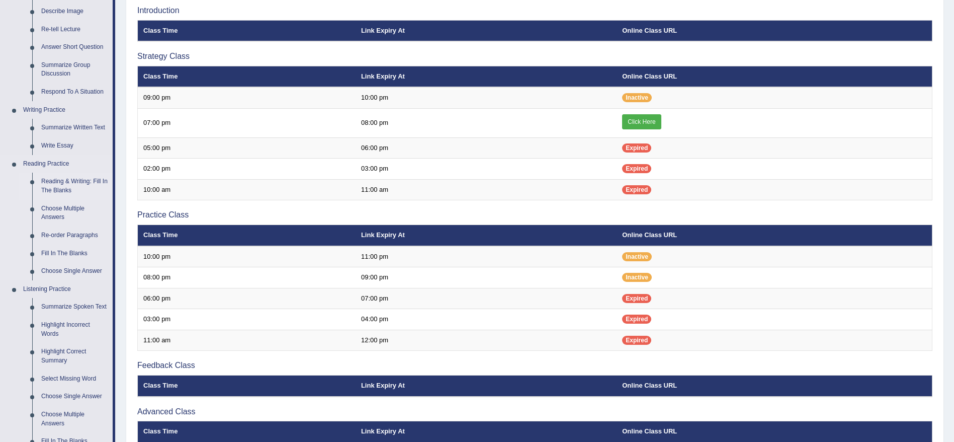
click at [60, 177] on link "Reading & Writing: Fill In The Blanks" at bounding box center [75, 186] width 76 height 27
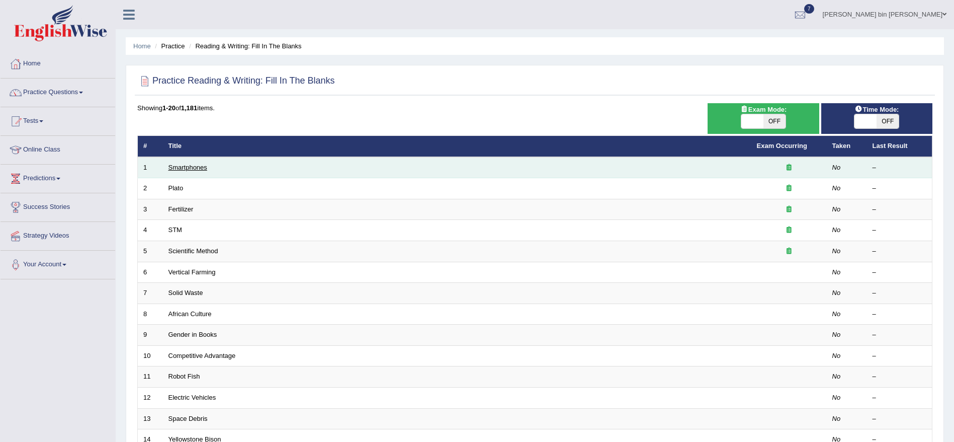
click at [192, 165] on link "Smartphones" at bounding box center [188, 168] width 39 height 8
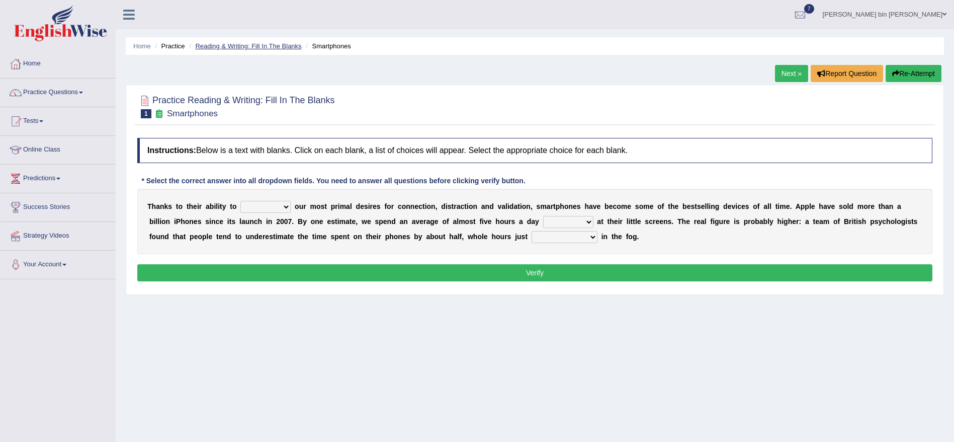
click at [218, 45] on link "Reading & Writing: Fill In The Blanks" at bounding box center [248, 46] width 106 height 8
